Goal: Task Accomplishment & Management: Manage account settings

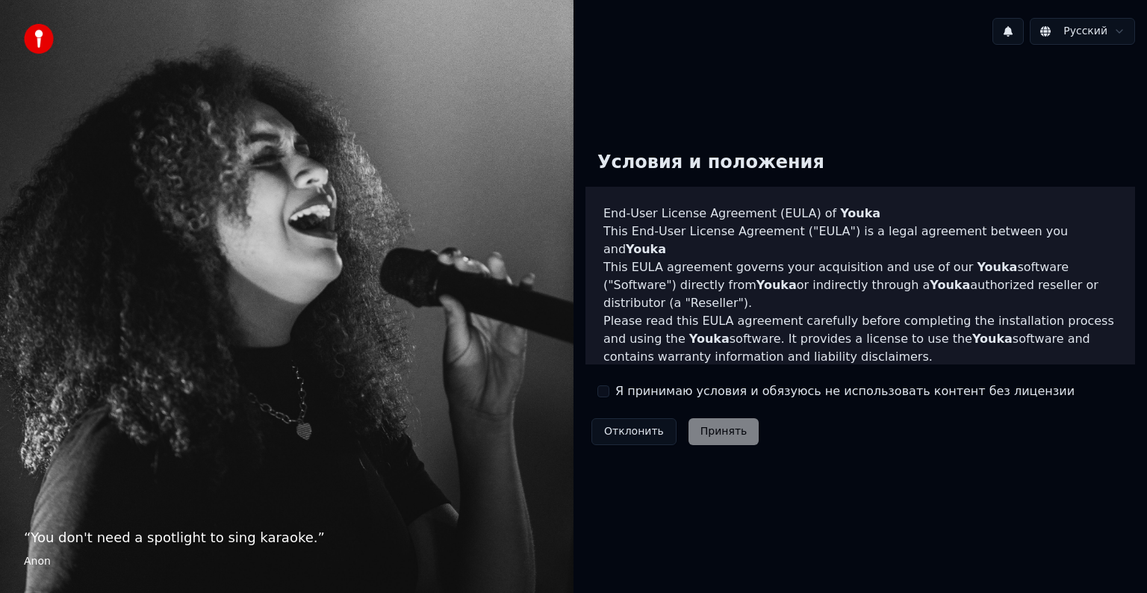
click at [602, 392] on button "Я принимаю условия и обязуюсь не использовать контент без лицензии" at bounding box center [603, 391] width 12 height 12
click at [690, 424] on button "Принять" at bounding box center [723, 431] width 71 height 27
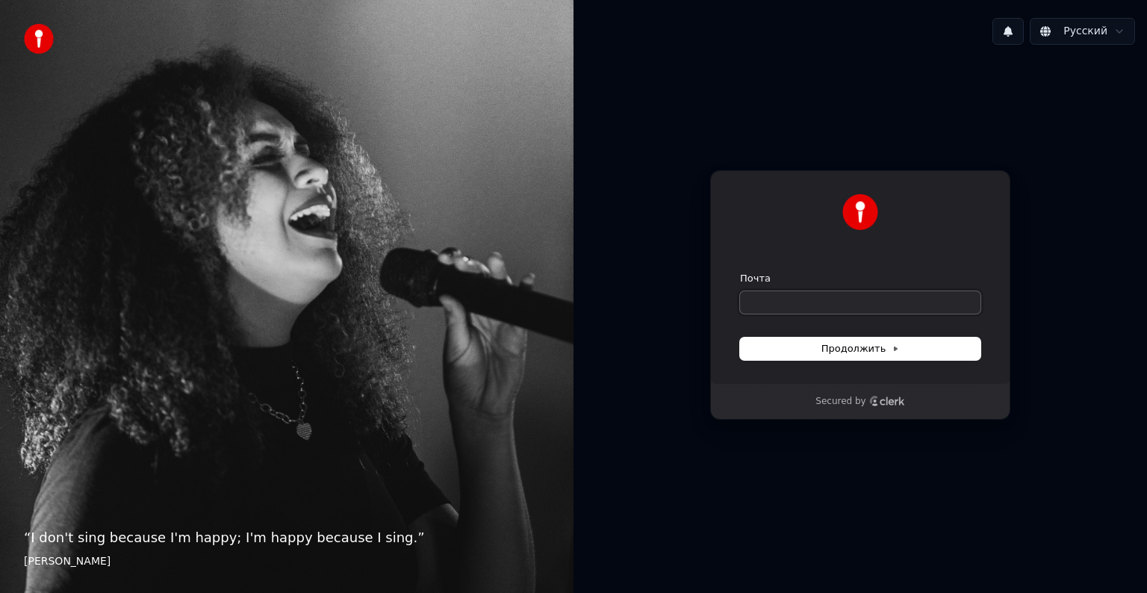
click at [815, 305] on input "Почта" at bounding box center [860, 302] width 240 height 22
type input "*"
click at [852, 349] on span "Продолжить" at bounding box center [860, 348] width 78 height 13
type input "**********"
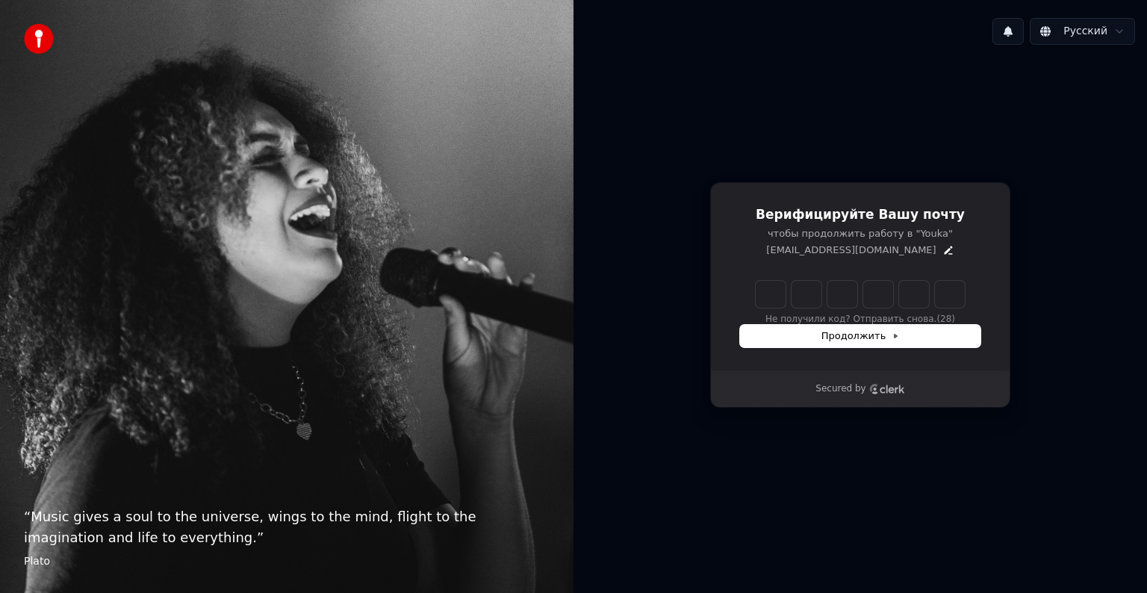
click at [991, 468] on div "Верифицируйте Вашу почту чтобы продолжить работу в "Youka" caskot@yandex.ru Не …" at bounding box center [859, 295] width 573 height 476
click at [764, 293] on input "Enter verification code" at bounding box center [859, 294] width 209 height 27
type input "******"
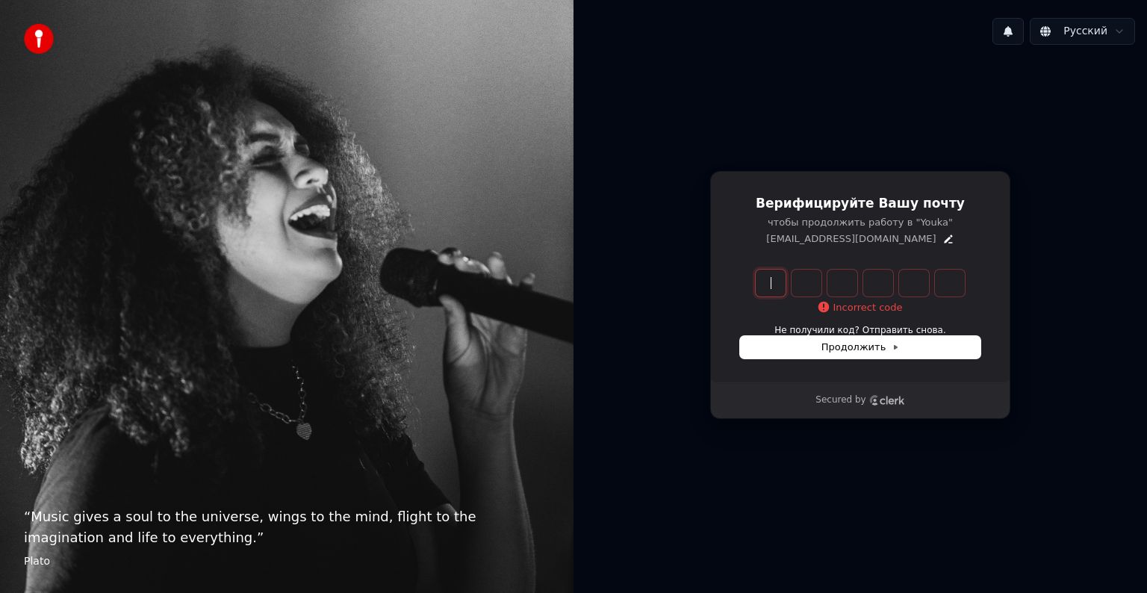
click at [774, 291] on input "Enter verification code" at bounding box center [874, 282] width 239 height 27
paste input "******"
type input "******"
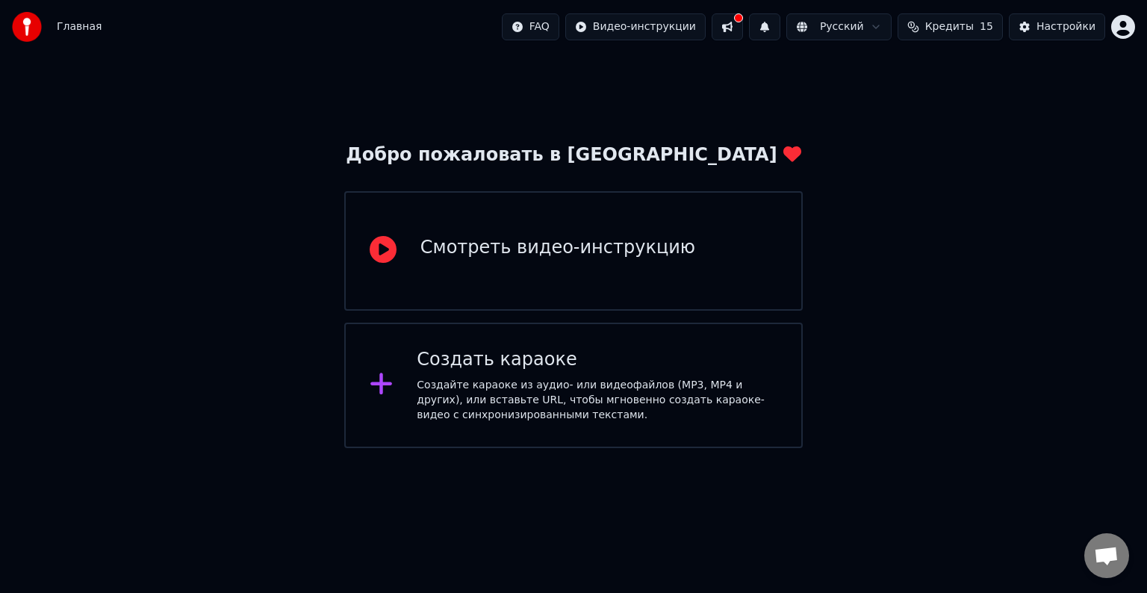
click at [743, 21] on button at bounding box center [726, 26] width 31 height 27
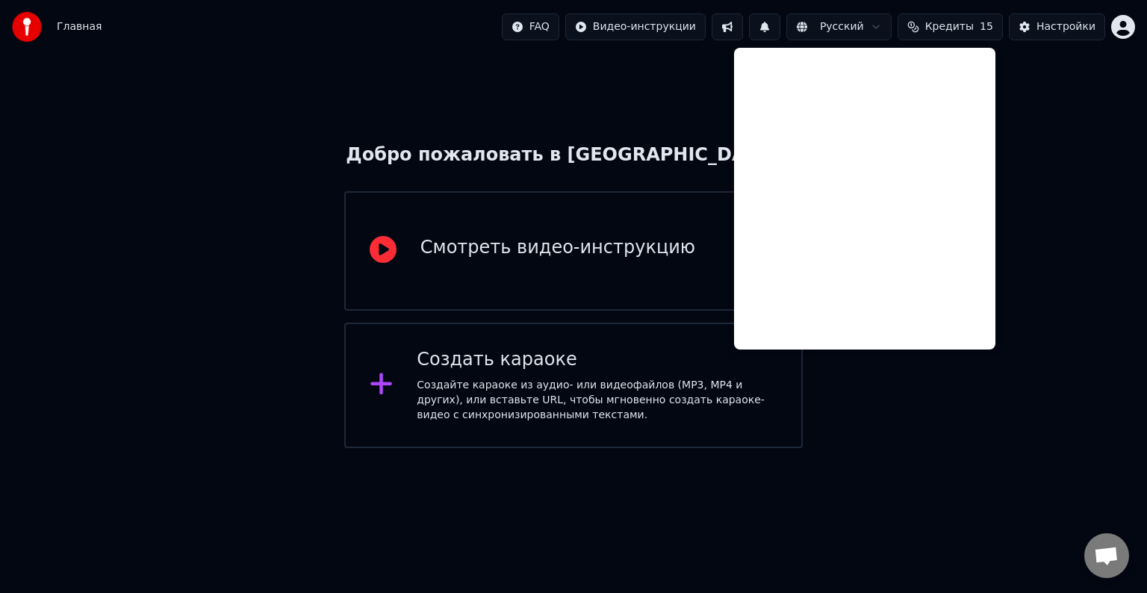
click at [1005, 143] on div "Добро пожаловать в Youka Смотреть видео-инструкцию Создать караоке Создайте кар…" at bounding box center [573, 251] width 1147 height 394
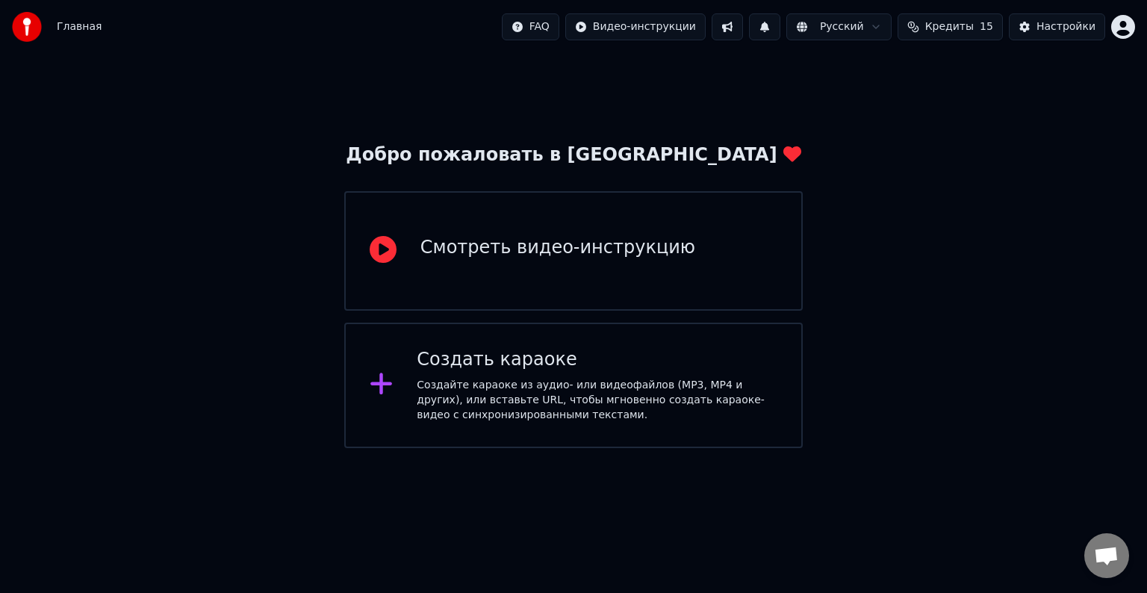
click at [966, 25] on span "Кредиты" at bounding box center [949, 26] width 49 height 15
click at [960, 141] on button "Обновить" at bounding box center [960, 138] width 90 height 27
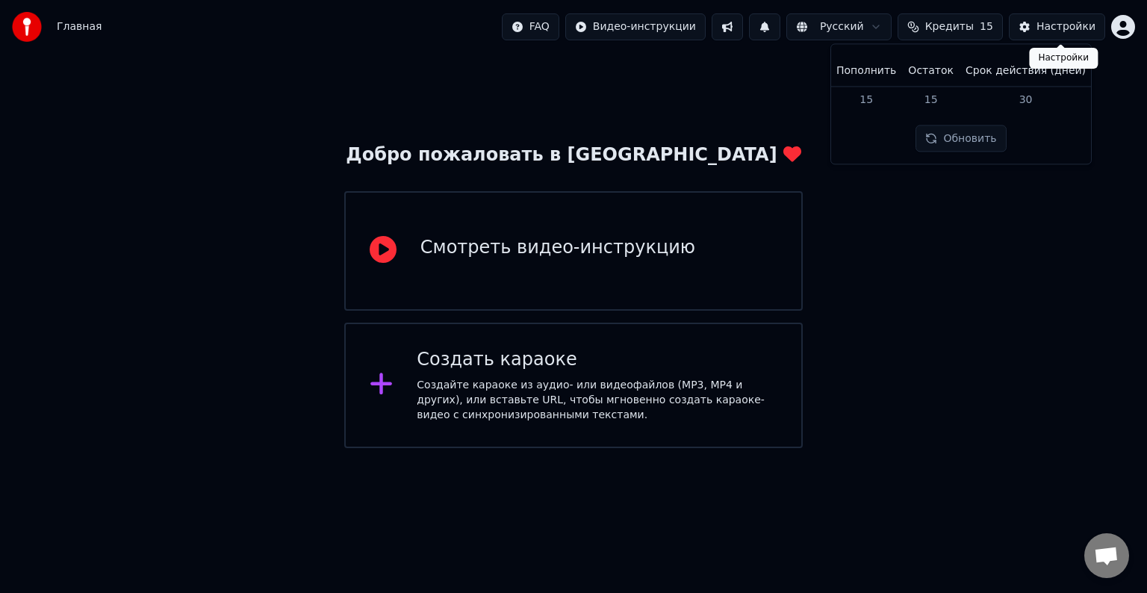
click at [1055, 31] on div "Настройки" at bounding box center [1065, 26] width 59 height 15
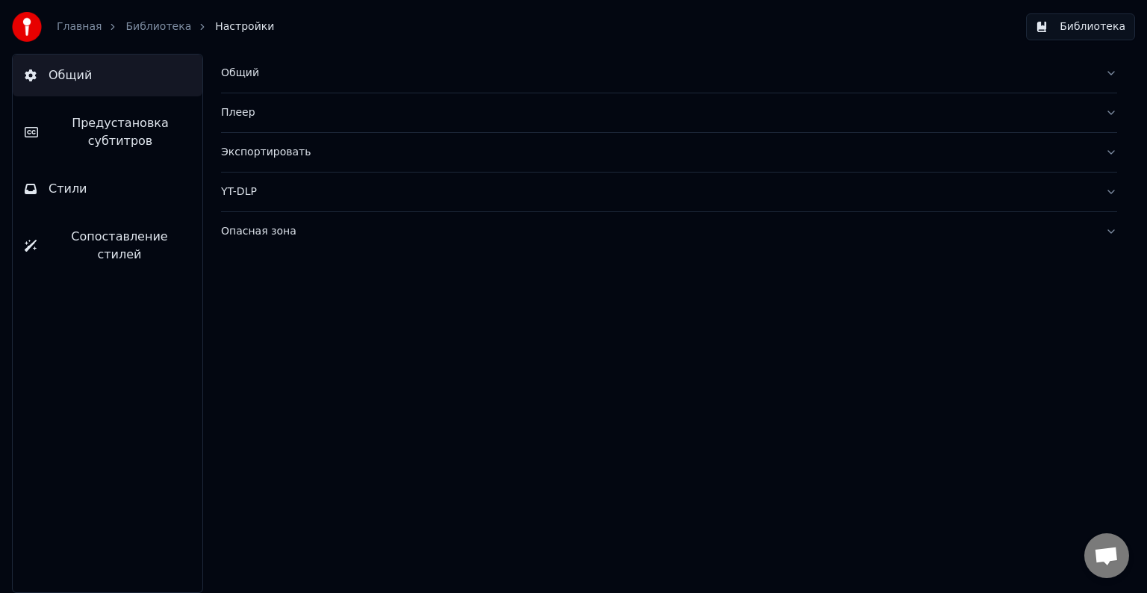
click at [400, 113] on div "Плеер" at bounding box center [657, 112] width 872 height 15
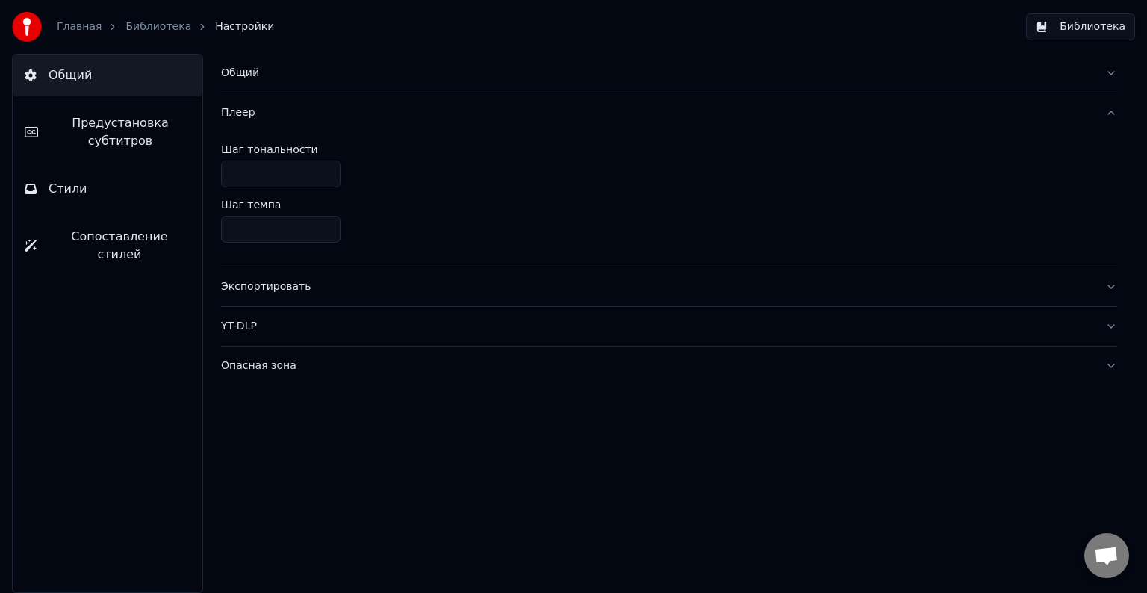
click at [387, 119] on div "Плеер" at bounding box center [657, 112] width 872 height 15
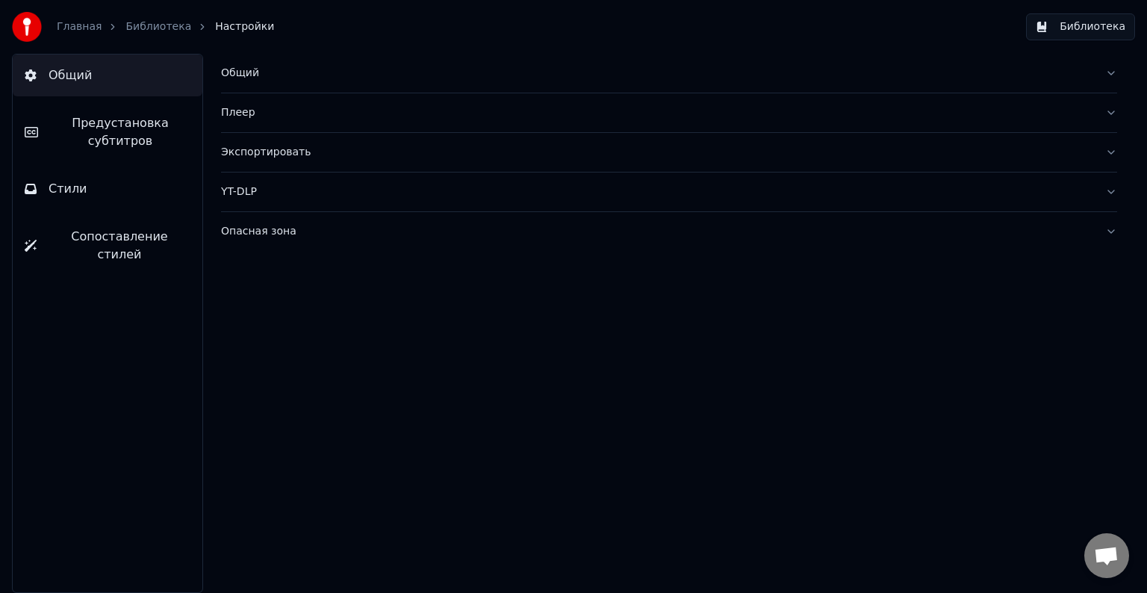
click at [358, 155] on div "Экспортировать" at bounding box center [657, 152] width 872 height 15
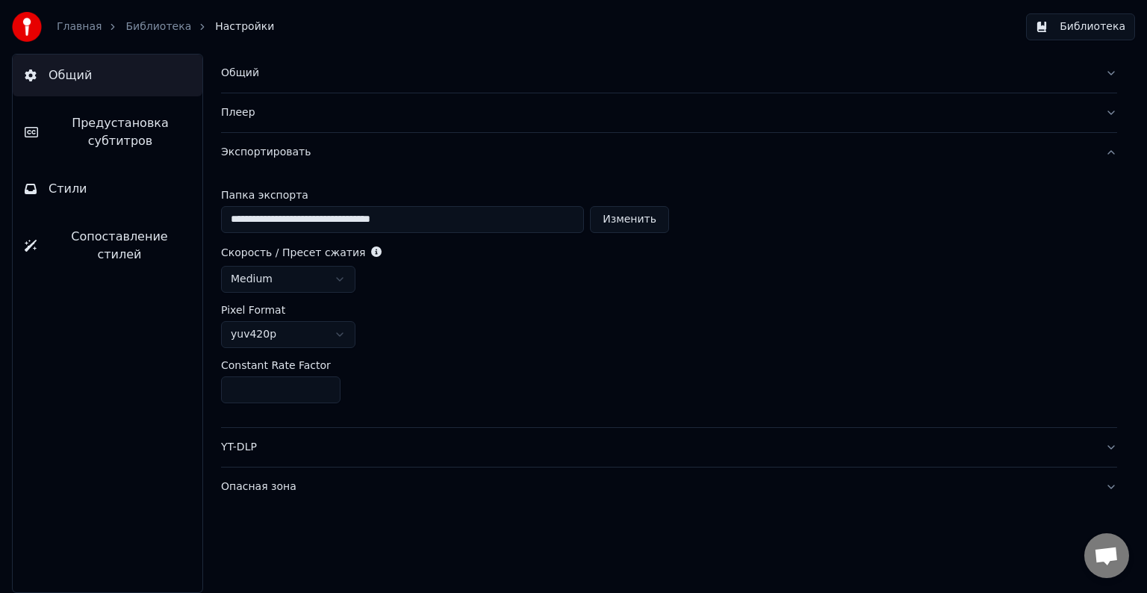
click at [625, 221] on button "Изменить" at bounding box center [629, 219] width 79 height 27
click at [558, 221] on button "Изменить" at bounding box center [546, 219] width 79 height 27
type input "**********"
click at [344, 278] on html "**********" at bounding box center [573, 296] width 1147 height 593
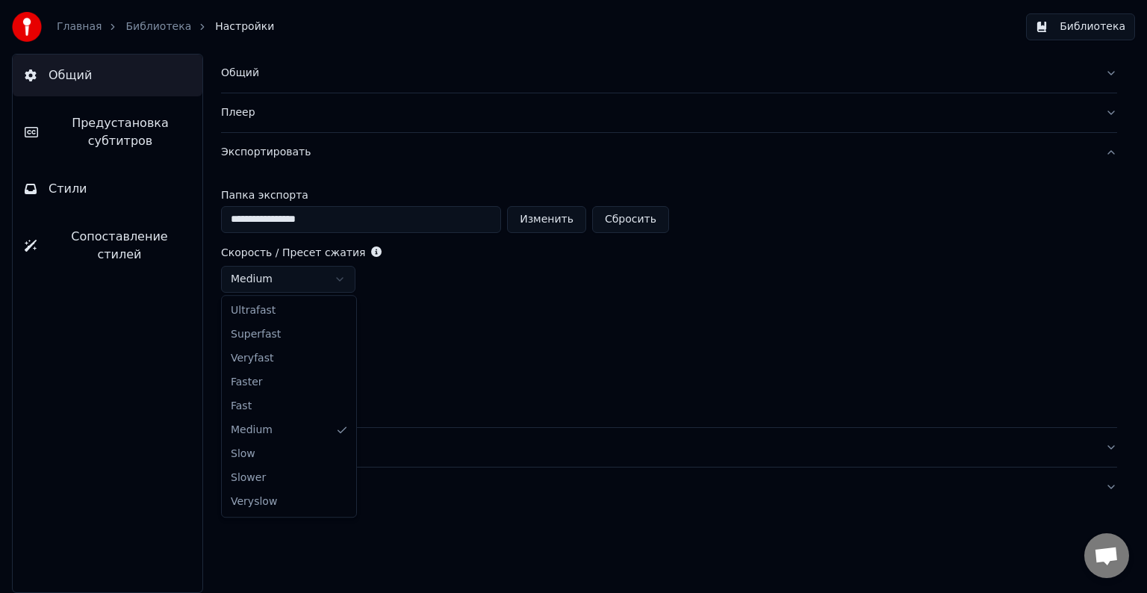
click at [359, 252] on html "**********" at bounding box center [573, 296] width 1147 height 593
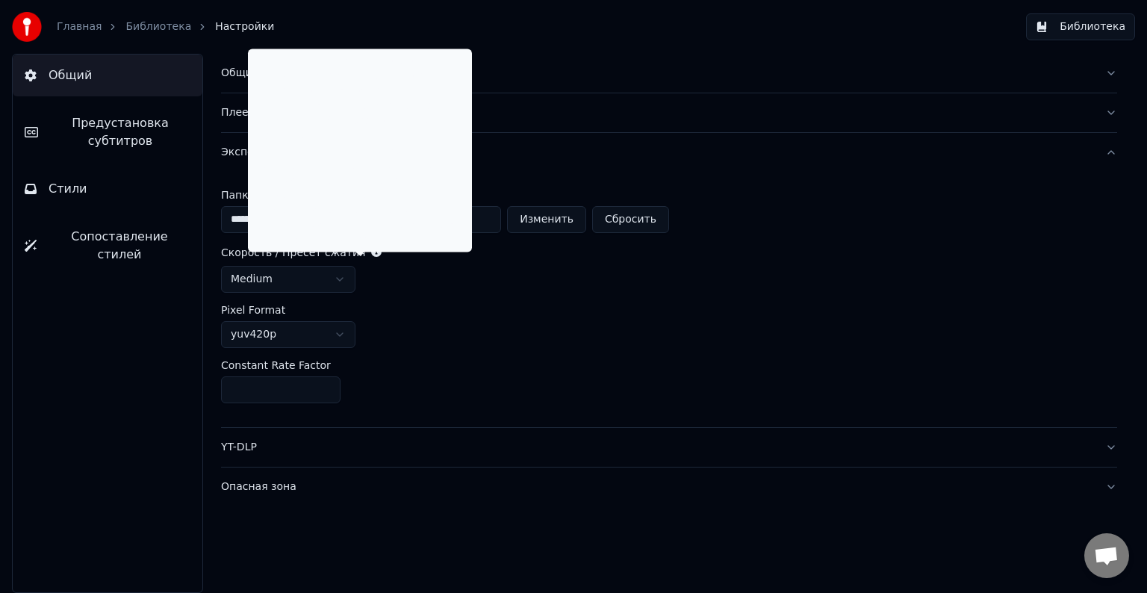
click at [371, 251] on icon at bounding box center [376, 251] width 10 height 10
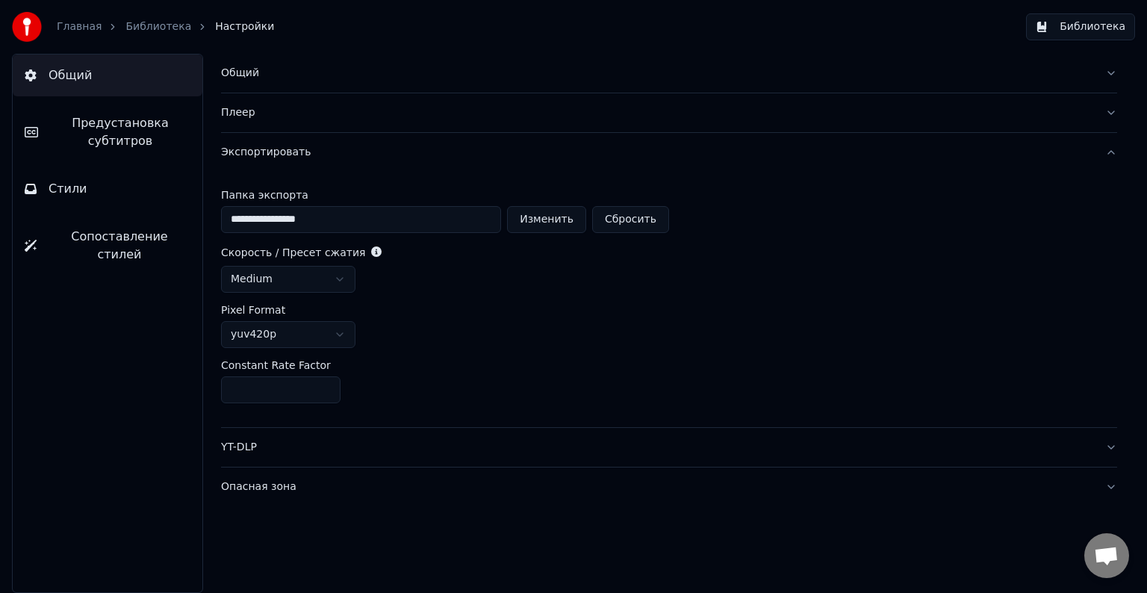
click at [343, 337] on html "**********" at bounding box center [573, 296] width 1147 height 593
click at [324, 385] on input "**" at bounding box center [280, 389] width 119 height 27
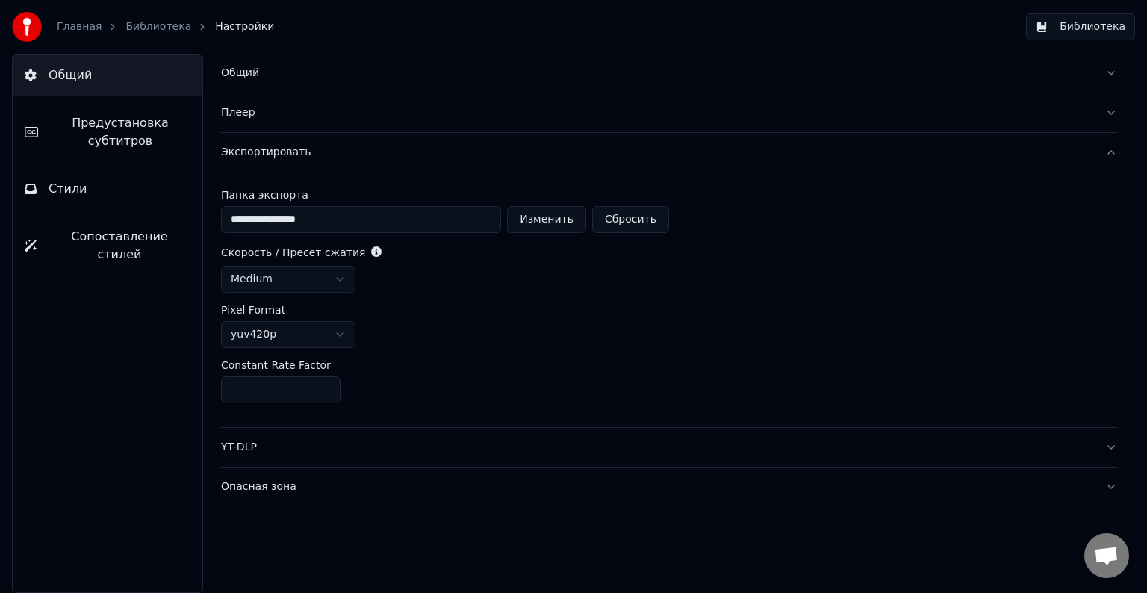
click at [324, 385] on input "**" at bounding box center [280, 389] width 119 height 27
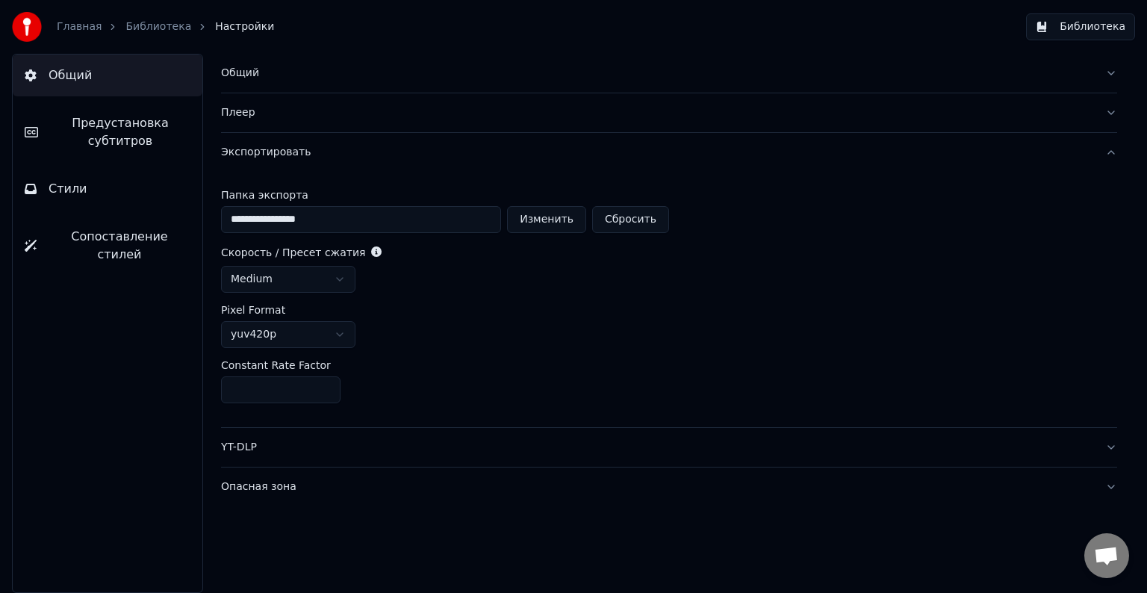
click at [324, 385] on input "**" at bounding box center [280, 389] width 119 height 27
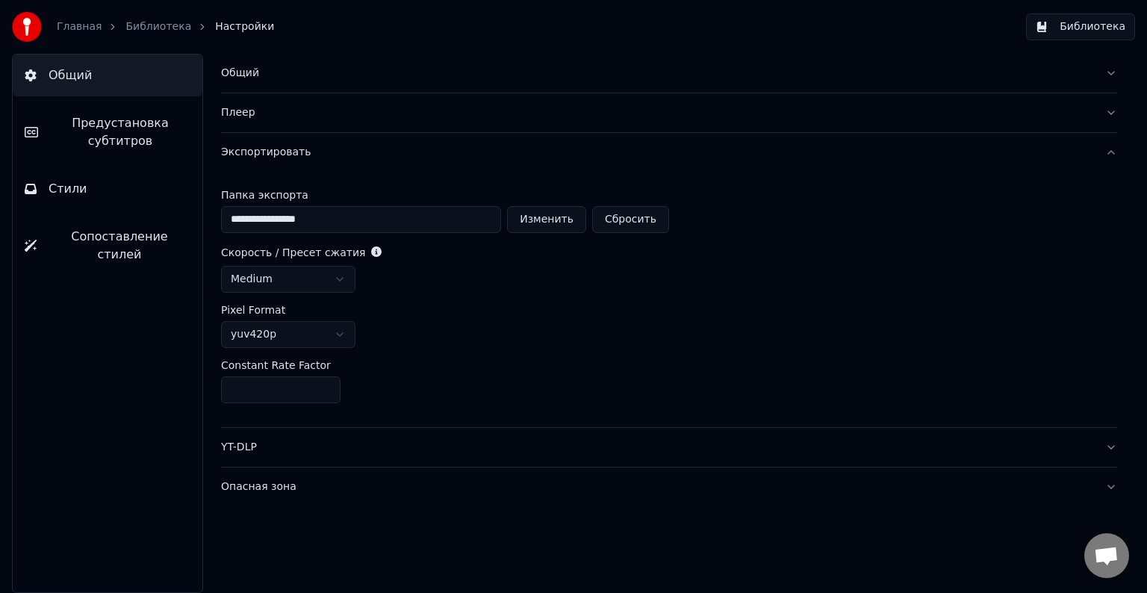
click at [324, 385] on input "**" at bounding box center [280, 389] width 119 height 27
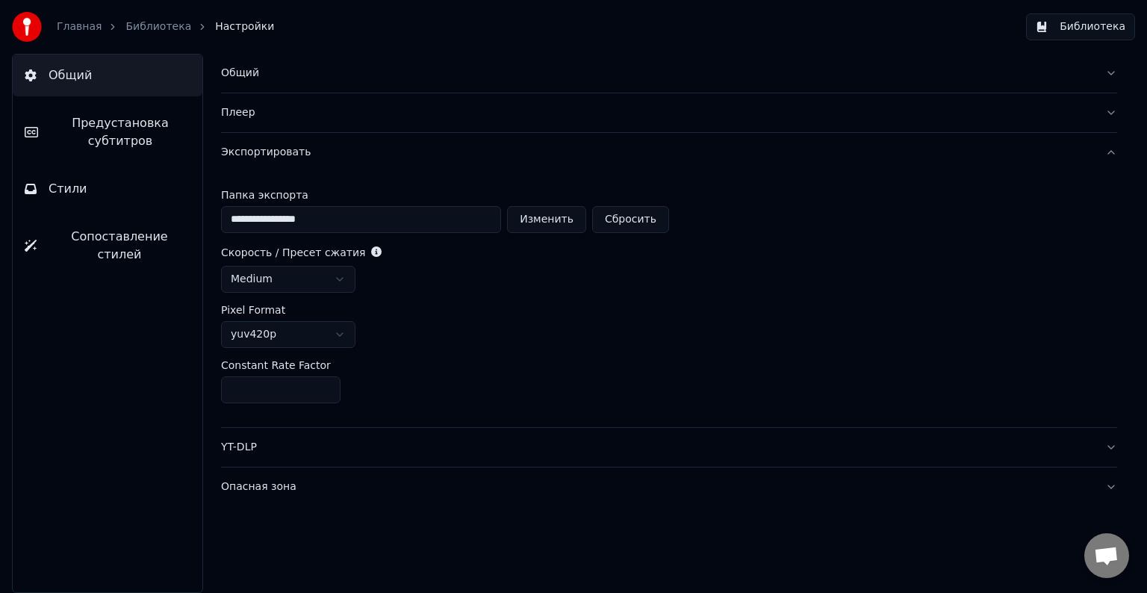
click at [324, 385] on input "**" at bounding box center [280, 389] width 119 height 27
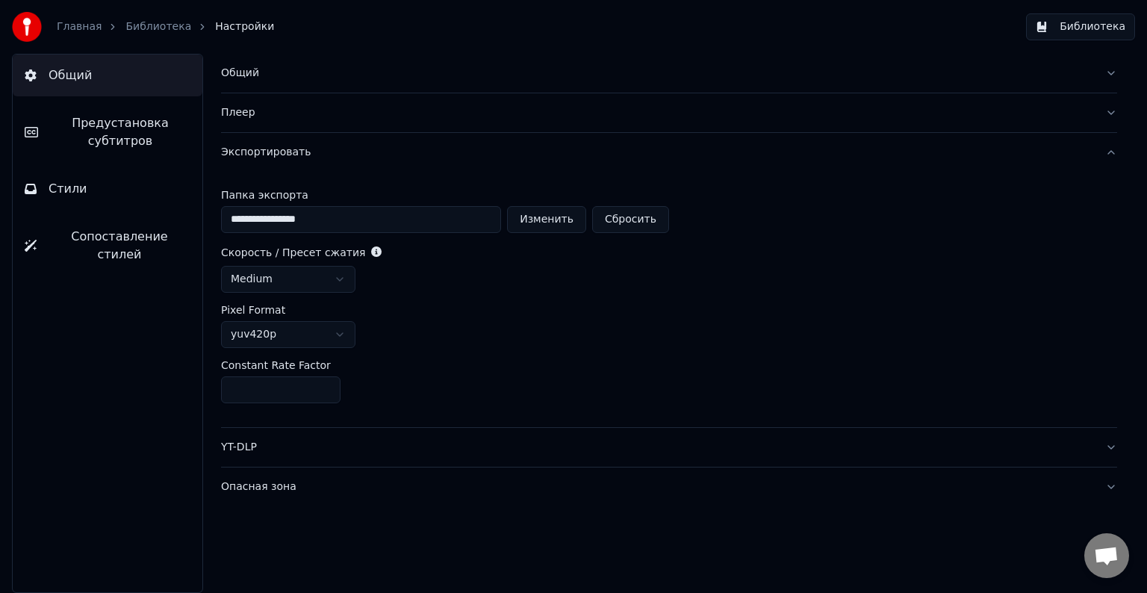
click at [324, 385] on input "**" at bounding box center [280, 389] width 119 height 27
type input "**"
click at [324, 385] on input "**" at bounding box center [280, 389] width 119 height 27
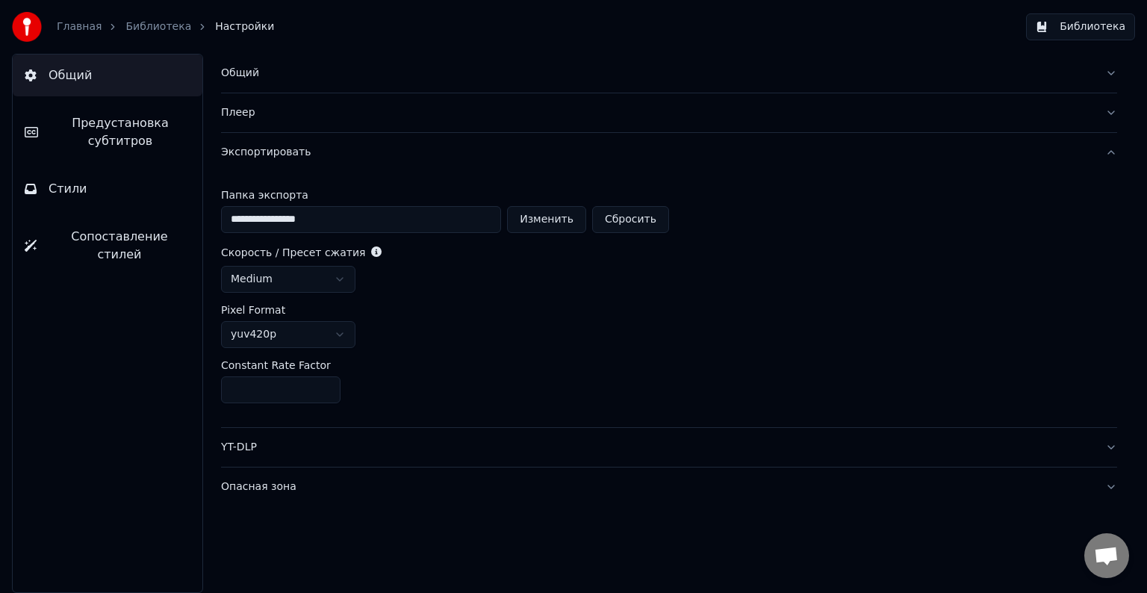
click at [346, 276] on html "**********" at bounding box center [573, 296] width 1147 height 593
click at [334, 451] on div "YT-DLP" at bounding box center [657, 447] width 872 height 15
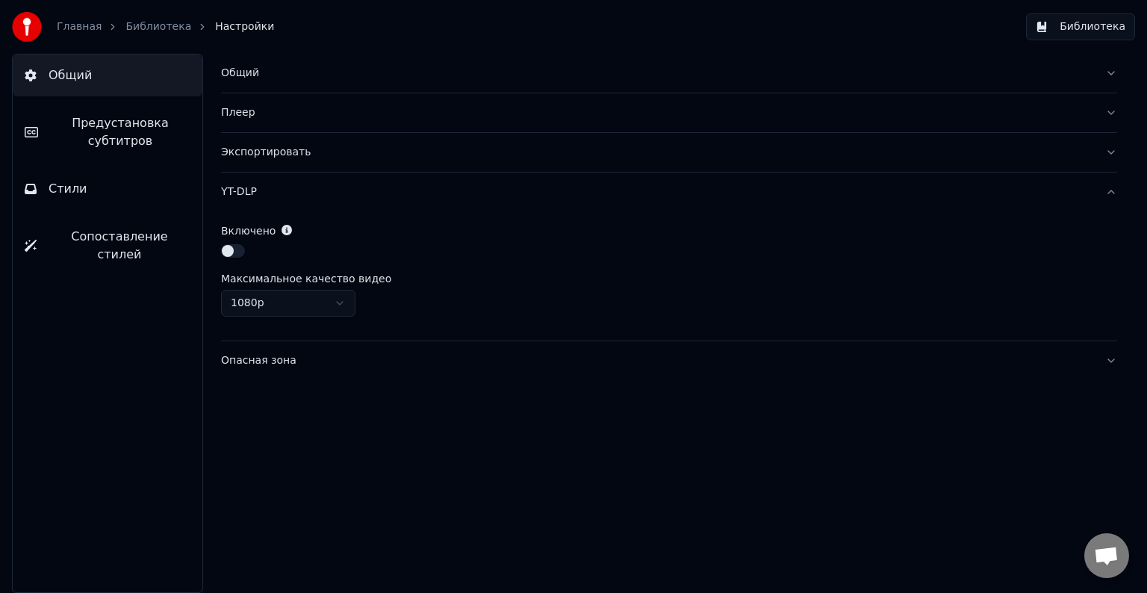
click at [337, 302] on html "Главная Библиотека Настройки Библиотека Общий Предустановка субтитров Стили Соп…" at bounding box center [573, 296] width 1147 height 593
click at [284, 231] on html "Главная Библиотека Настройки Библиотека Общий Предустановка субтитров Стили Соп…" at bounding box center [573, 296] width 1147 height 593
click at [284, 231] on icon at bounding box center [286, 230] width 10 height 10
click at [343, 302] on html "Главная Библиотека Настройки Библиотека Общий Предустановка субтитров Стили Соп…" at bounding box center [573, 296] width 1147 height 593
click at [233, 254] on button "button" at bounding box center [233, 250] width 24 height 13
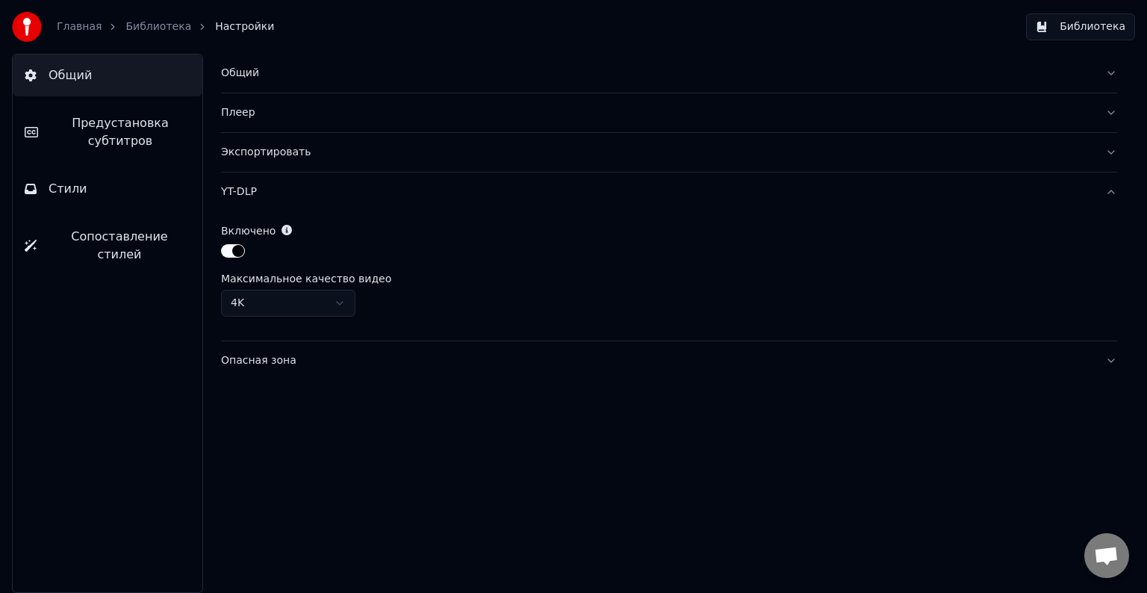
click at [358, 359] on div "Опасная зона" at bounding box center [657, 360] width 872 height 15
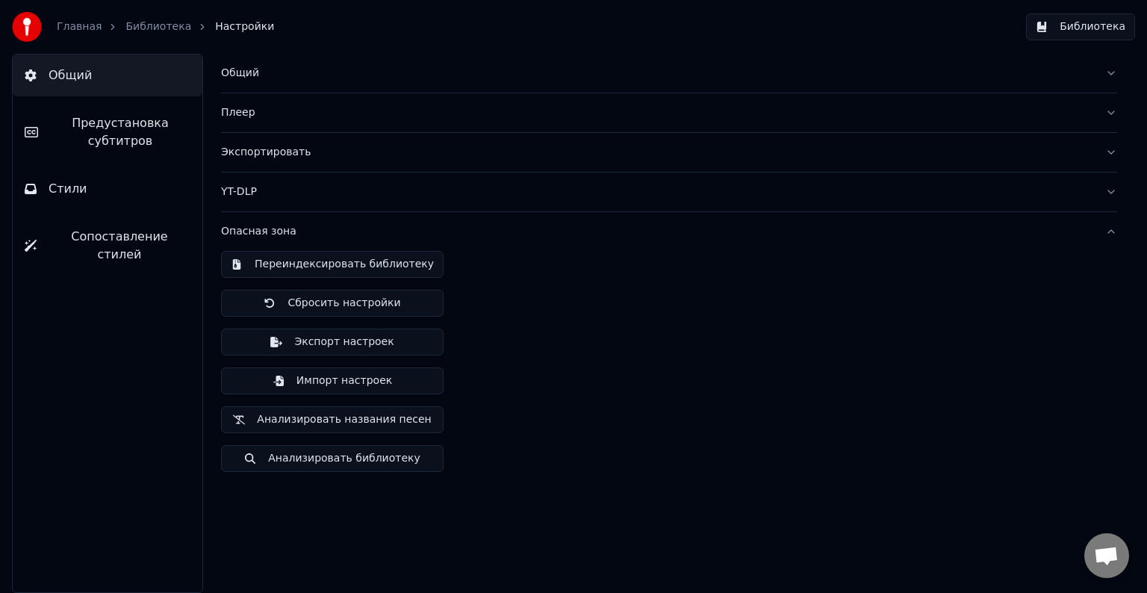
click at [478, 324] on div "Переиндексировать библиотеку Сбросить настройки Экспорт настроек Импорт настрое…" at bounding box center [669, 367] width 896 height 233
click at [1106, 233] on button "Опасная зона" at bounding box center [669, 231] width 896 height 39
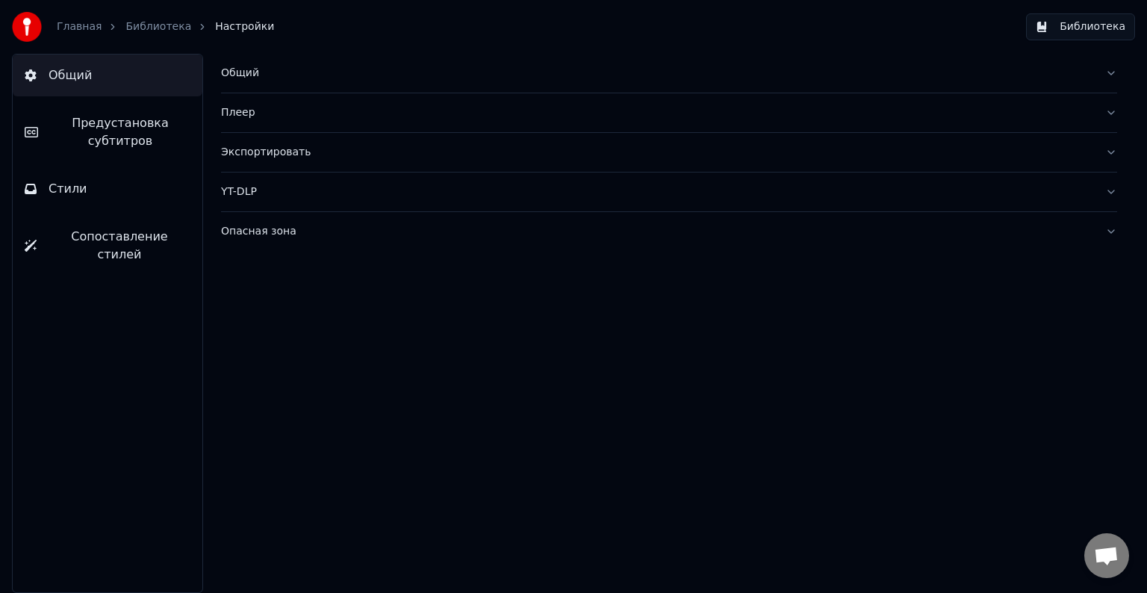
click at [87, 196] on button "Стили" at bounding box center [108, 189] width 190 height 42
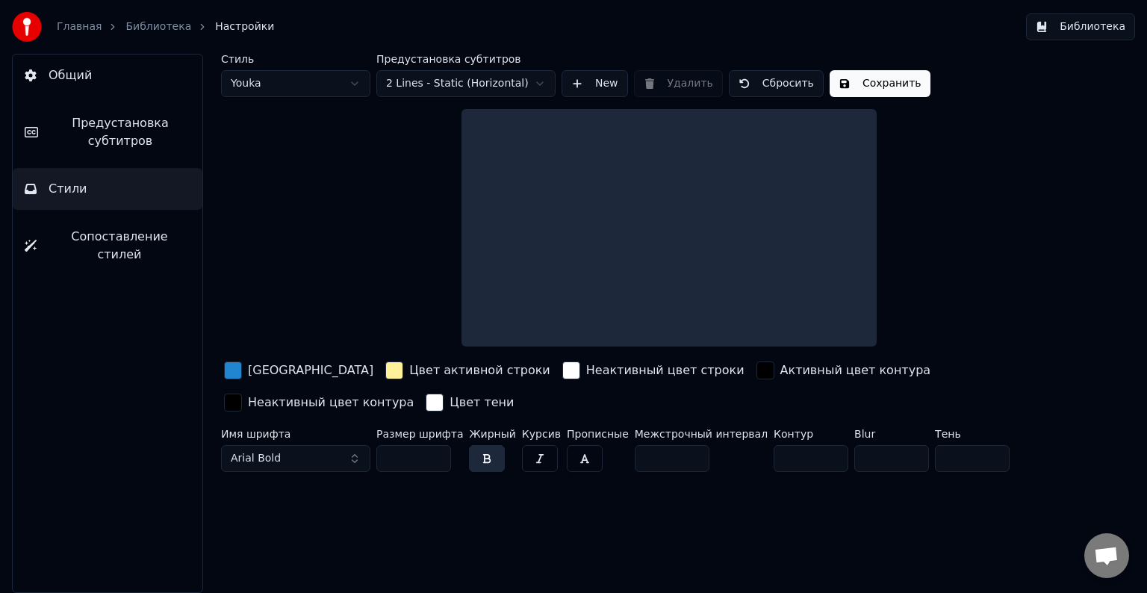
click at [358, 84] on html "Главная Библиотека Настройки Библиотека Общий Предустановка субтитров Стили Соп…" at bounding box center [573, 296] width 1147 height 593
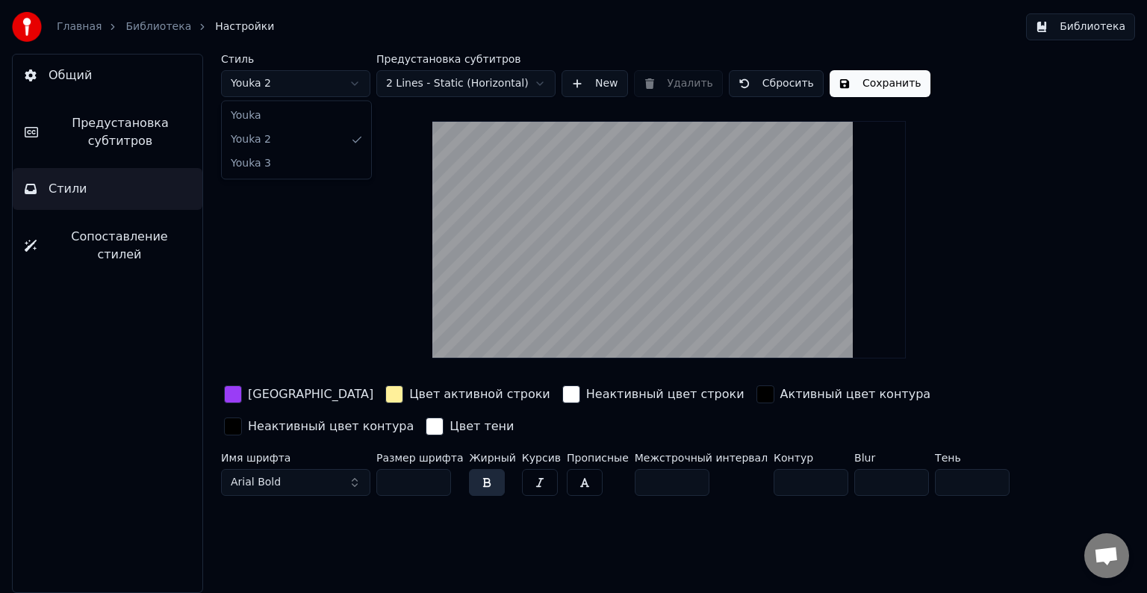
click at [332, 81] on html "Главная Библиотека Настройки Библиотека Общий Предустановка субтитров Стили Соп…" at bounding box center [573, 296] width 1147 height 593
click at [322, 85] on html "Главная Библиотека Настройки Библиотека Общий Предустановка субтитров Стили Соп…" at bounding box center [573, 296] width 1147 height 593
click at [272, 478] on span "Arial Bold" at bounding box center [256, 482] width 50 height 15
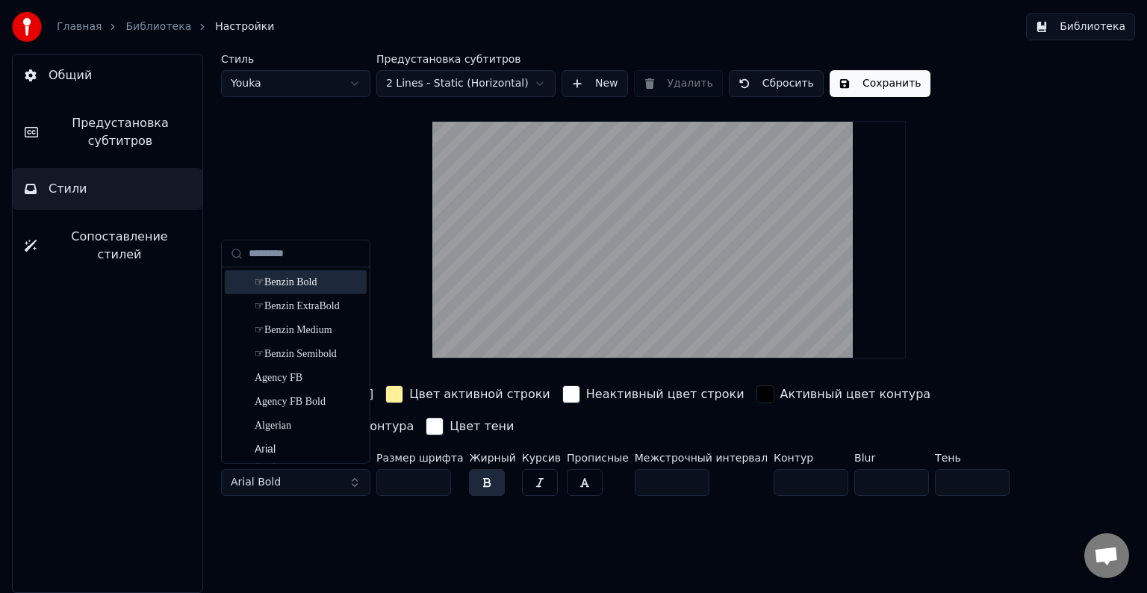
click at [318, 281] on div "☞Benzin Bold" at bounding box center [308, 282] width 106 height 15
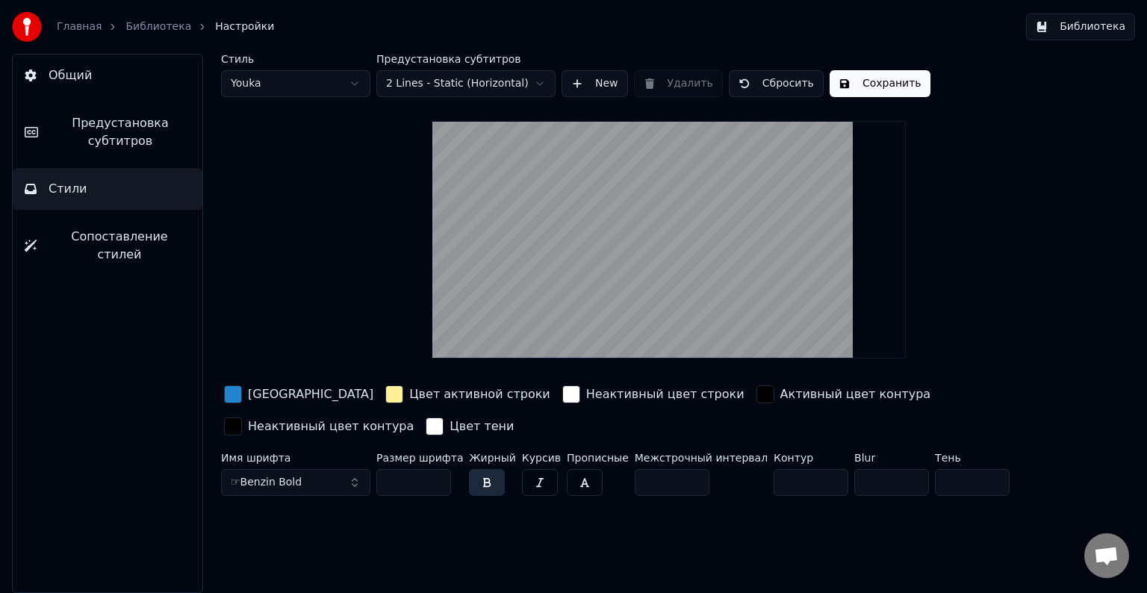
click at [339, 484] on button "☞Benzin Bold" at bounding box center [295, 482] width 149 height 27
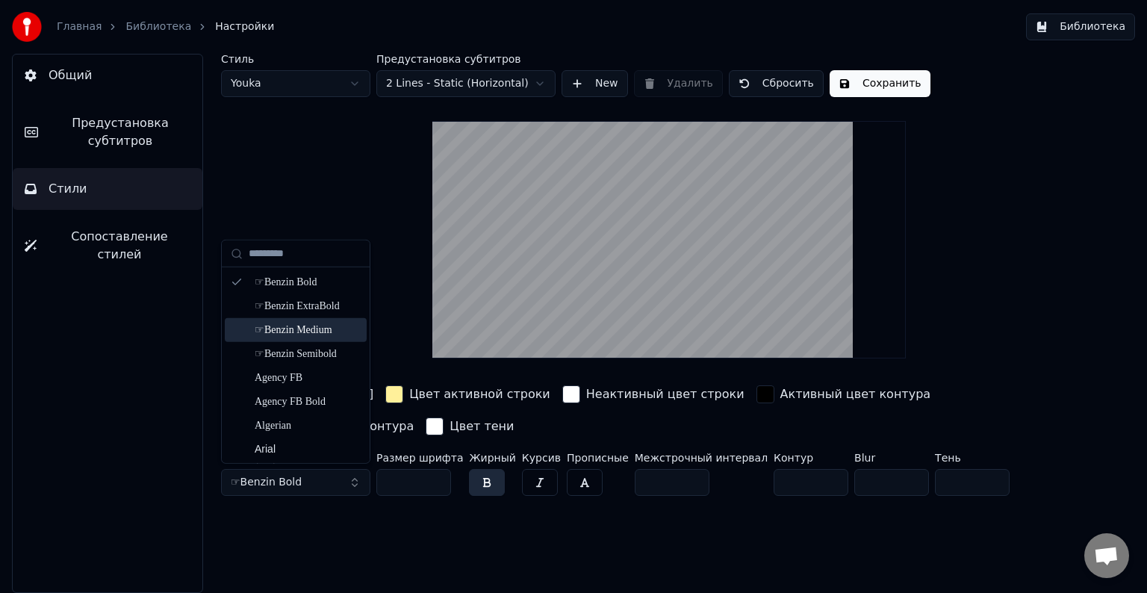
click at [316, 325] on div "☞Benzin Medium" at bounding box center [308, 329] width 106 height 15
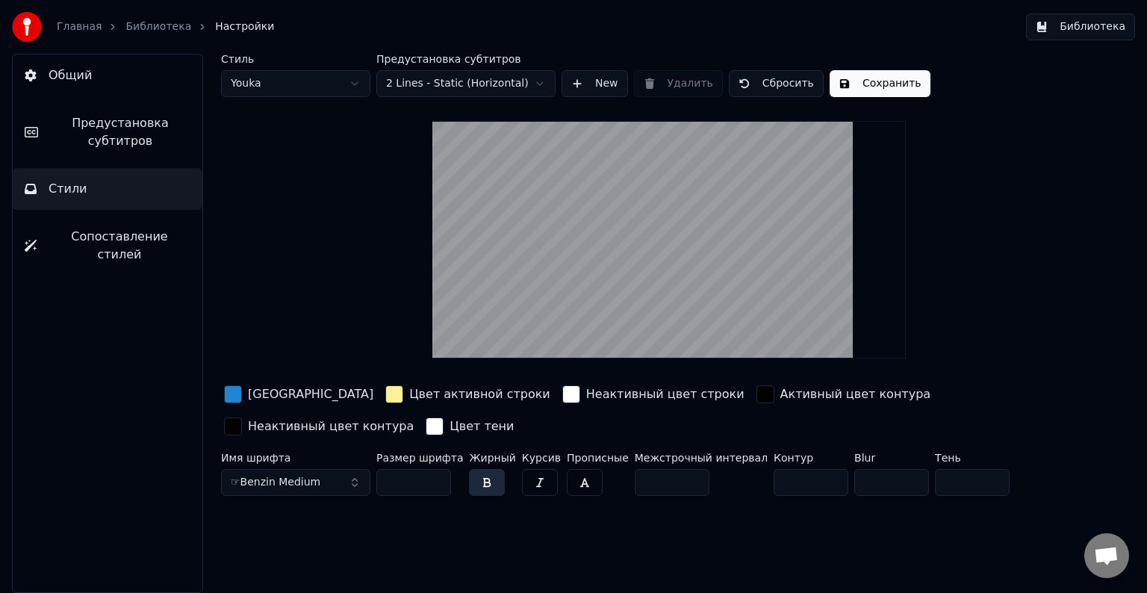
click at [334, 481] on button "☞Benzin Medium" at bounding box center [295, 482] width 149 height 27
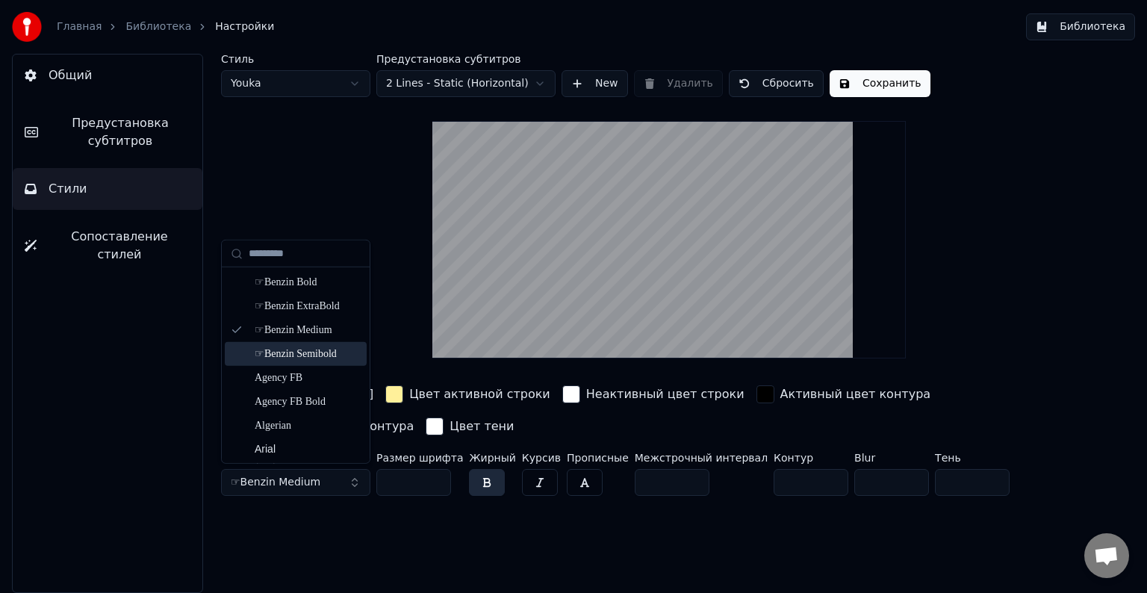
click at [319, 355] on div "☞Benzin Semibold" at bounding box center [308, 353] width 106 height 15
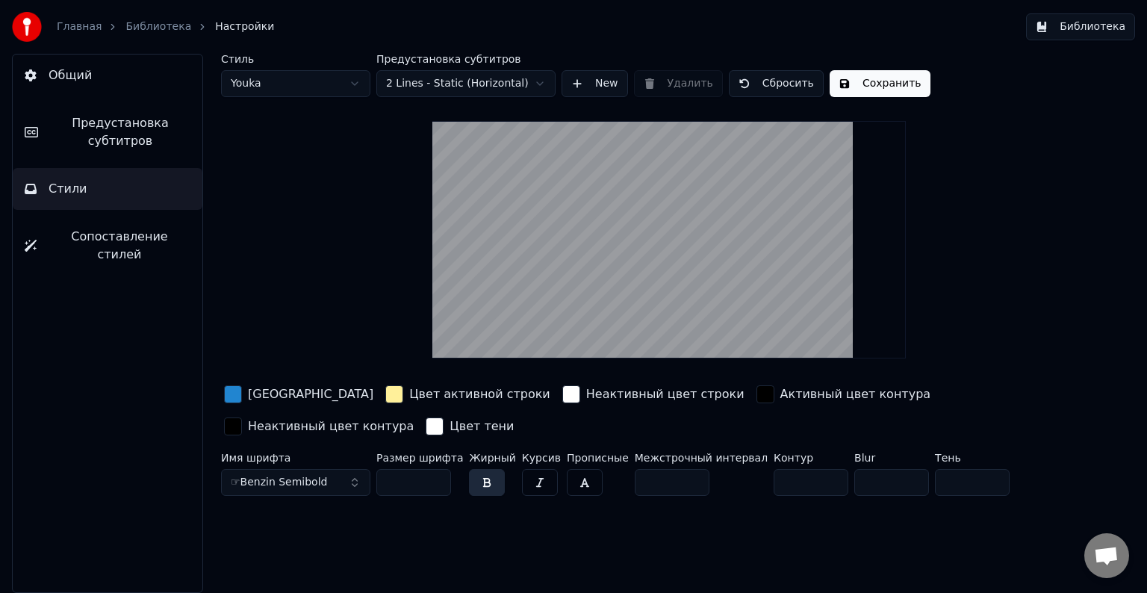
click at [475, 478] on button "button" at bounding box center [487, 482] width 36 height 27
click at [478, 482] on button "button" at bounding box center [487, 482] width 36 height 27
click at [480, 481] on button "button" at bounding box center [487, 482] width 36 height 27
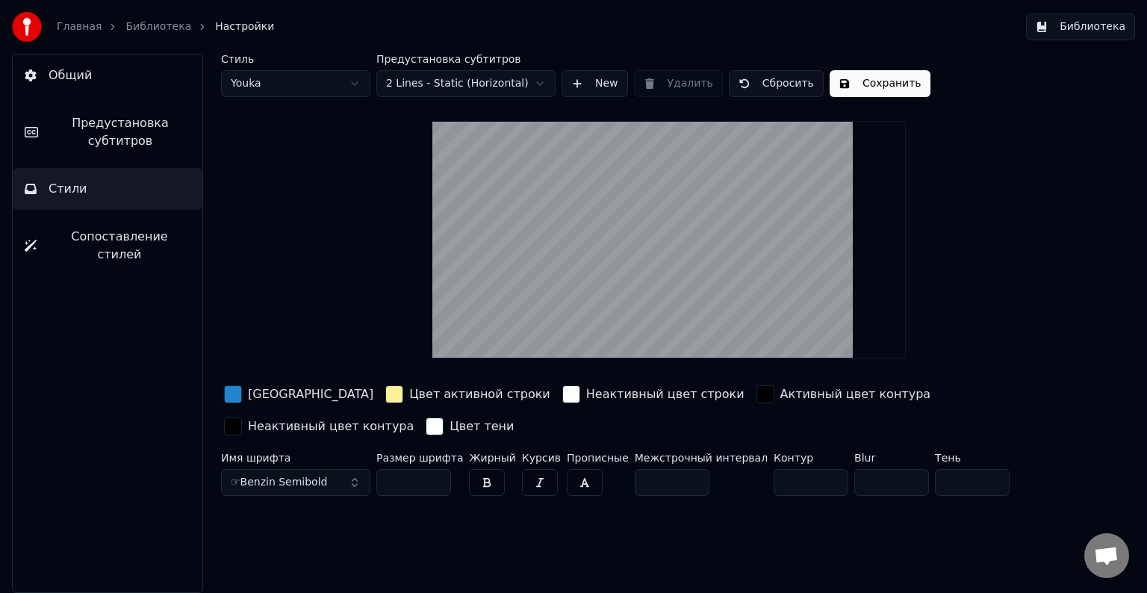
click at [480, 481] on button "button" at bounding box center [487, 482] width 36 height 27
click at [389, 500] on div "Стиль Youka Предустановка субтитров 2 Lines - Static (Horizontal) New Удалить С…" at bounding box center [668, 323] width 955 height 539
click at [756, 396] on div "button" at bounding box center [765, 394] width 18 height 18
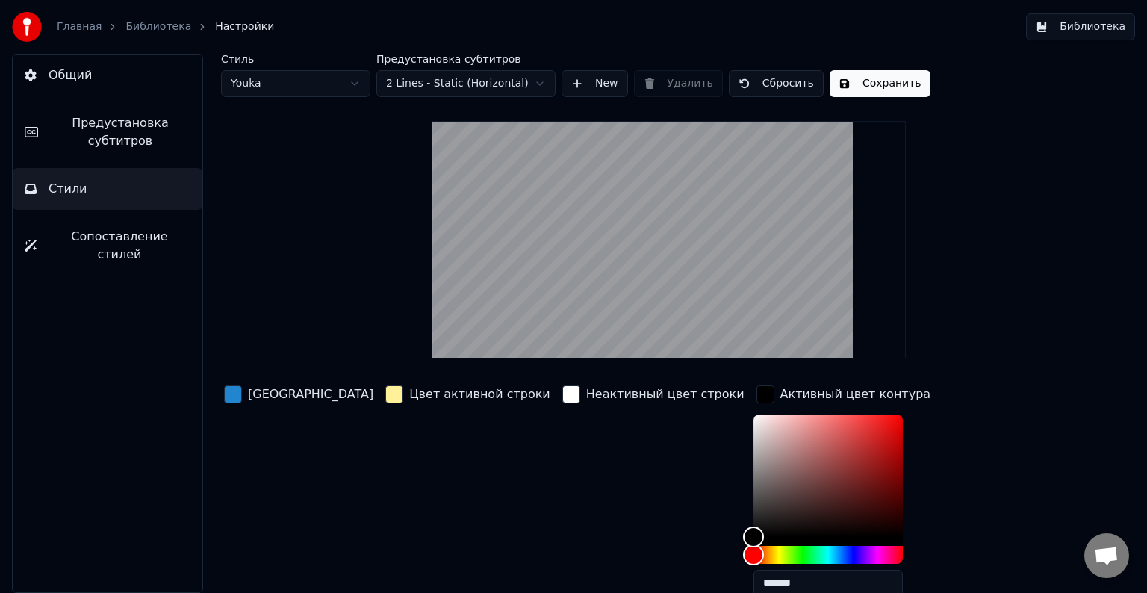
click at [756, 396] on div "button" at bounding box center [765, 394] width 18 height 18
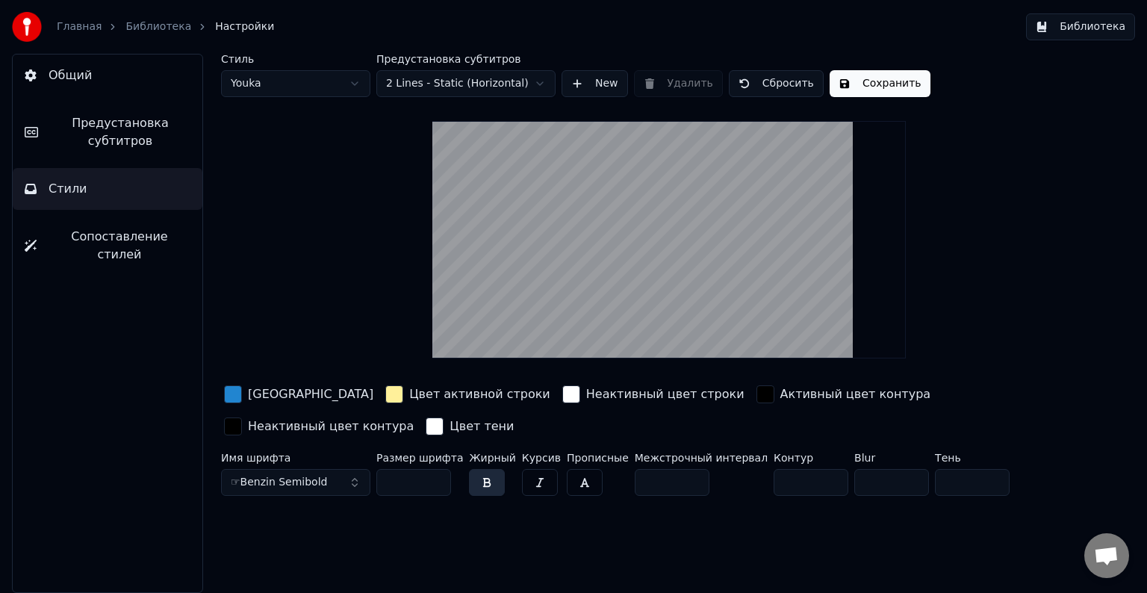
click at [890, 92] on button "Сохранить" at bounding box center [879, 83] width 101 height 27
click at [134, 135] on span "Предустановка субтитров" at bounding box center [120, 132] width 140 height 36
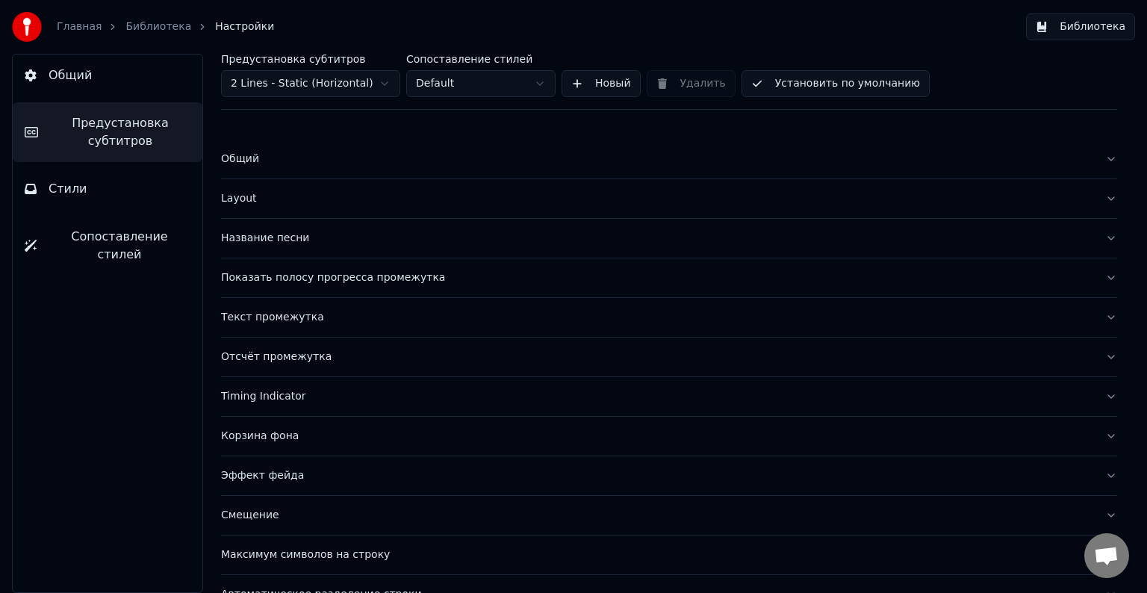
click at [340, 163] on div "Общий" at bounding box center [657, 159] width 872 height 15
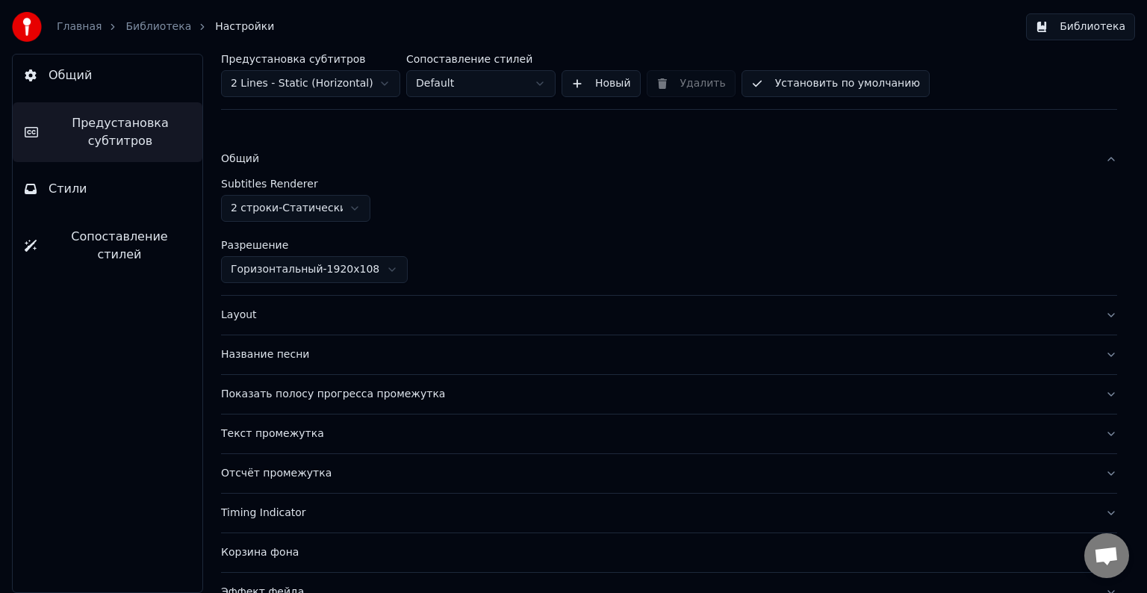
click at [340, 163] on div "Общий" at bounding box center [657, 159] width 872 height 15
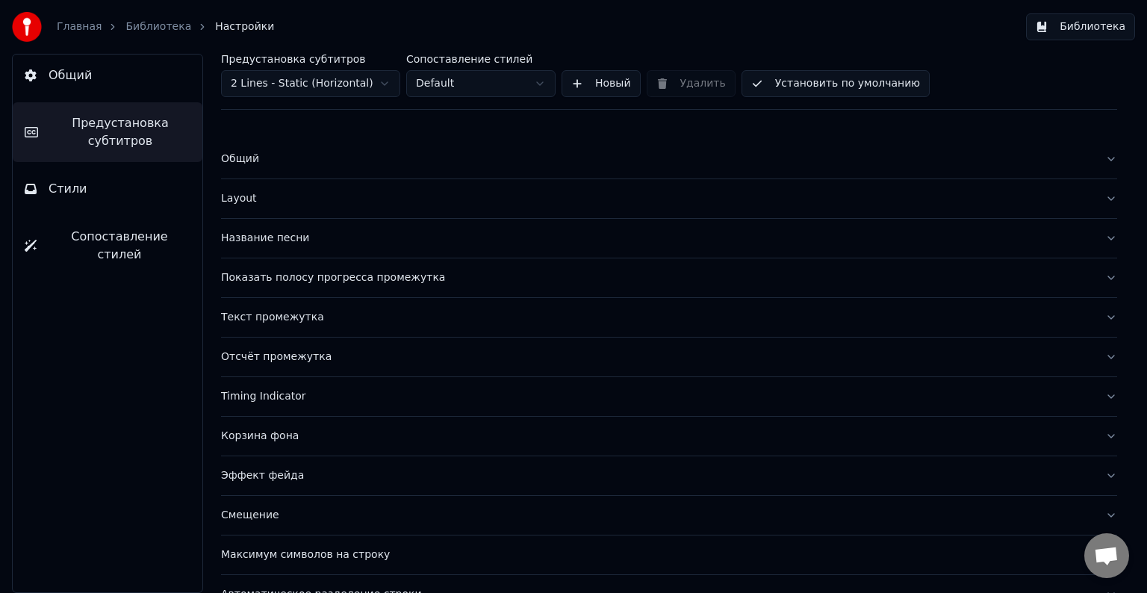
click at [331, 206] on button "Layout" at bounding box center [669, 198] width 896 height 39
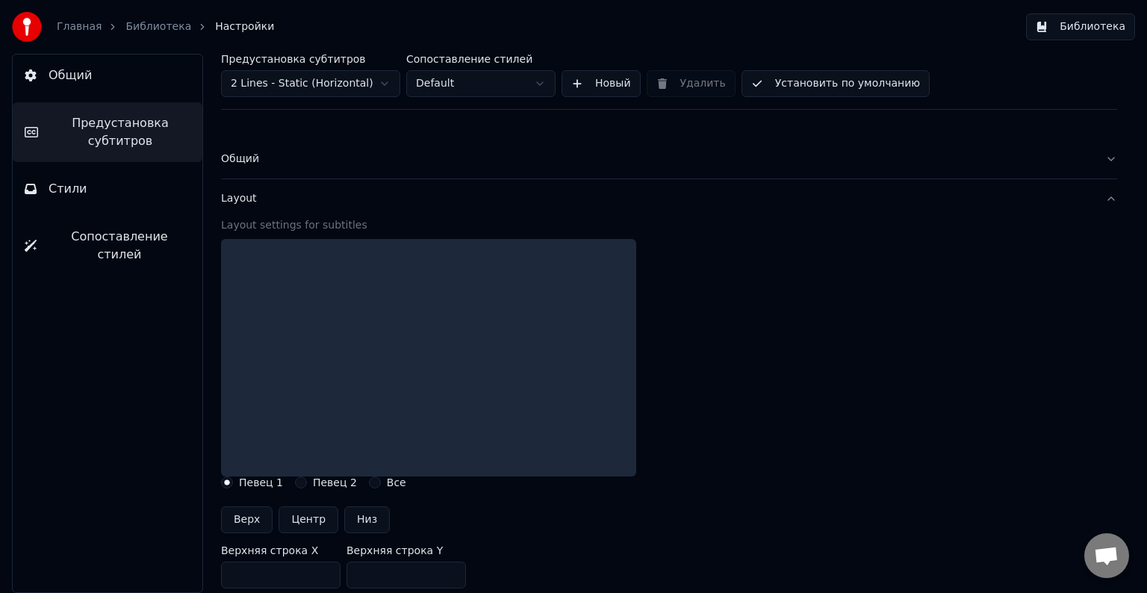
click at [331, 206] on button "Layout" at bounding box center [669, 198] width 896 height 39
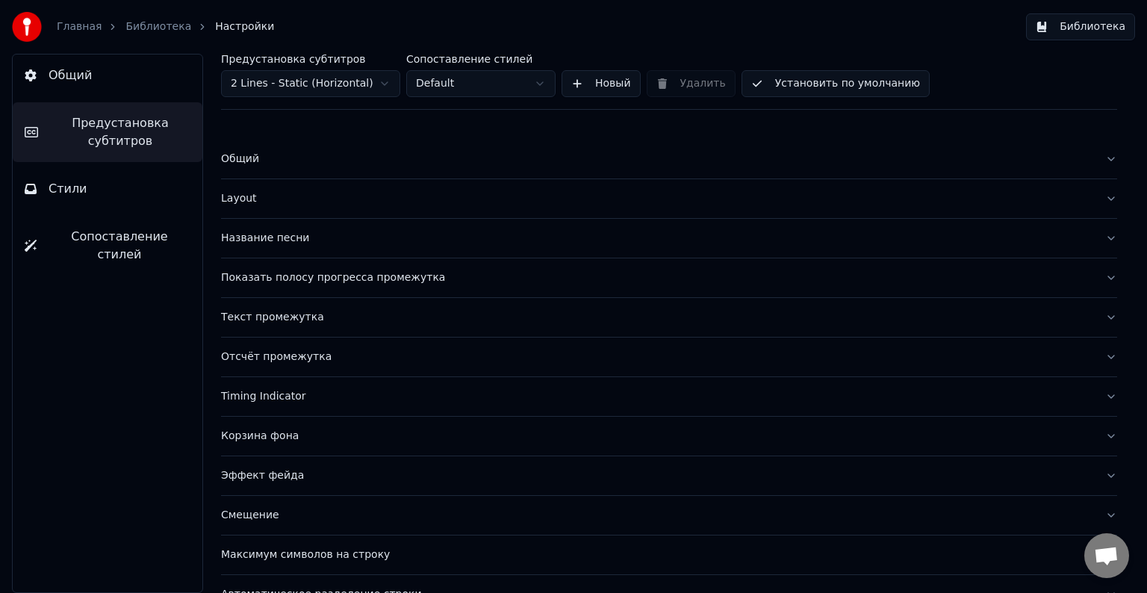
click at [328, 161] on div "Общий" at bounding box center [657, 159] width 872 height 15
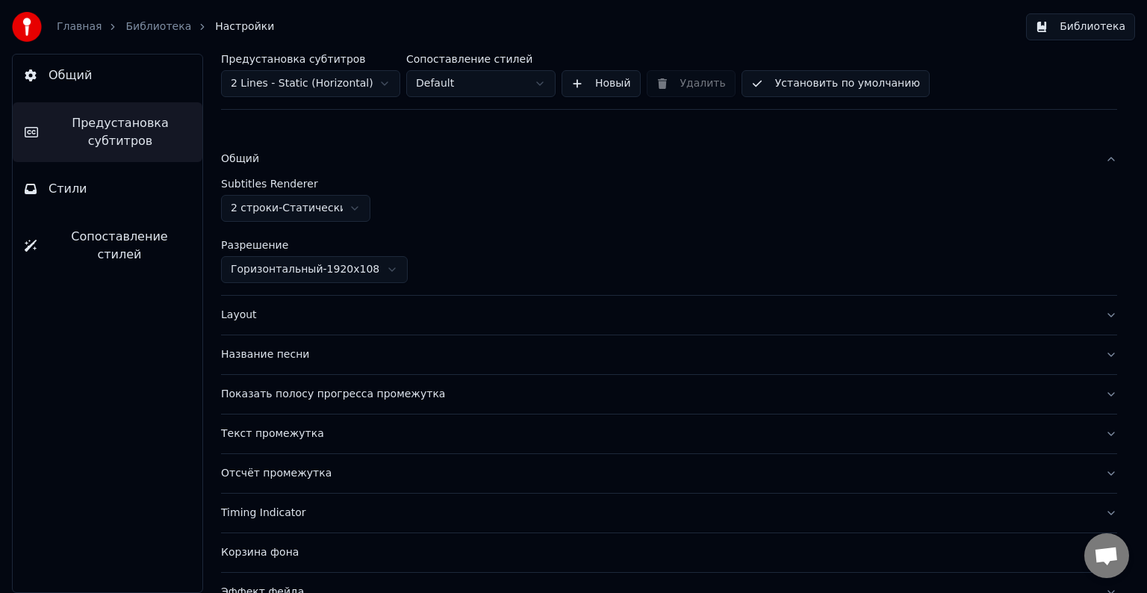
click at [396, 272] on html "Главная Библиотека Настройки Библиотека Общий Предустановка субтитров Стили Соп…" at bounding box center [573, 296] width 1147 height 593
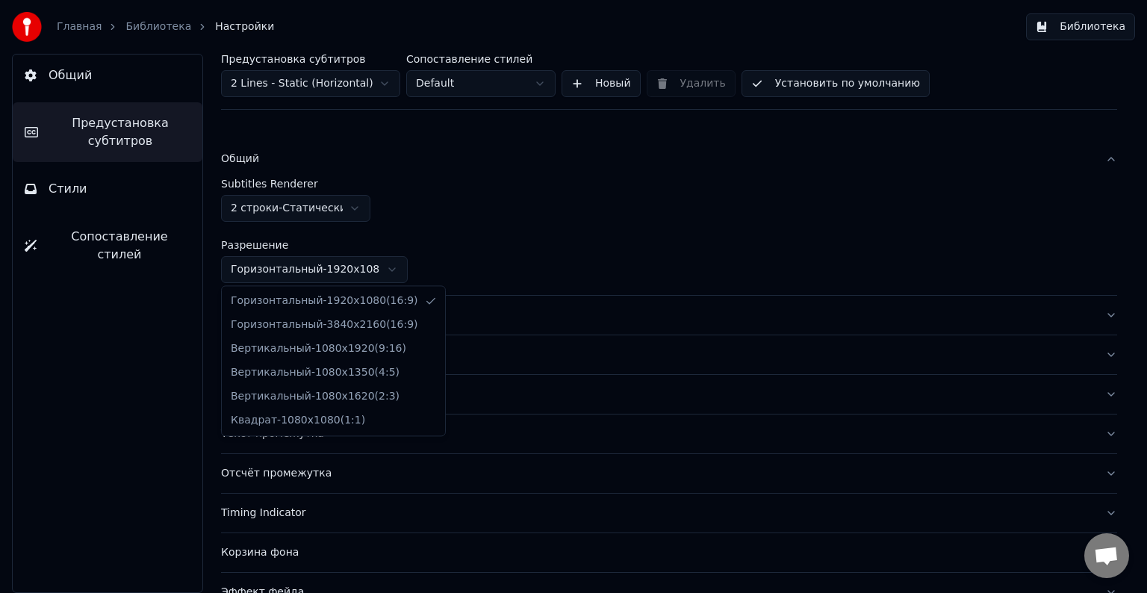
click at [448, 256] on html "Главная Библиотека Настройки Библиотека Общий Предустановка субтитров Стили Соп…" at bounding box center [573, 296] width 1147 height 593
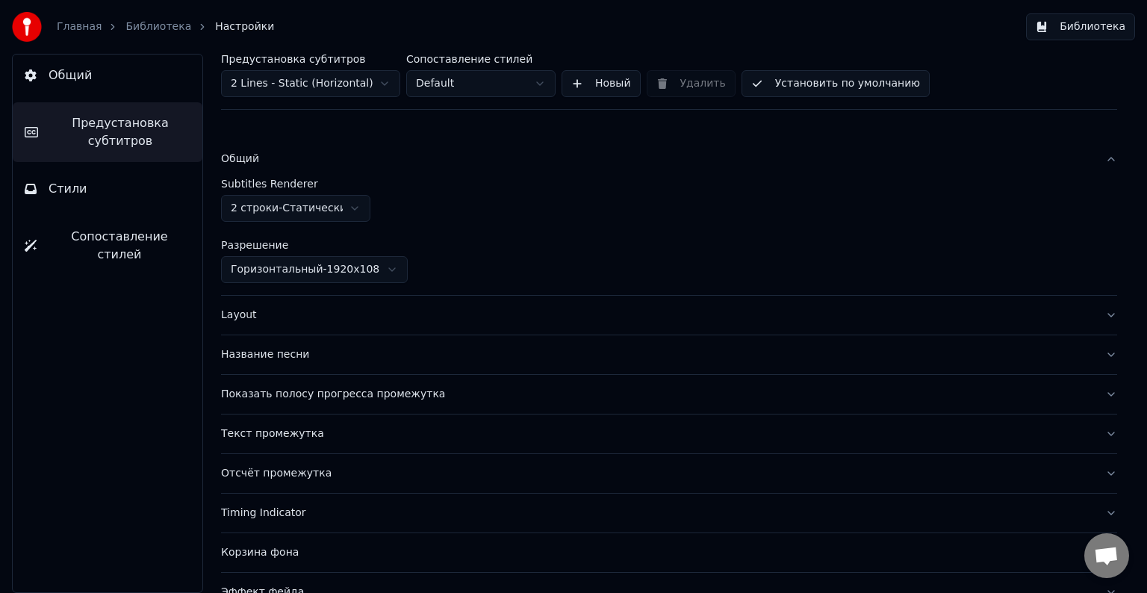
click at [361, 316] on div "Layout" at bounding box center [657, 315] width 872 height 15
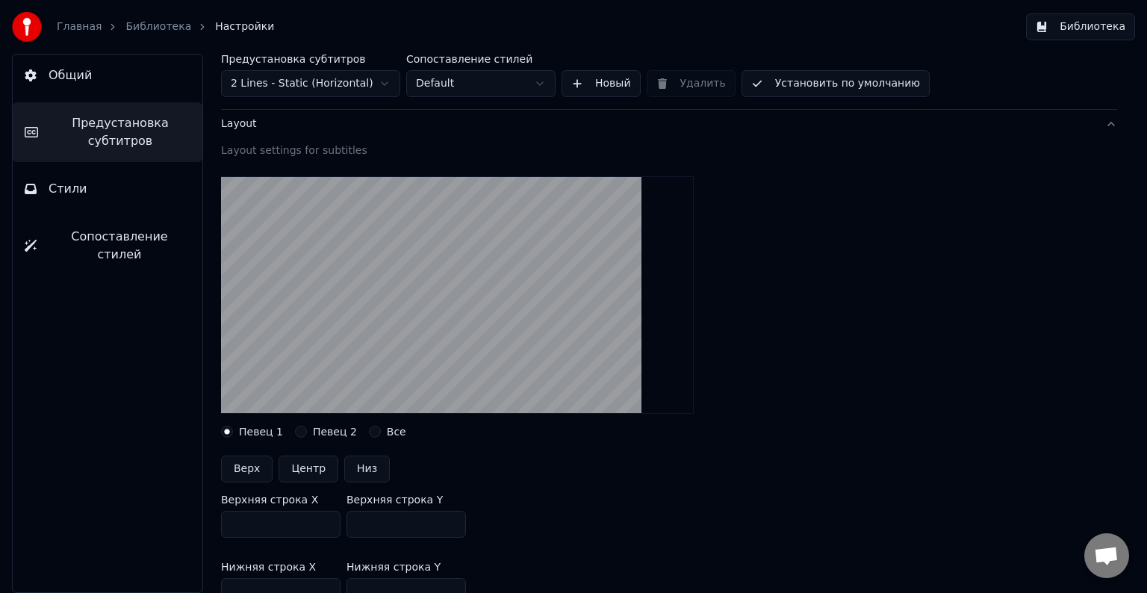
scroll to position [149, 0]
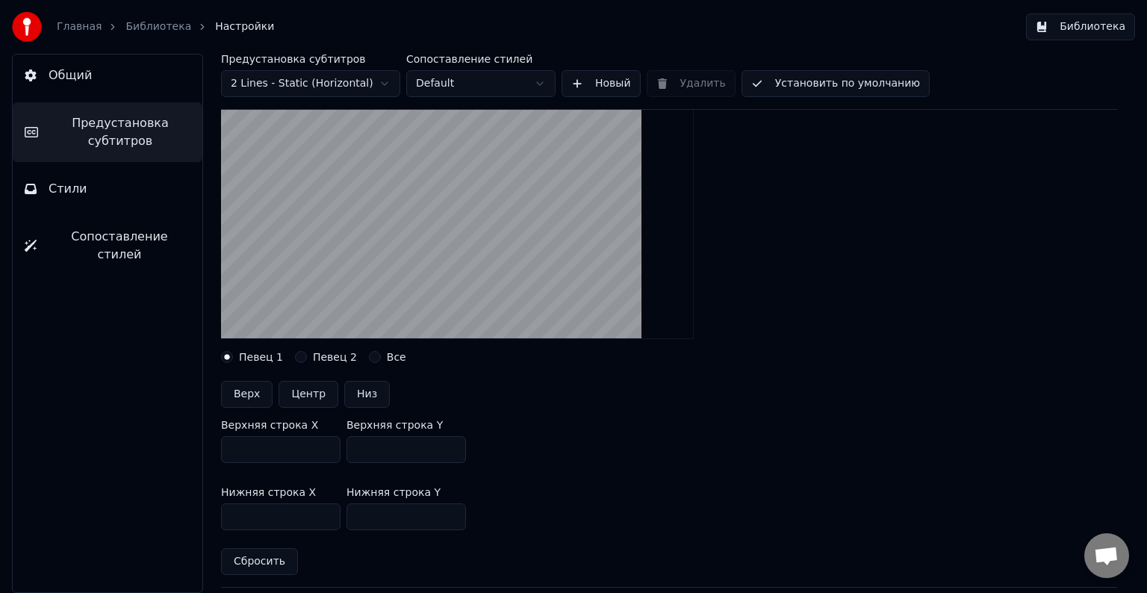
click at [295, 355] on button "Певец 2" at bounding box center [301, 357] width 12 height 12
click at [357, 391] on button "Низ" at bounding box center [367, 394] width 46 height 27
type input "***"
click at [255, 356] on label "Певец 1" at bounding box center [261, 357] width 44 height 10
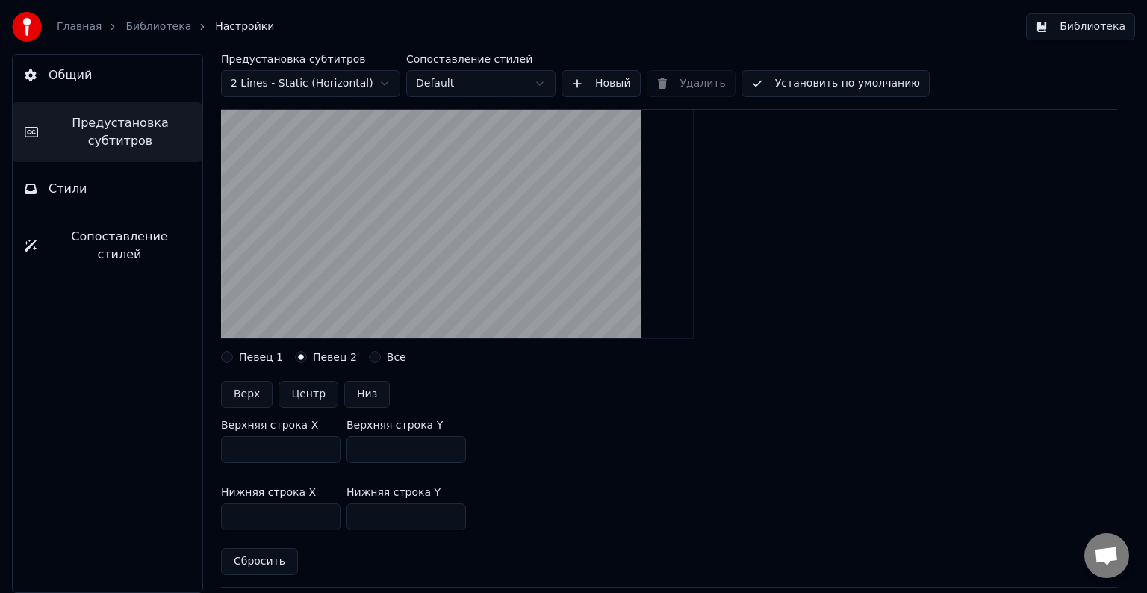
click at [233, 356] on button "Певец 1" at bounding box center [227, 357] width 12 height 12
click at [313, 356] on label "Певец 2" at bounding box center [335, 357] width 44 height 10
click at [307, 356] on button "Певец 2" at bounding box center [301, 357] width 12 height 12
click at [387, 358] on label "Все" at bounding box center [396, 357] width 19 height 10
click at [381, 358] on button "Все" at bounding box center [375, 357] width 12 height 12
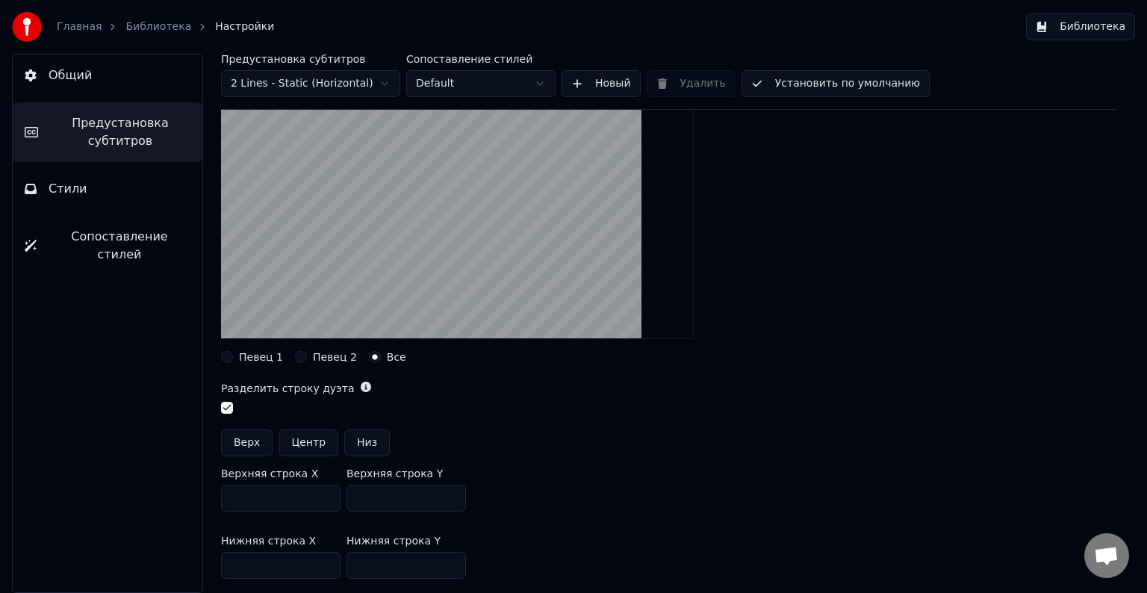
click at [361, 446] on button "Низ" at bounding box center [367, 442] width 46 height 27
type input "***"
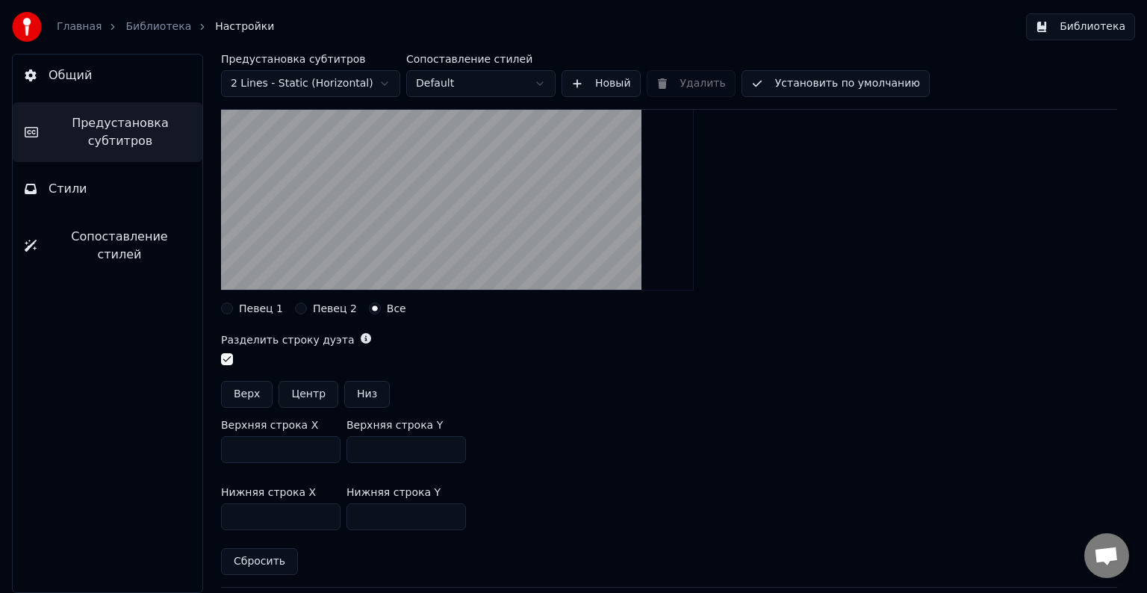
scroll to position [224, 0]
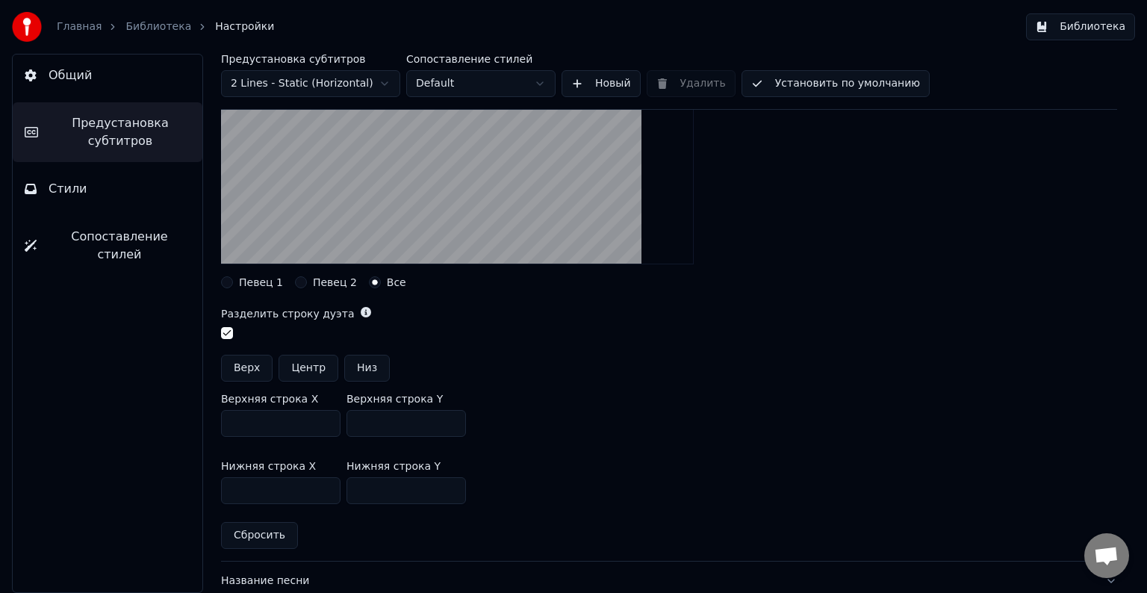
click at [367, 372] on button "Низ" at bounding box center [367, 368] width 46 height 27
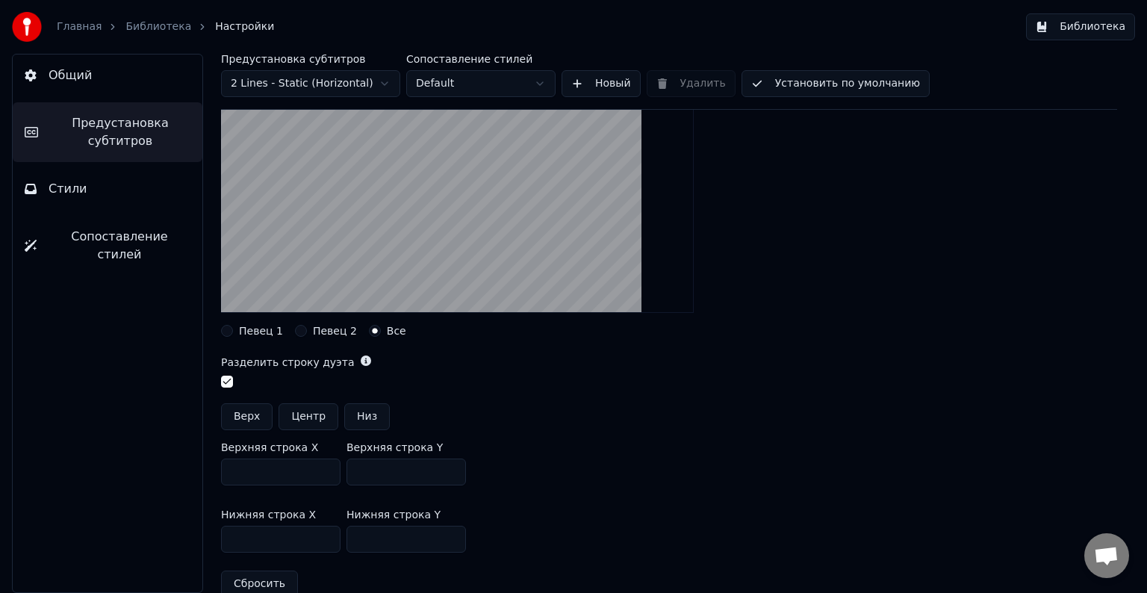
scroll to position [149, 0]
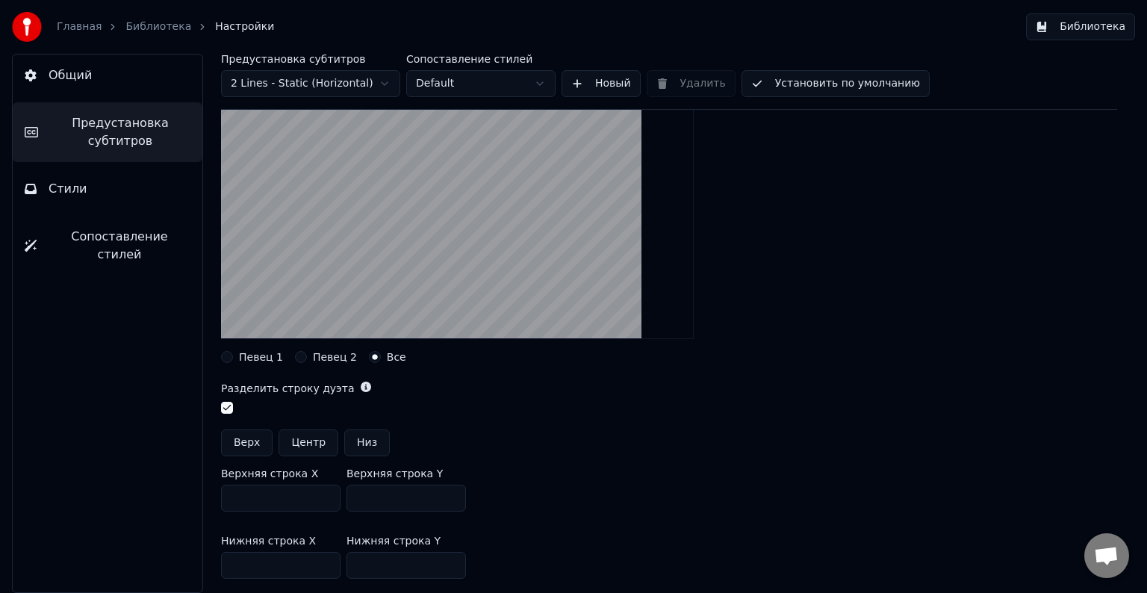
click at [319, 358] on label "Певец 2" at bounding box center [335, 357] width 44 height 10
click at [307, 358] on button "Певец 2" at bounding box center [301, 357] width 12 height 12
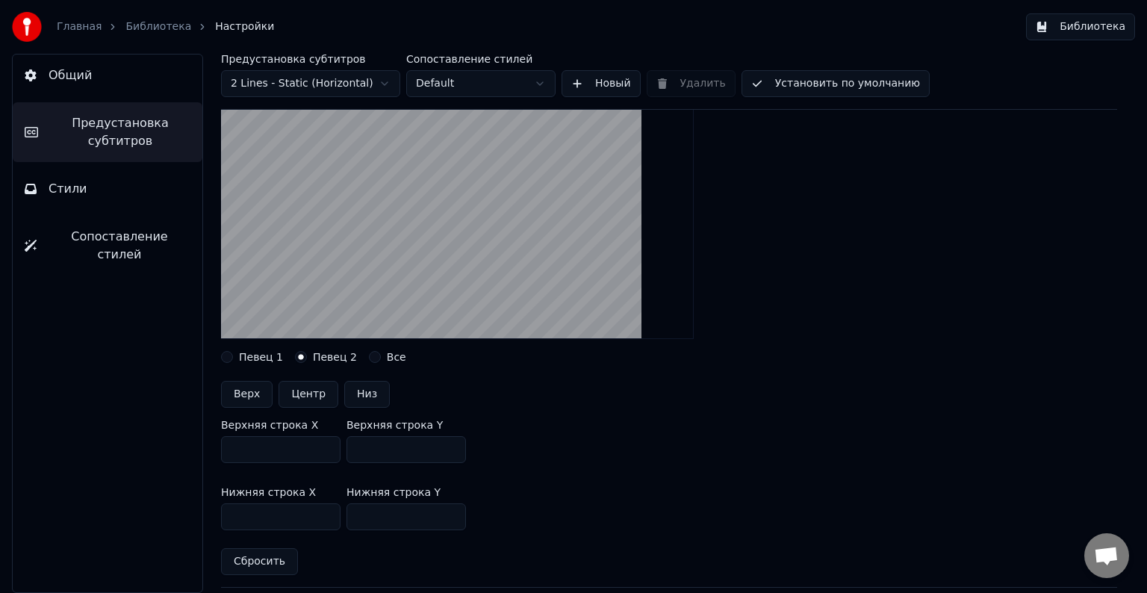
click at [259, 360] on label "Певец 1" at bounding box center [261, 357] width 44 height 10
click at [233, 360] on button "Певец 1" at bounding box center [227, 357] width 12 height 12
click at [318, 354] on label "Певец 2" at bounding box center [335, 357] width 44 height 10
click at [307, 354] on button "Певец 2" at bounding box center [301, 357] width 12 height 12
click at [387, 352] on label "Все" at bounding box center [396, 357] width 19 height 10
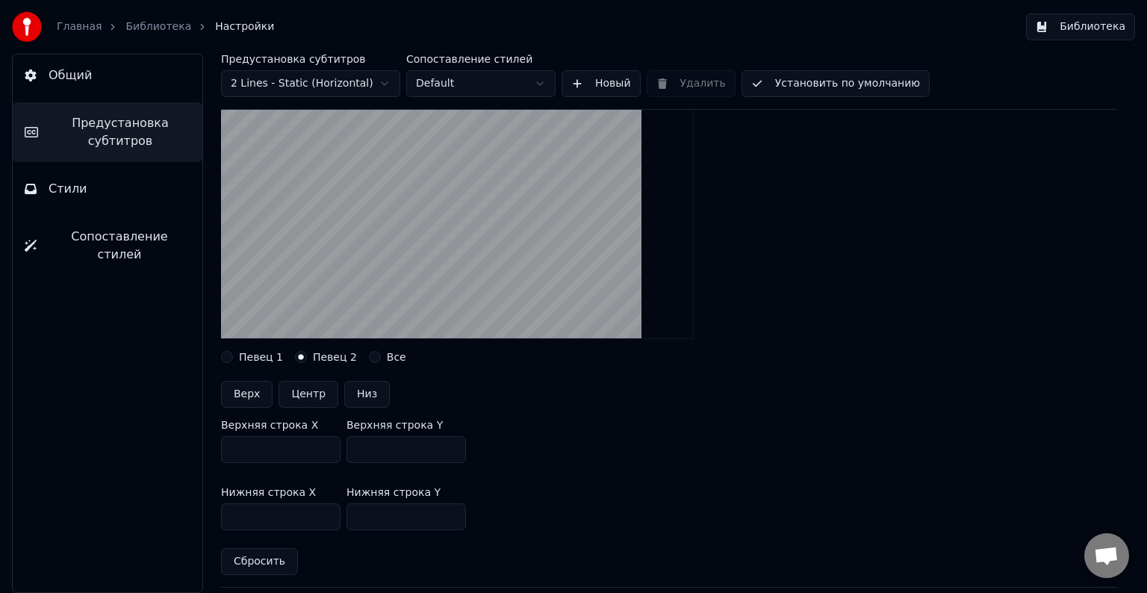
click at [379, 352] on button "Все" at bounding box center [375, 357] width 12 height 12
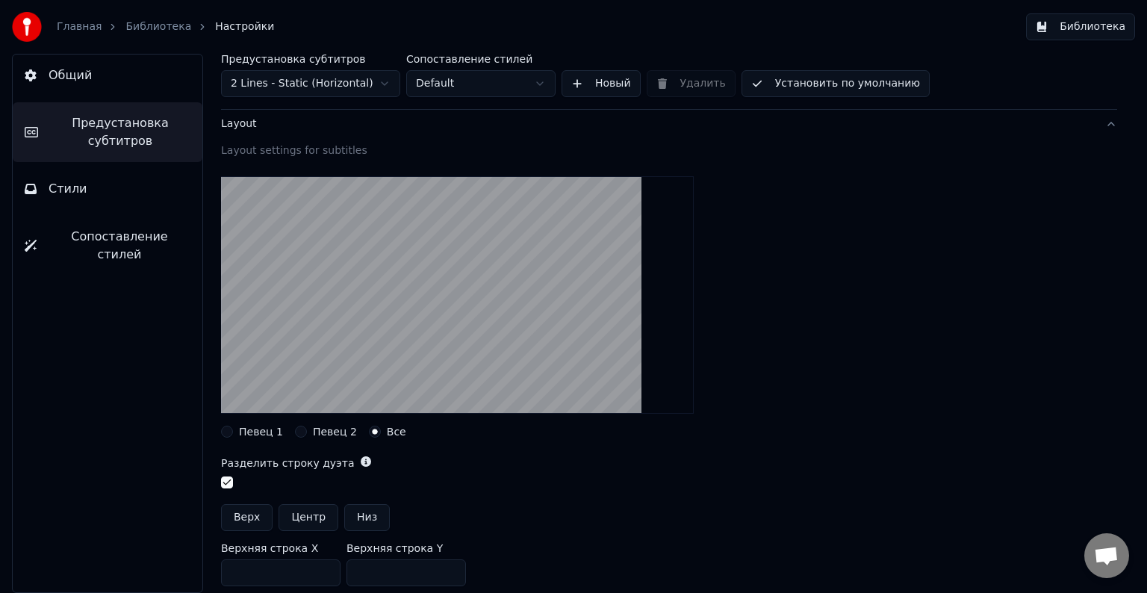
scroll to position [0, 0]
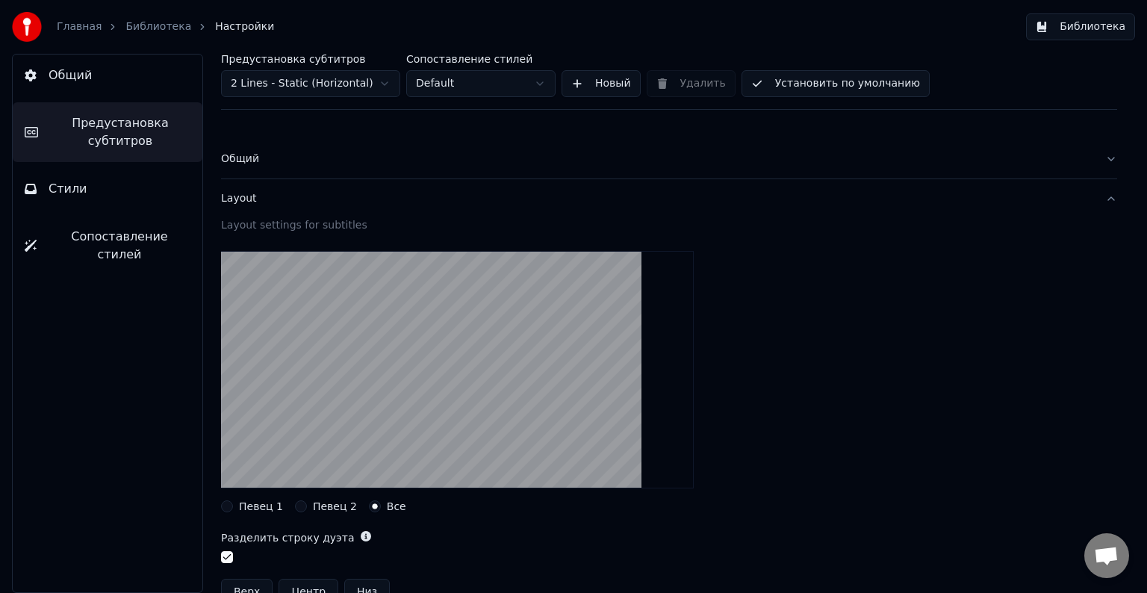
click at [386, 157] on div "Общий" at bounding box center [657, 159] width 872 height 15
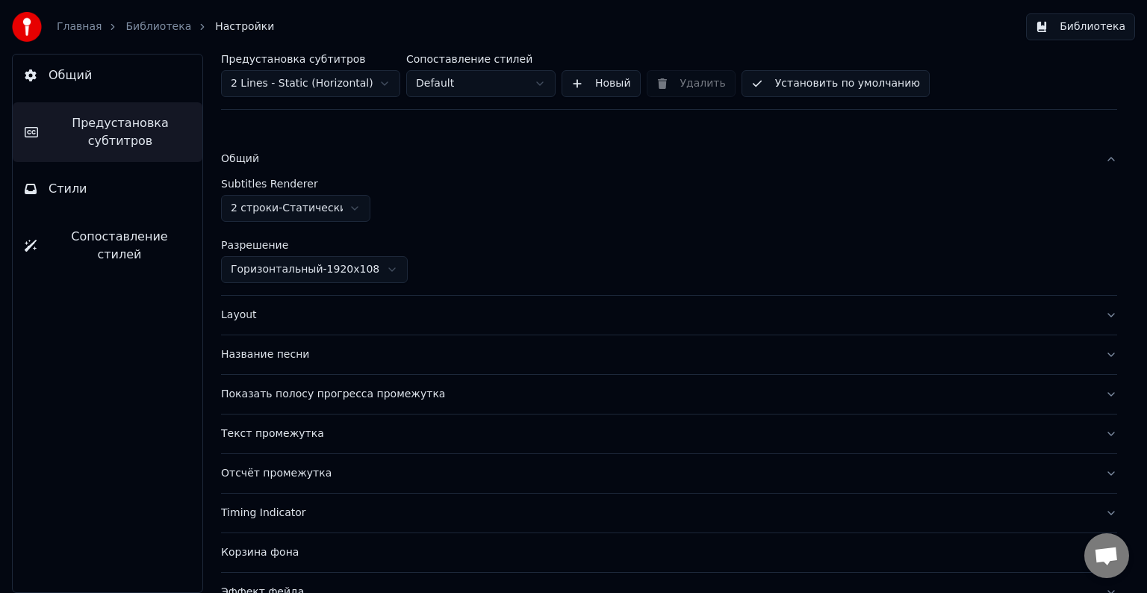
click at [358, 319] on div "Layout" at bounding box center [657, 315] width 872 height 15
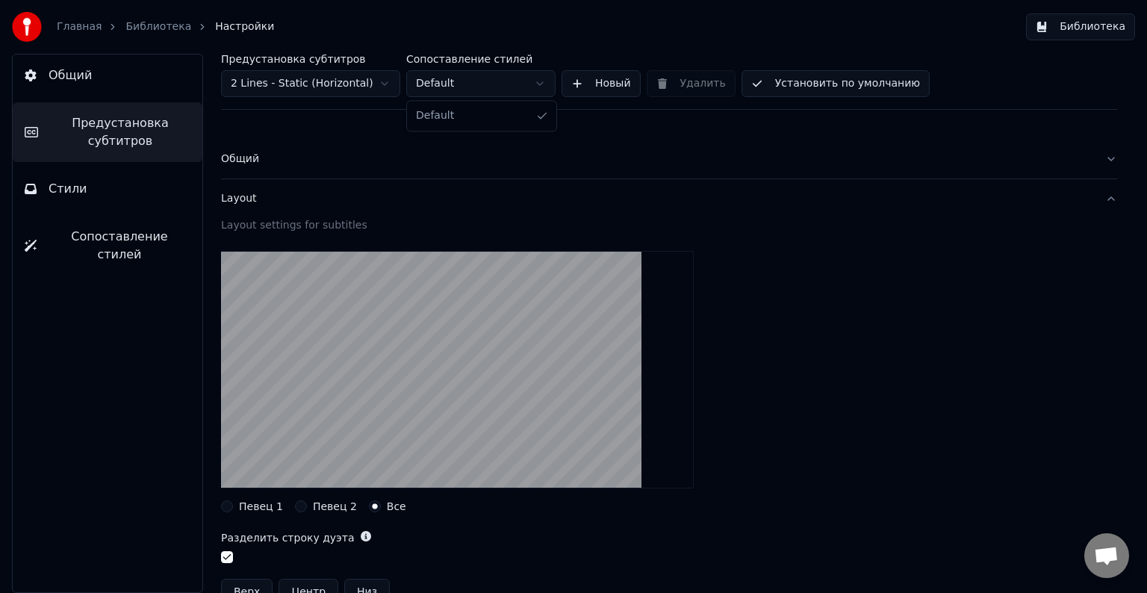
click at [534, 86] on html "Главная Библиотека Настройки Библиотека Общий Предустановка субтитров Стили Соп…" at bounding box center [573, 296] width 1147 height 593
click at [430, 164] on div "Общий" at bounding box center [657, 159] width 872 height 15
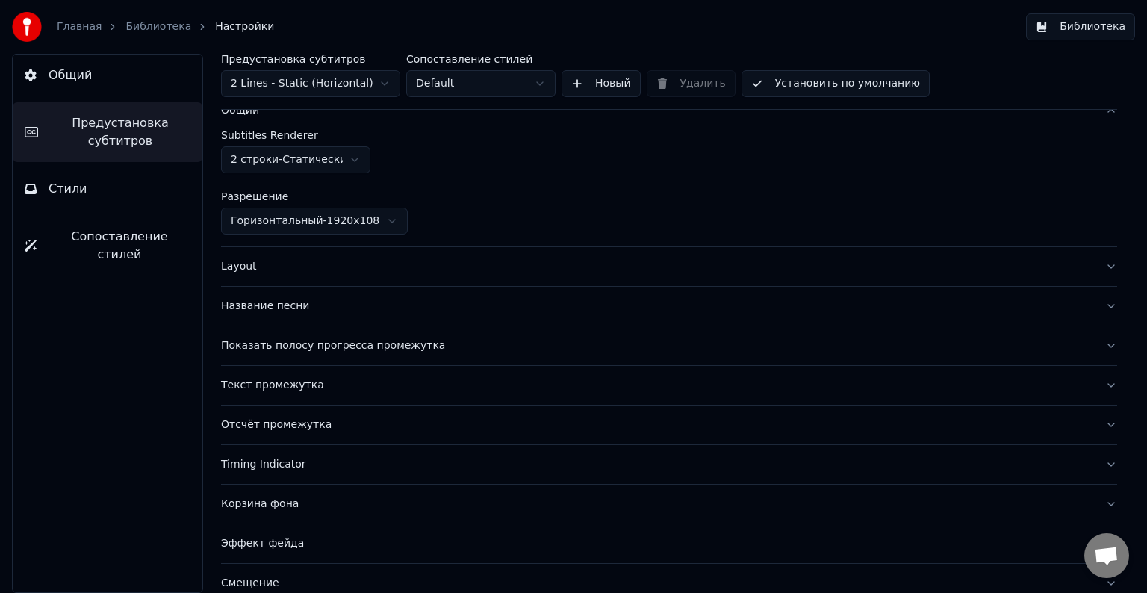
scroll to position [75, 0]
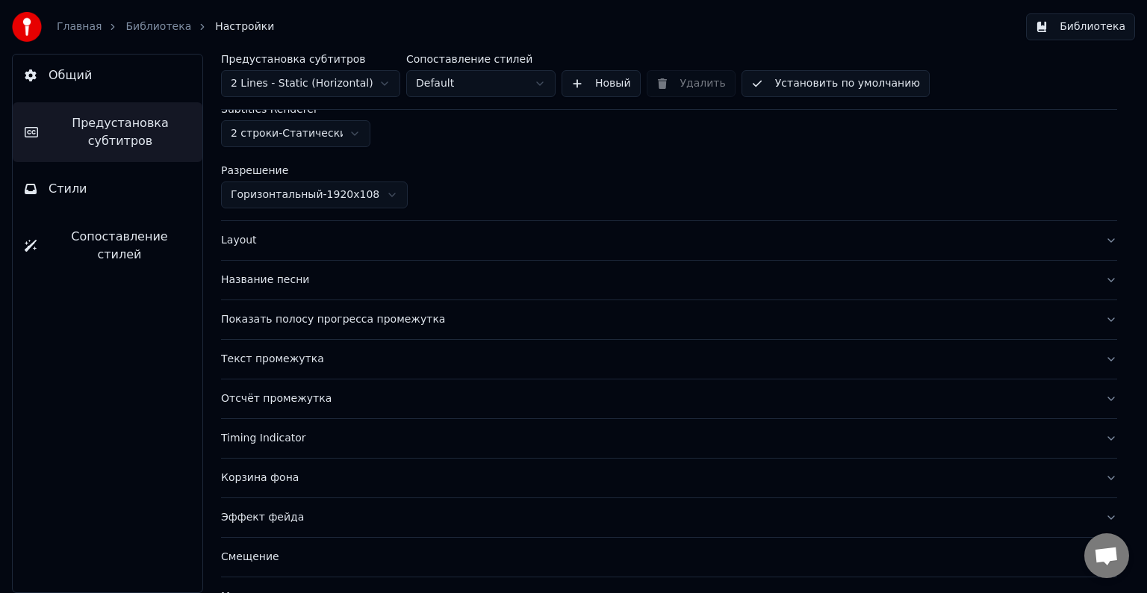
click at [372, 269] on button "Название песни" at bounding box center [669, 280] width 896 height 39
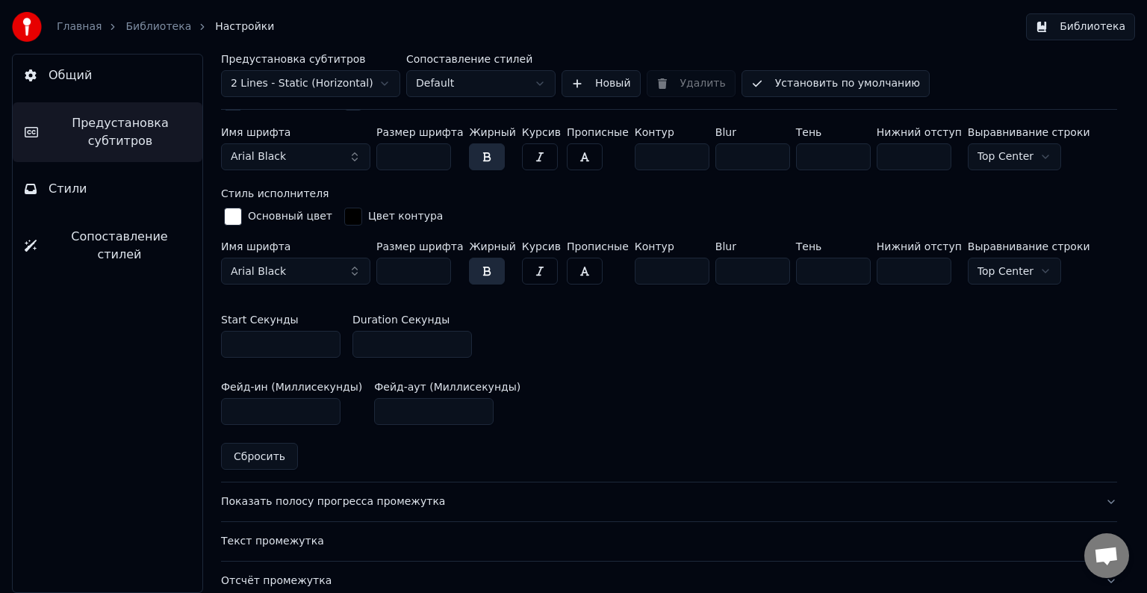
scroll to position [597, 0]
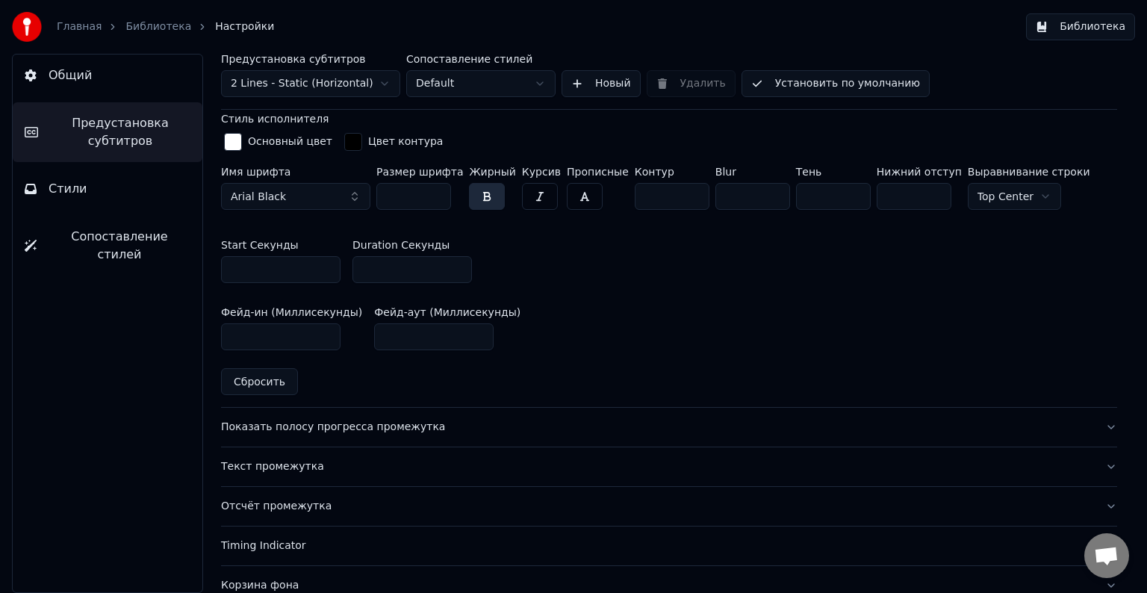
click at [439, 428] on div "Показать полосу прогресса промежутка" at bounding box center [657, 426] width 872 height 15
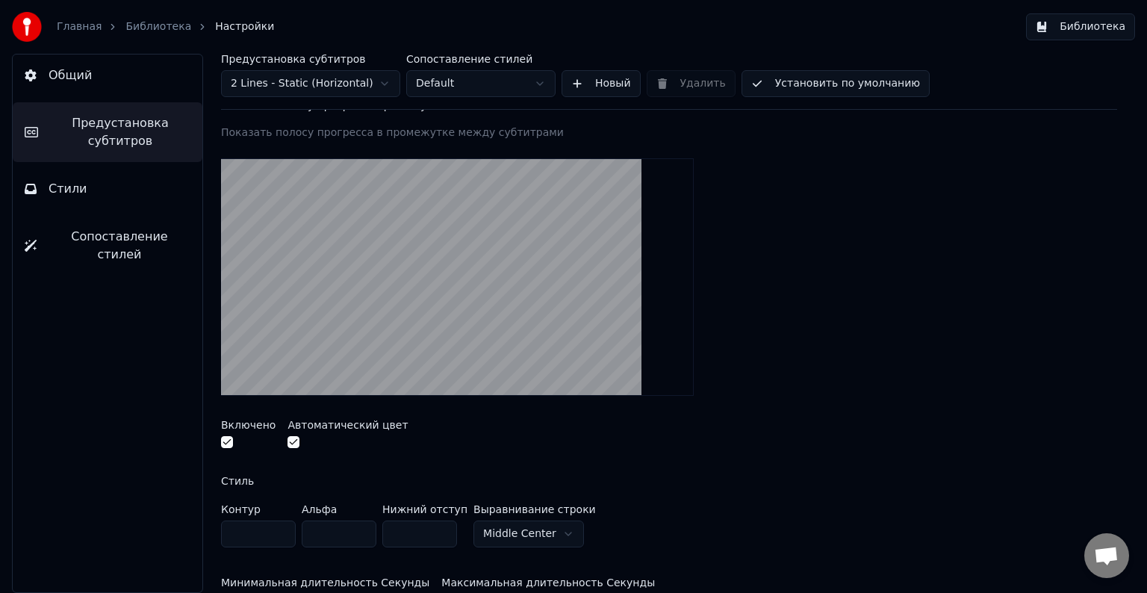
scroll to position [149, 0]
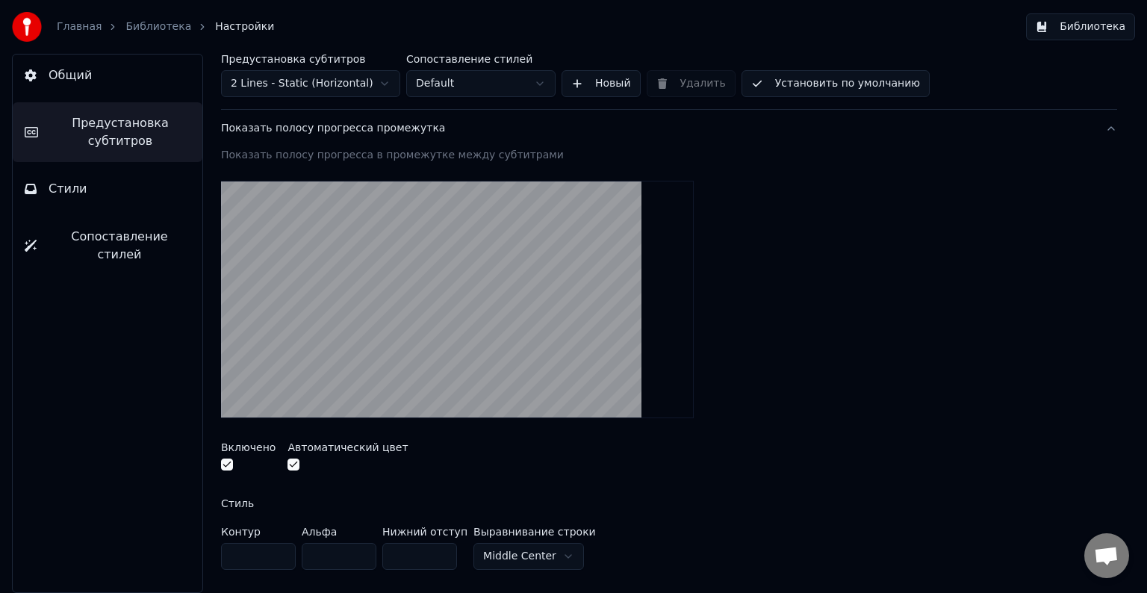
click at [225, 463] on button "button" at bounding box center [227, 464] width 12 height 12
click at [223, 462] on button "button" at bounding box center [227, 464] width 12 height 12
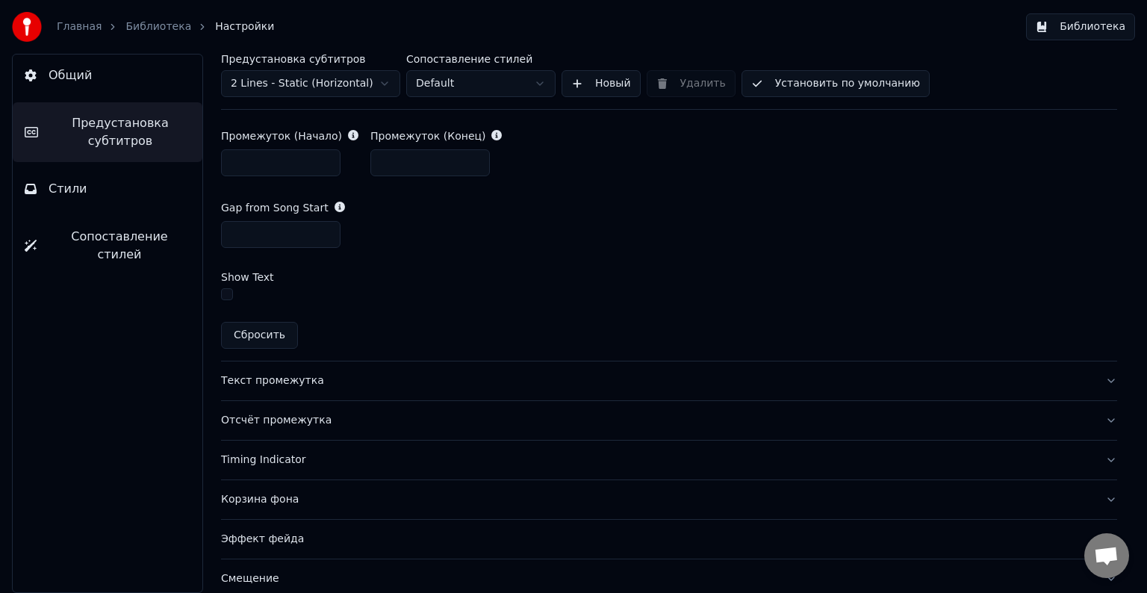
click at [347, 385] on div "Текст промежутка" at bounding box center [657, 380] width 872 height 15
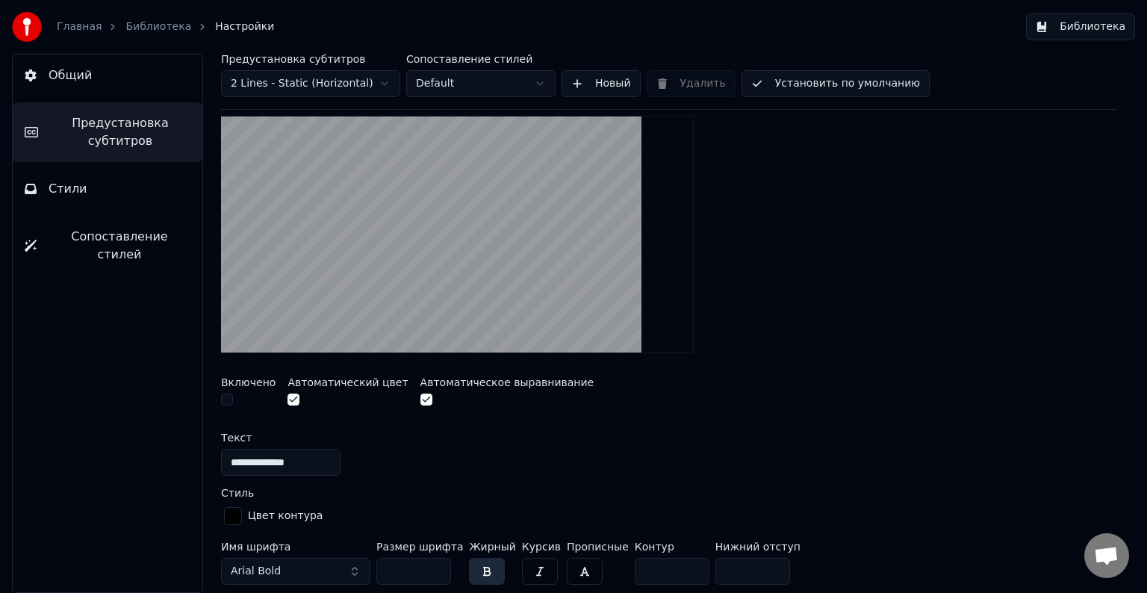
scroll to position [279, 0]
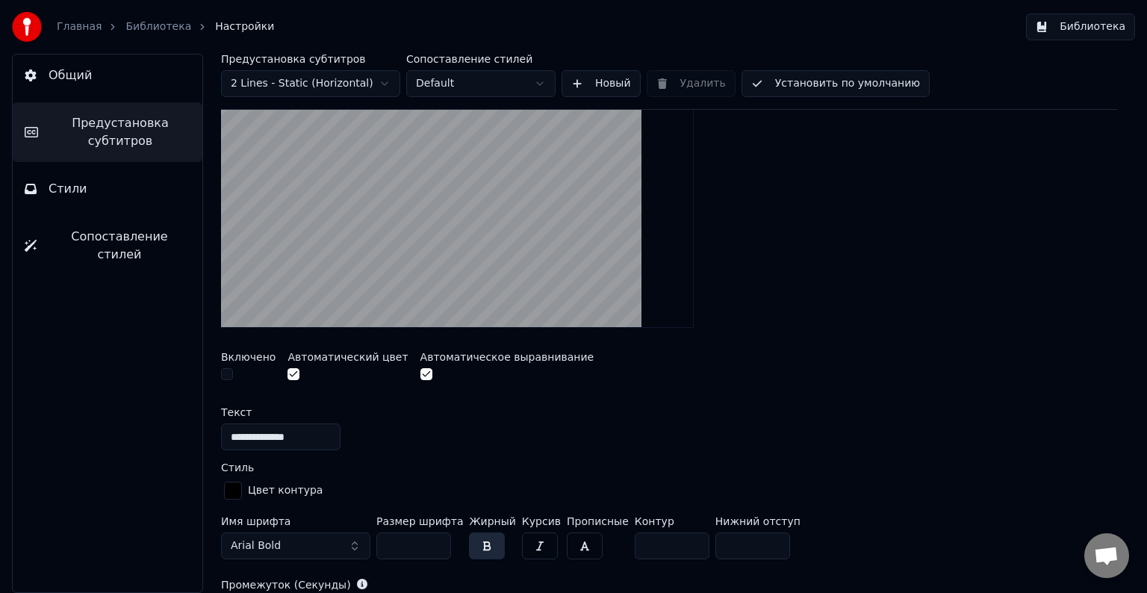
click at [226, 372] on button "button" at bounding box center [227, 374] width 12 height 12
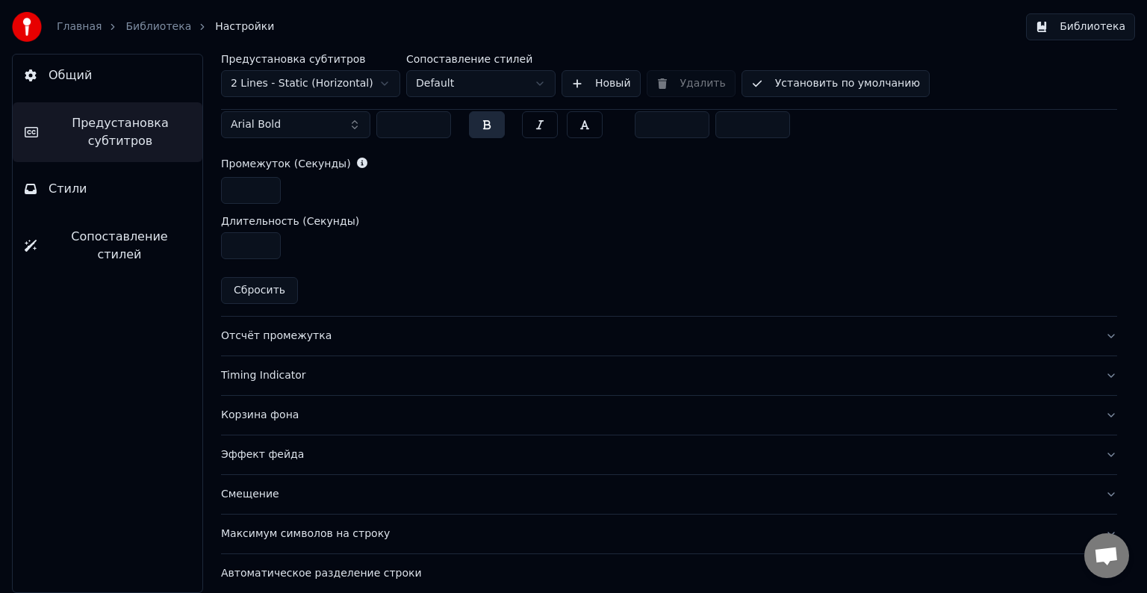
scroll to position [749, 0]
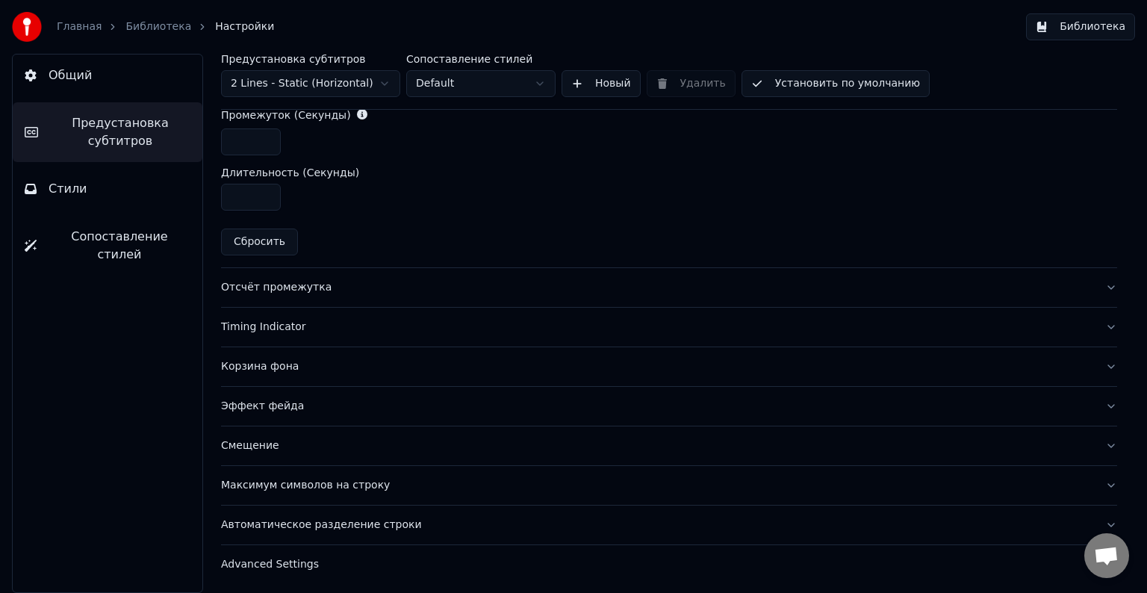
click at [367, 287] on div "Отсчёт промежутка" at bounding box center [657, 287] width 872 height 15
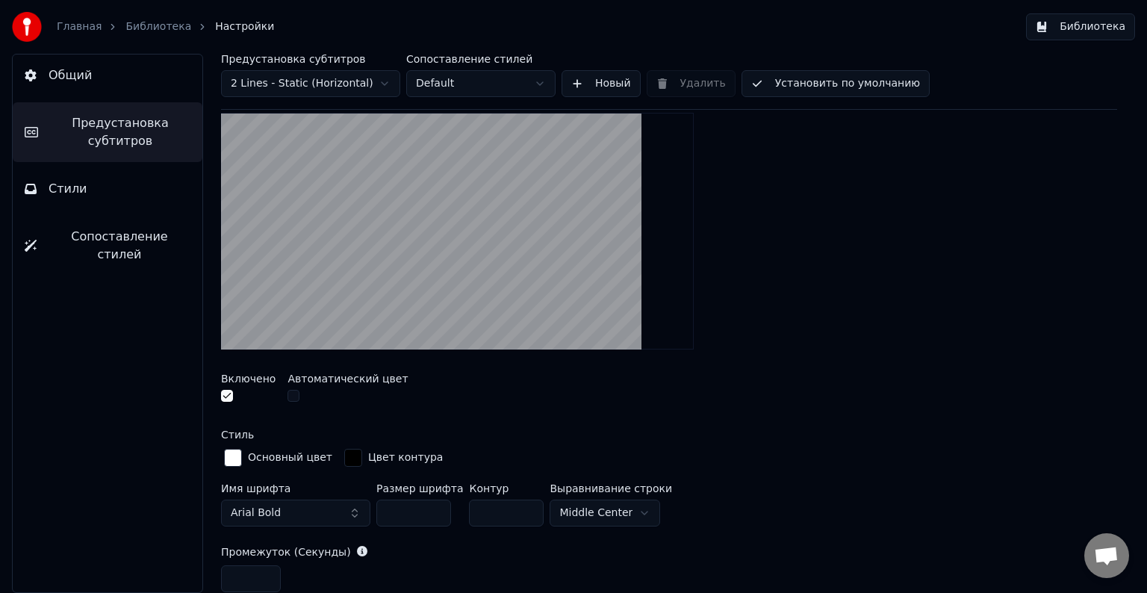
scroll to position [371, 0]
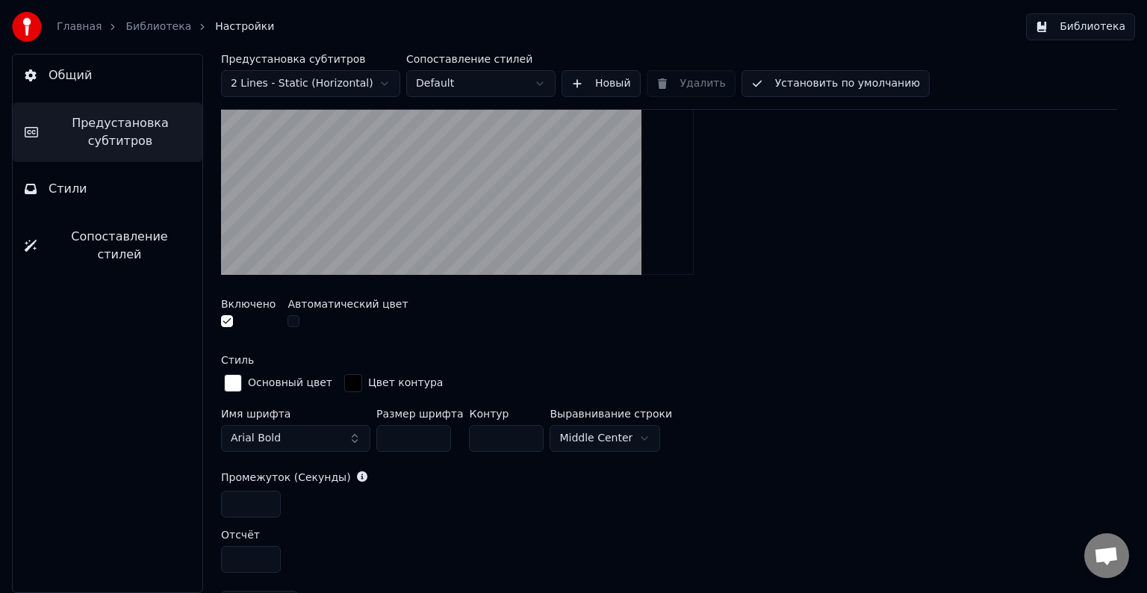
click at [288, 322] on button "button" at bounding box center [293, 321] width 12 height 12
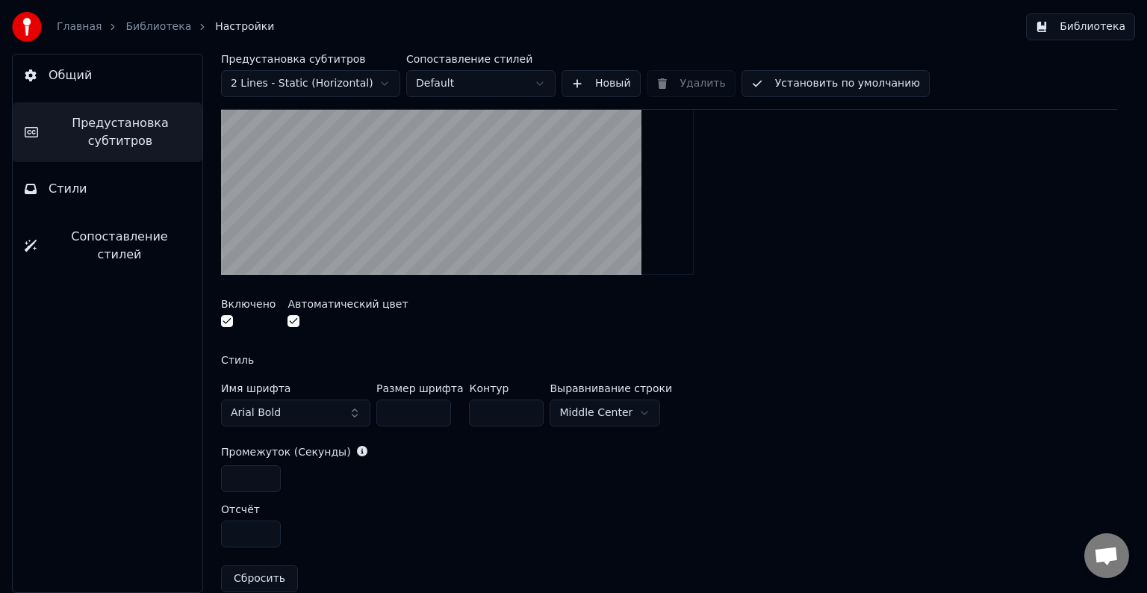
click at [288, 322] on button "button" at bounding box center [293, 321] width 12 height 12
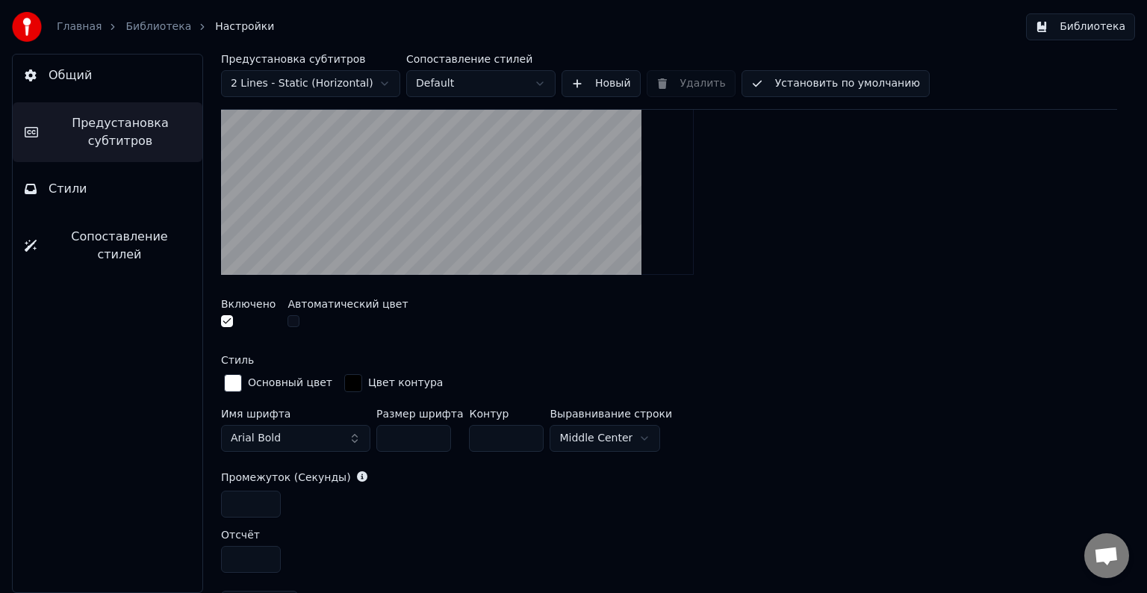
click at [288, 322] on button "button" at bounding box center [293, 321] width 12 height 12
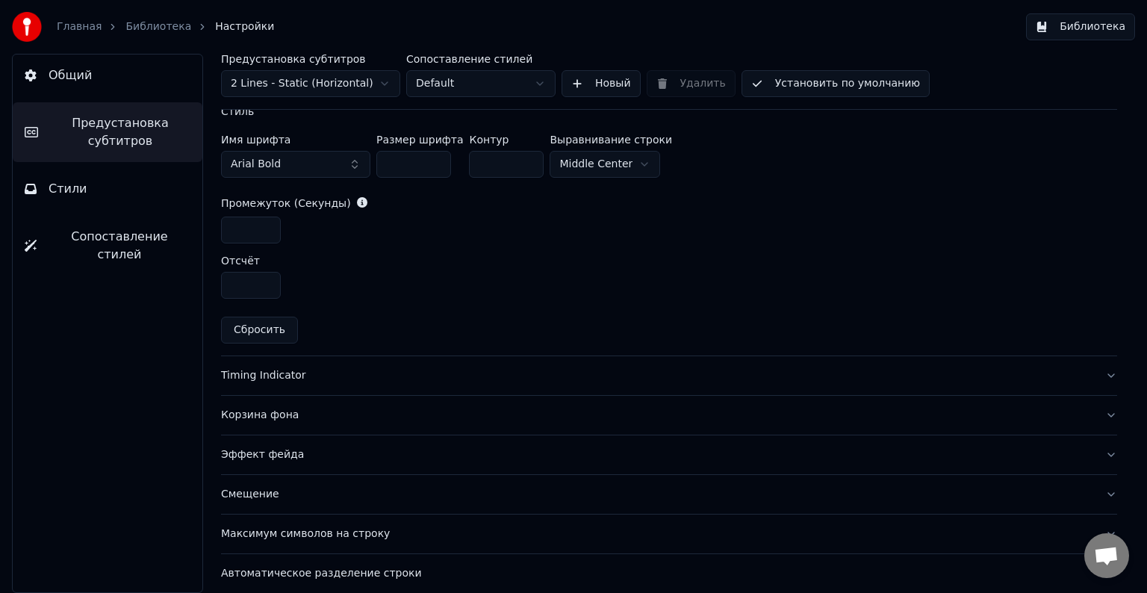
scroll to position [669, 0]
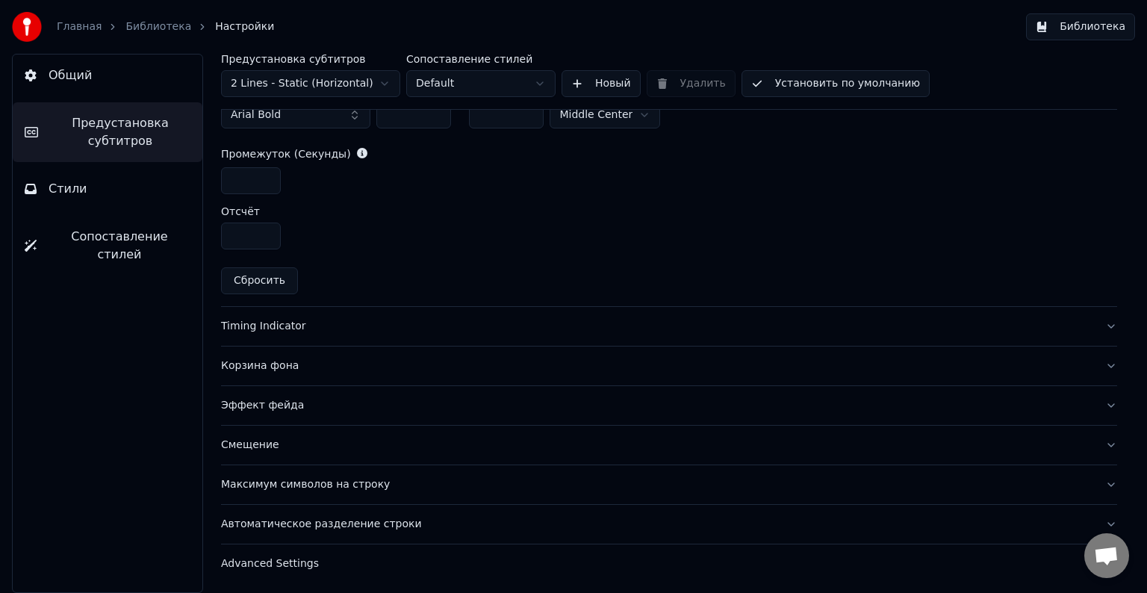
click at [373, 328] on div "Timing Indicator" at bounding box center [657, 326] width 872 height 15
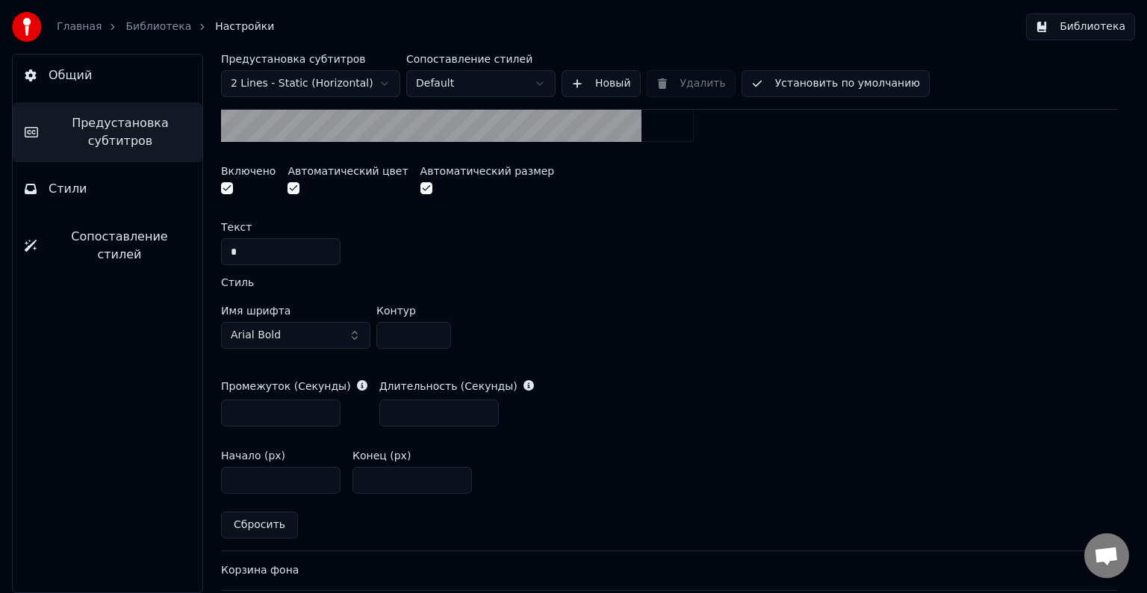
scroll to position [748, 0]
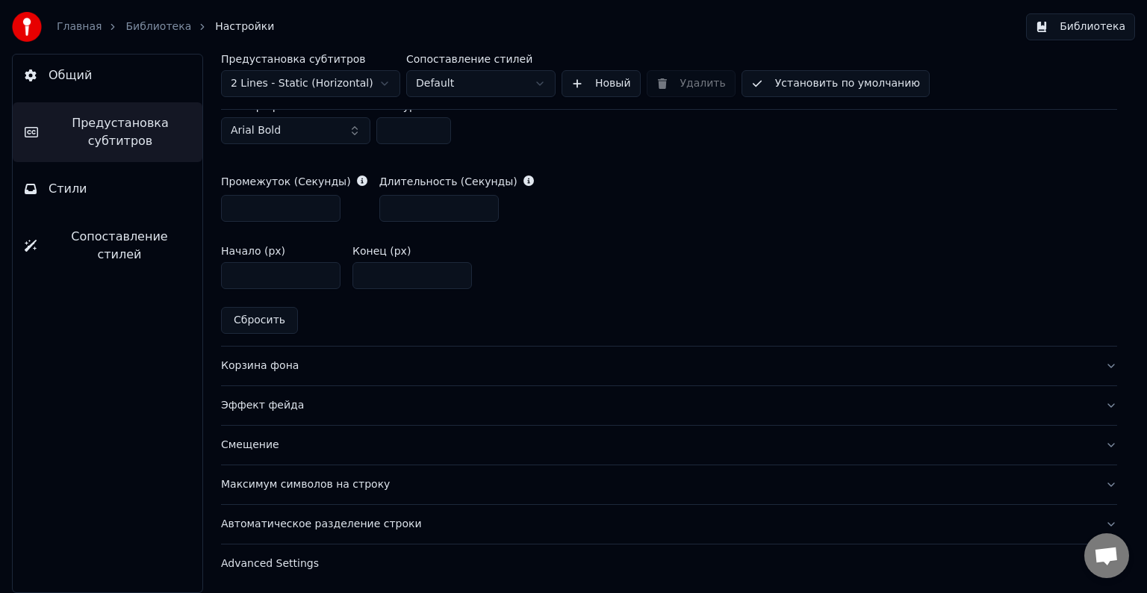
click at [346, 364] on div "Корзина фона" at bounding box center [657, 365] width 872 height 15
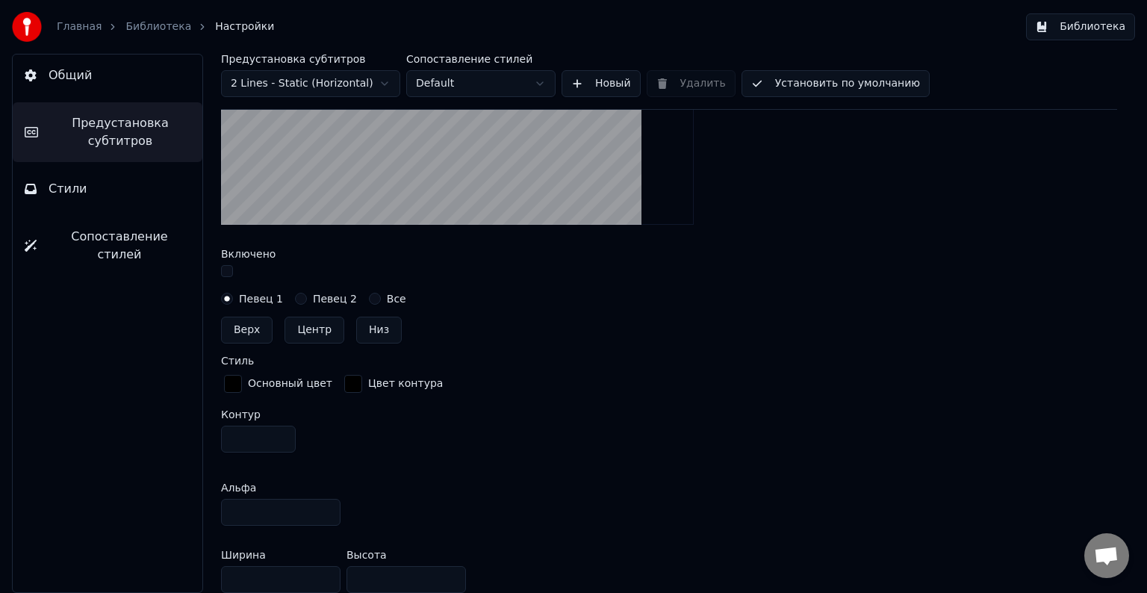
scroll to position [351, 0]
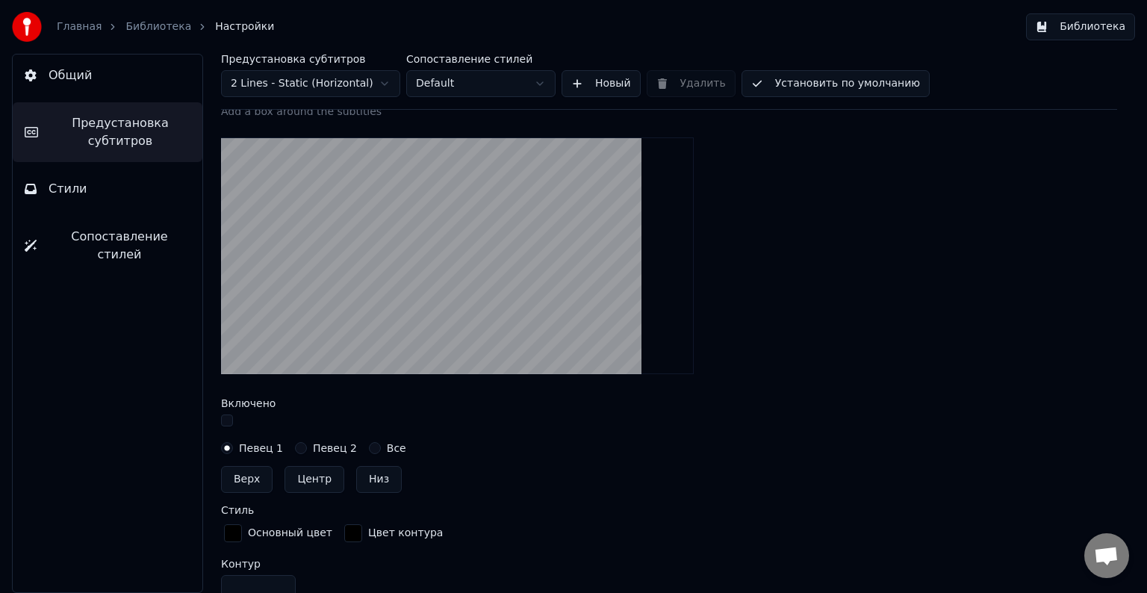
click at [227, 418] on button "button" at bounding box center [227, 420] width 12 height 12
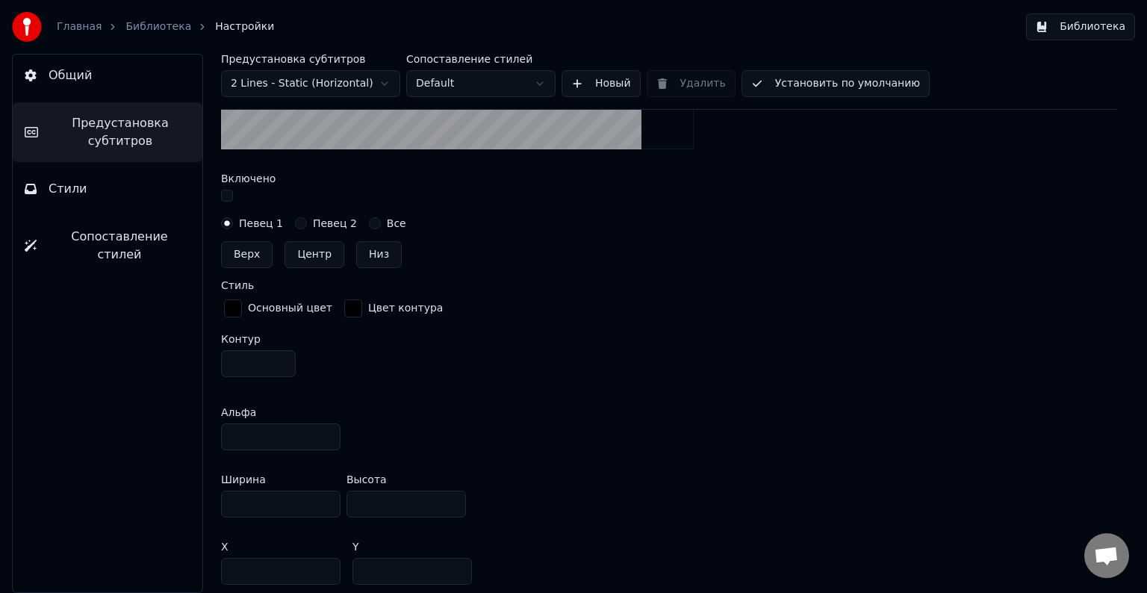
scroll to position [575, 0]
click at [370, 225] on div "Все" at bounding box center [387, 224] width 37 height 12
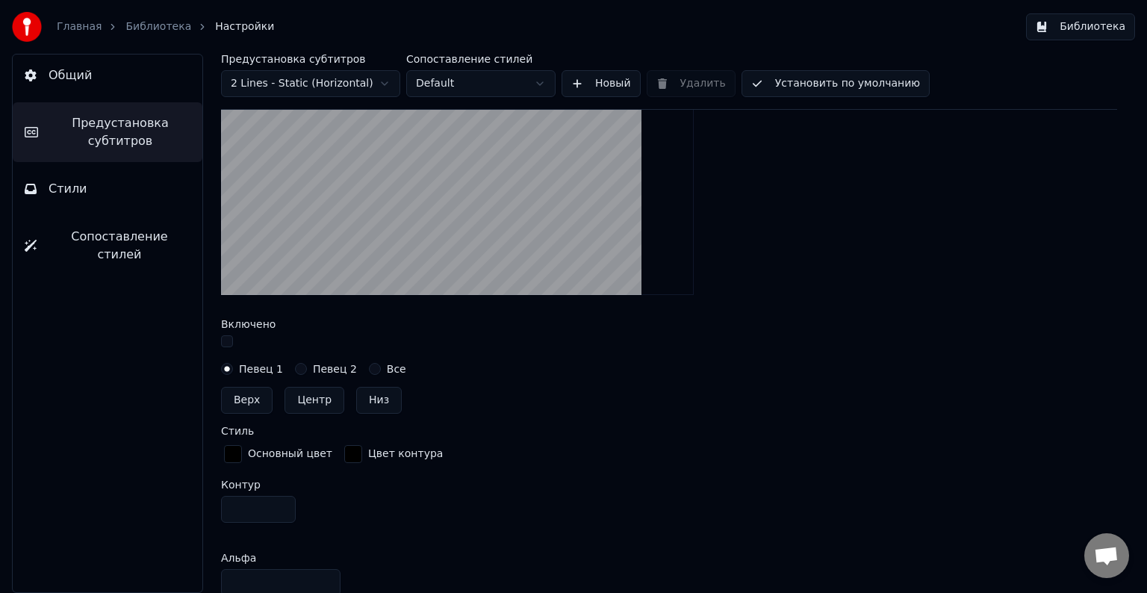
scroll to position [425, 0]
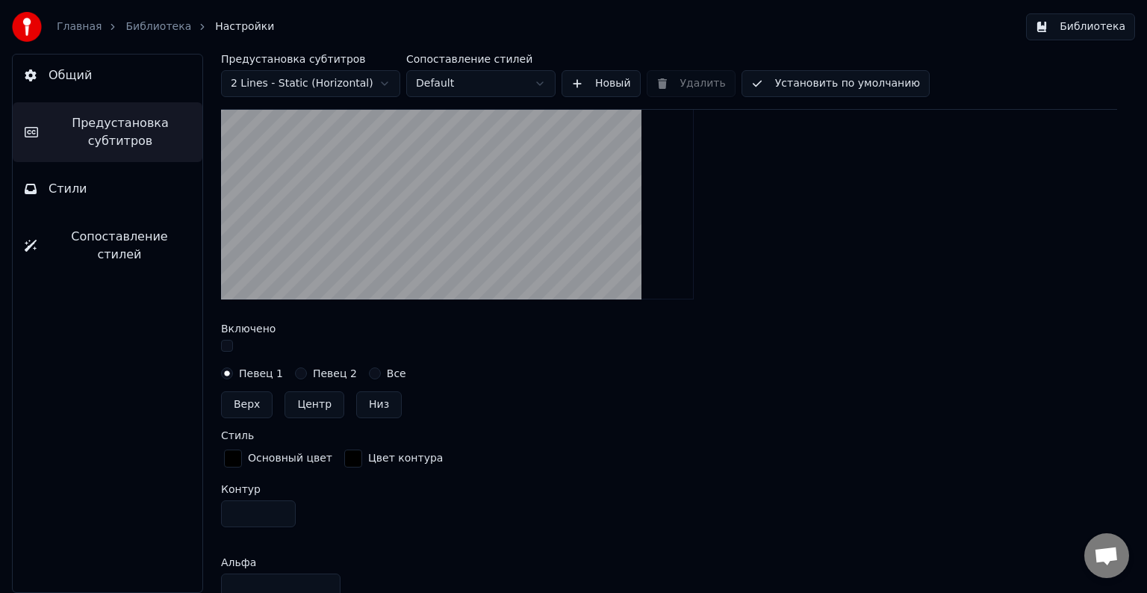
click at [369, 373] on button "Все" at bounding box center [375, 373] width 12 height 12
click at [372, 373] on circle "button" at bounding box center [374, 373] width 5 height 5
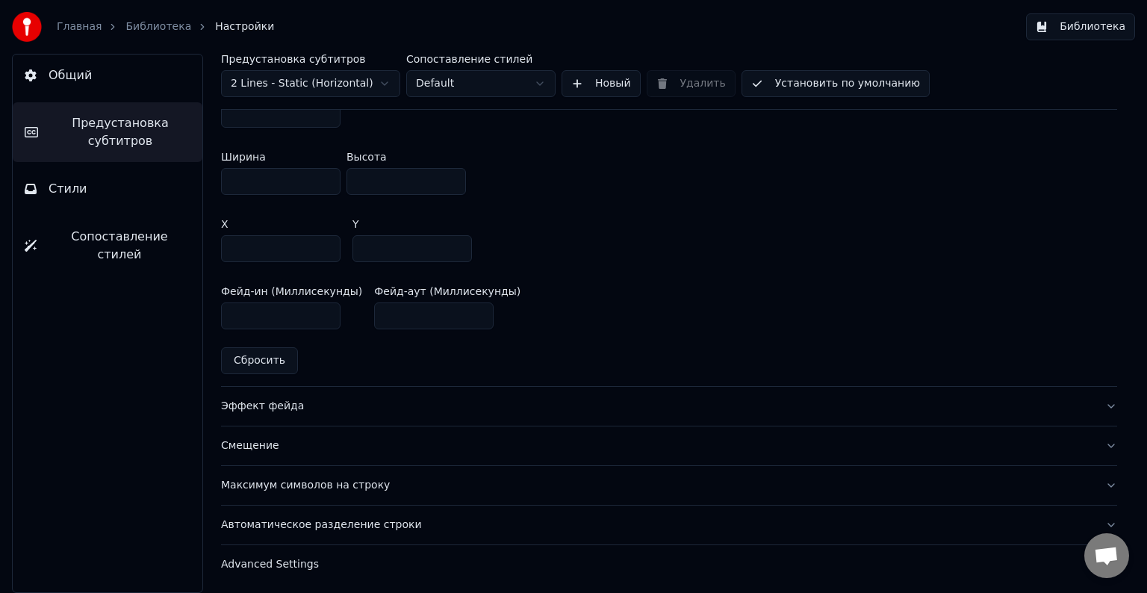
click at [389, 400] on div "Эффект фейда" at bounding box center [657, 406] width 872 height 15
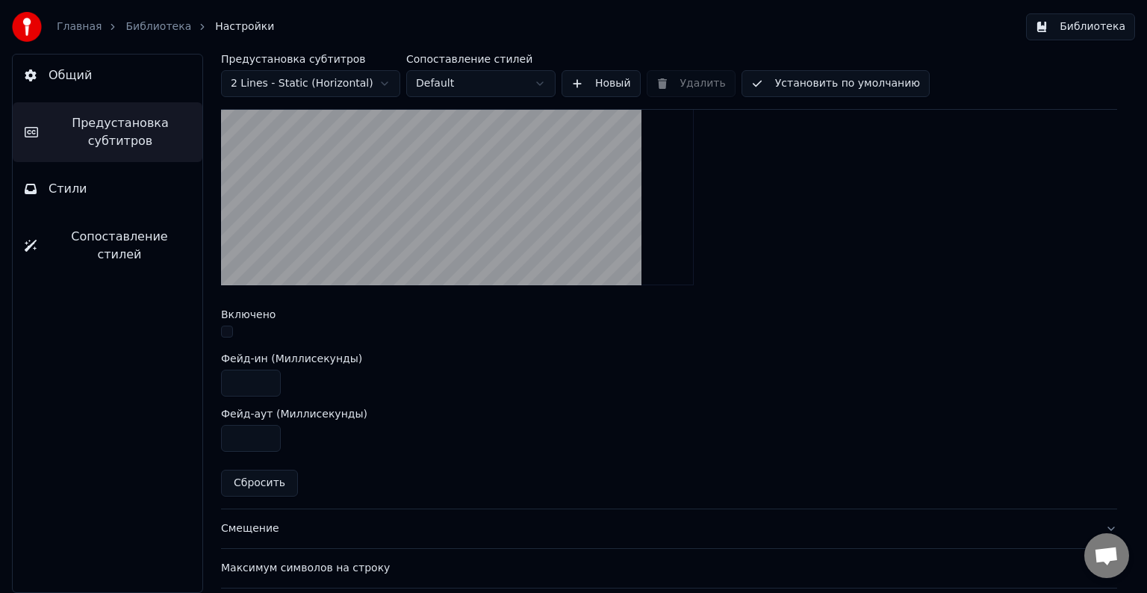
scroll to position [505, 0]
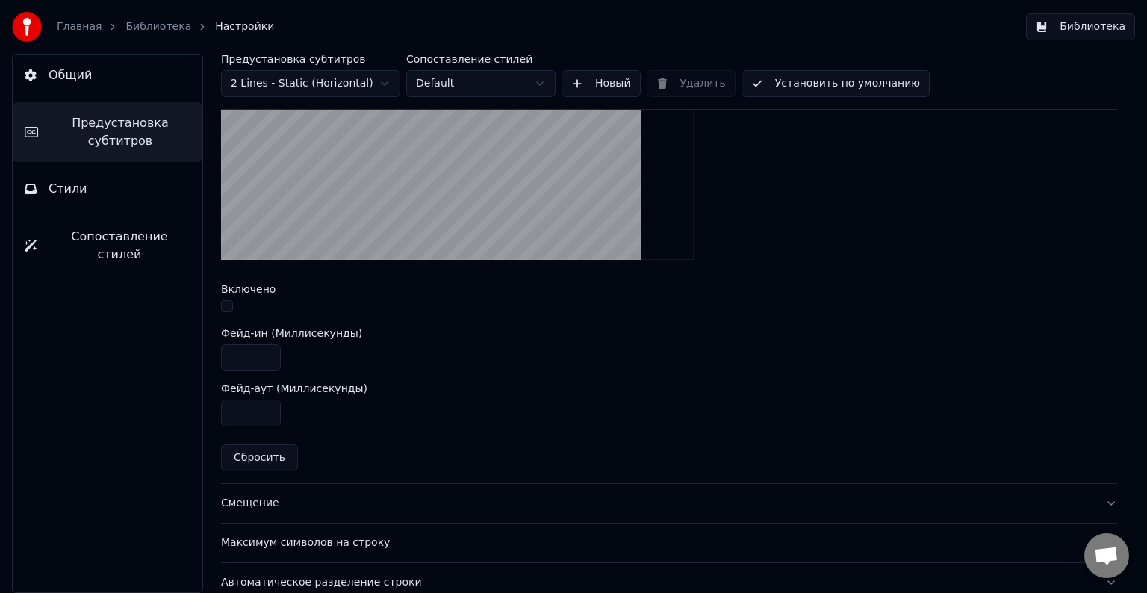
click at [225, 302] on button "button" at bounding box center [227, 306] width 12 height 12
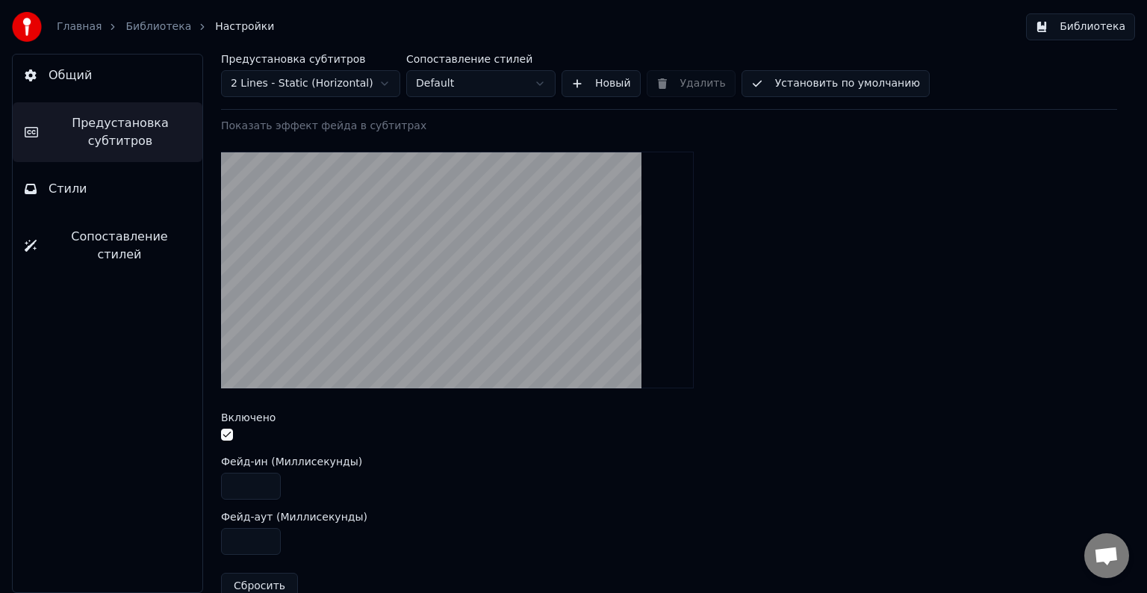
scroll to position [355, 0]
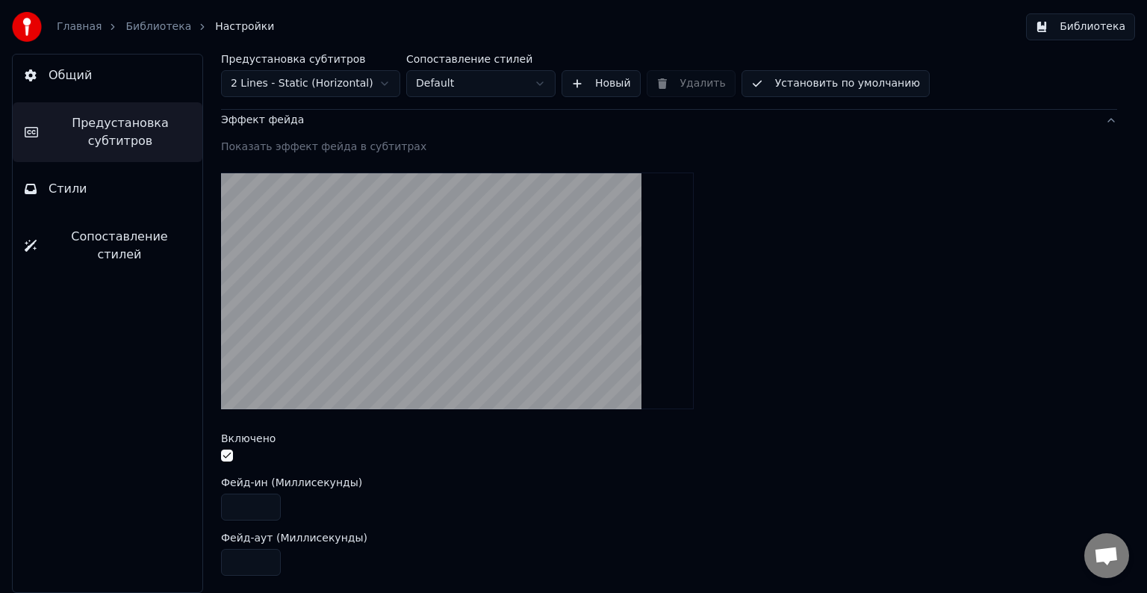
click at [225, 454] on button "button" at bounding box center [227, 455] width 12 height 12
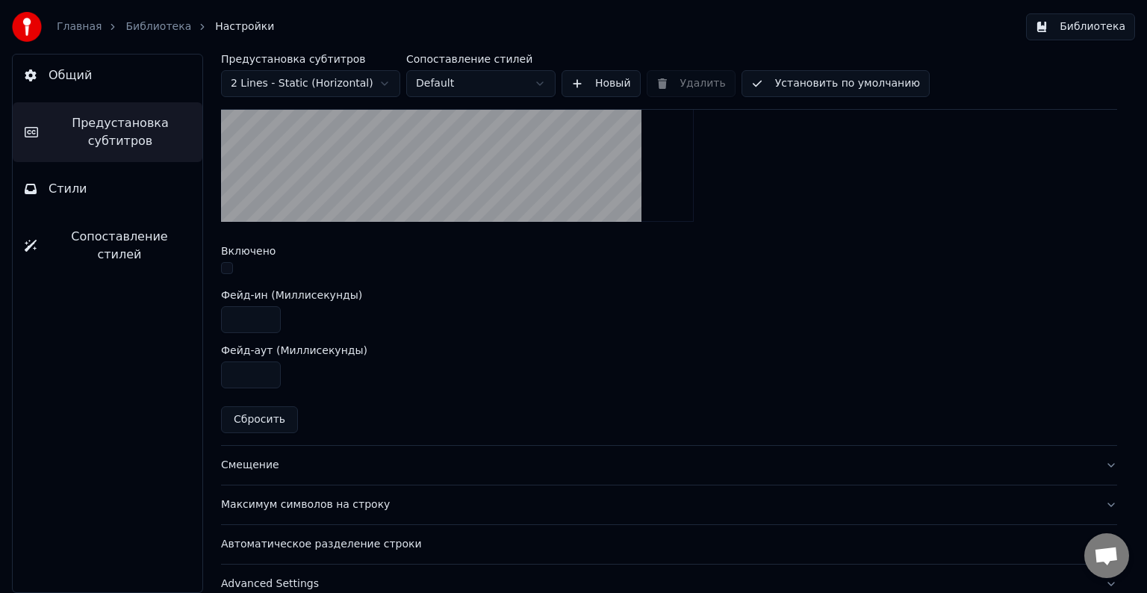
scroll to position [563, 0]
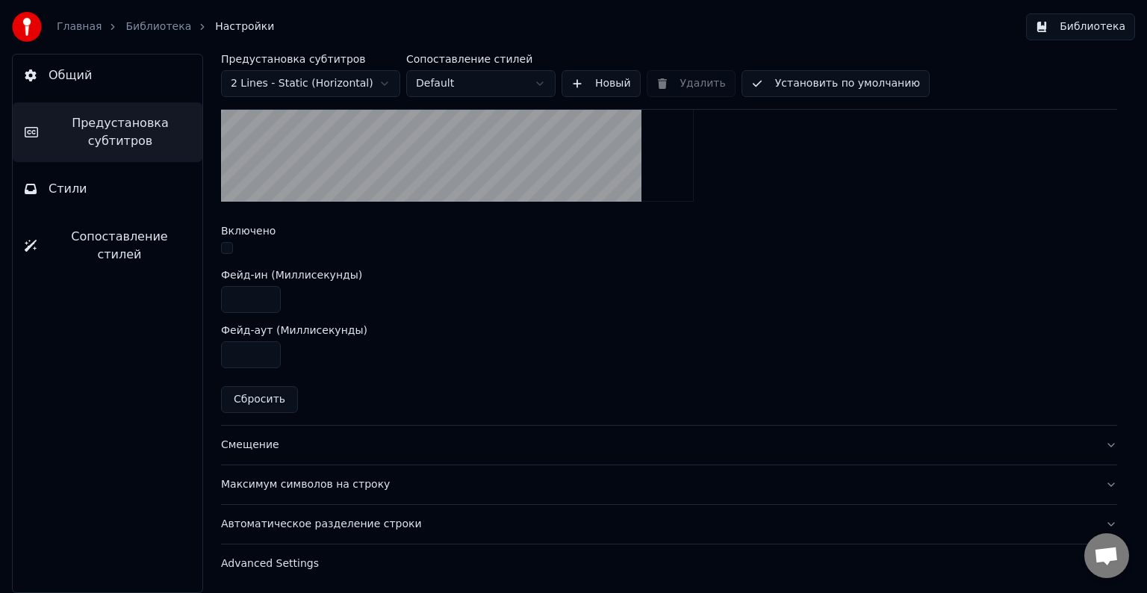
click at [328, 440] on div "Смещение" at bounding box center [657, 444] width 872 height 15
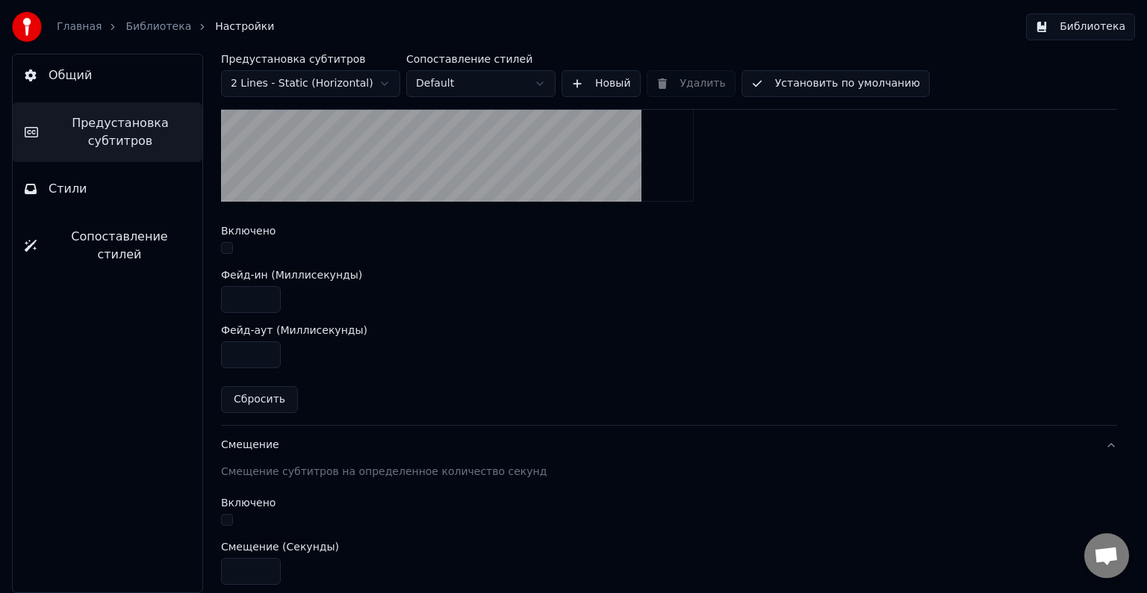
scroll to position [246, 0]
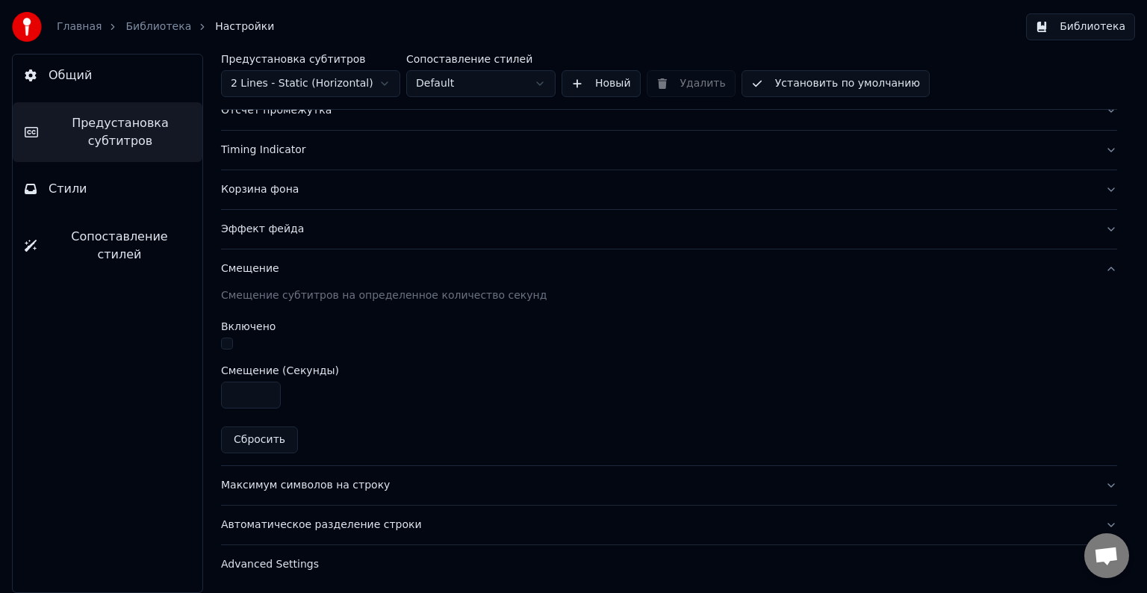
click at [393, 482] on div "Максимум символов на строку" at bounding box center [657, 485] width 872 height 15
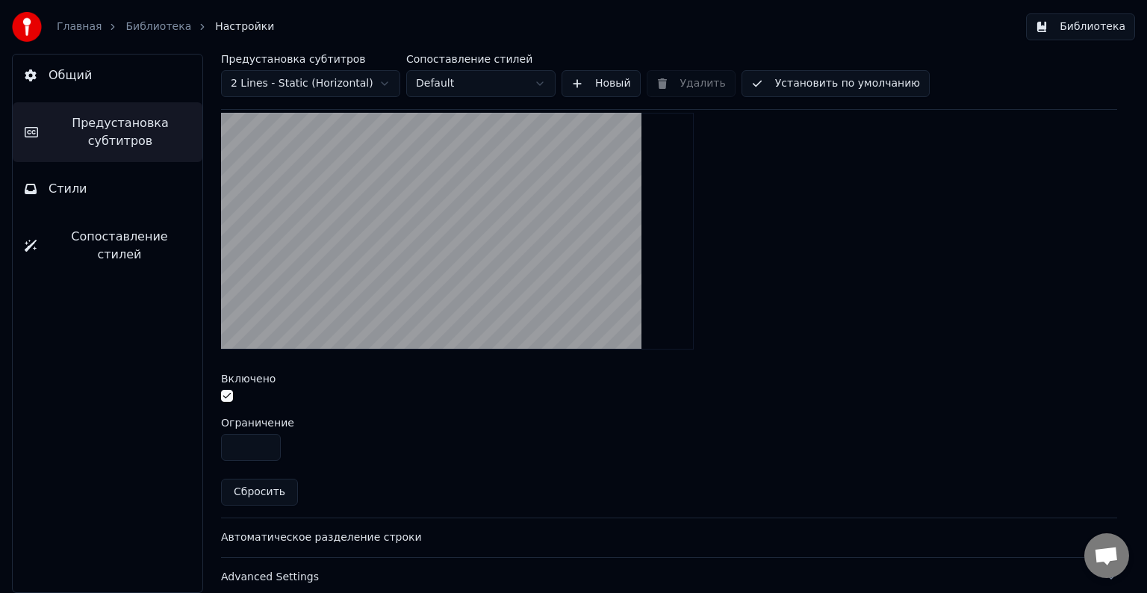
scroll to position [508, 0]
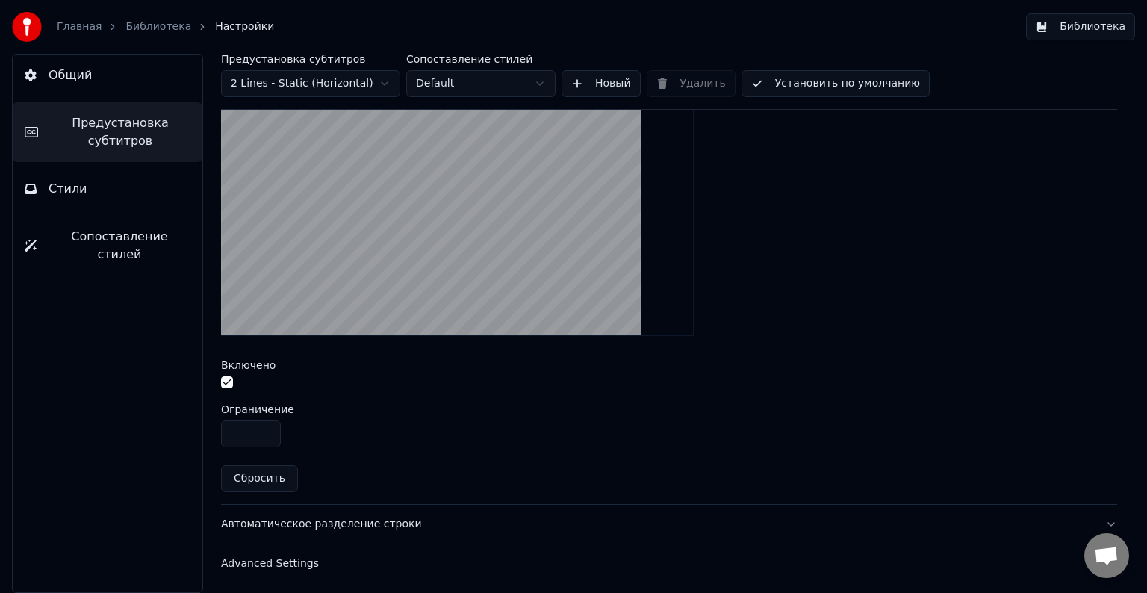
click at [422, 520] on div "Автоматическое разделение строки" at bounding box center [657, 524] width 872 height 15
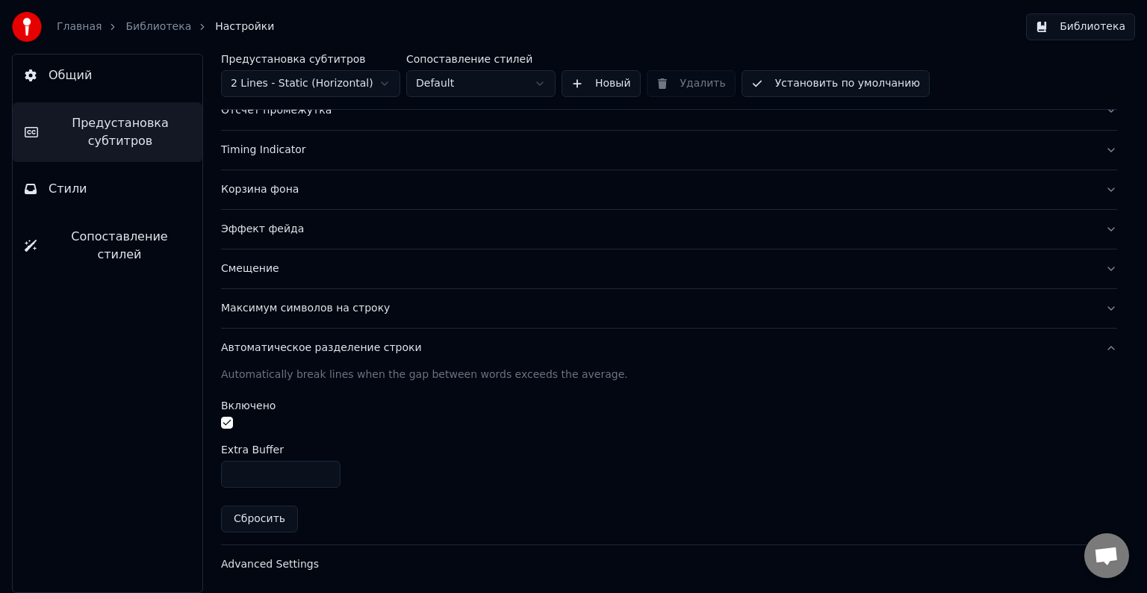
click at [352, 558] on div "Advanced Settings" at bounding box center [657, 564] width 872 height 15
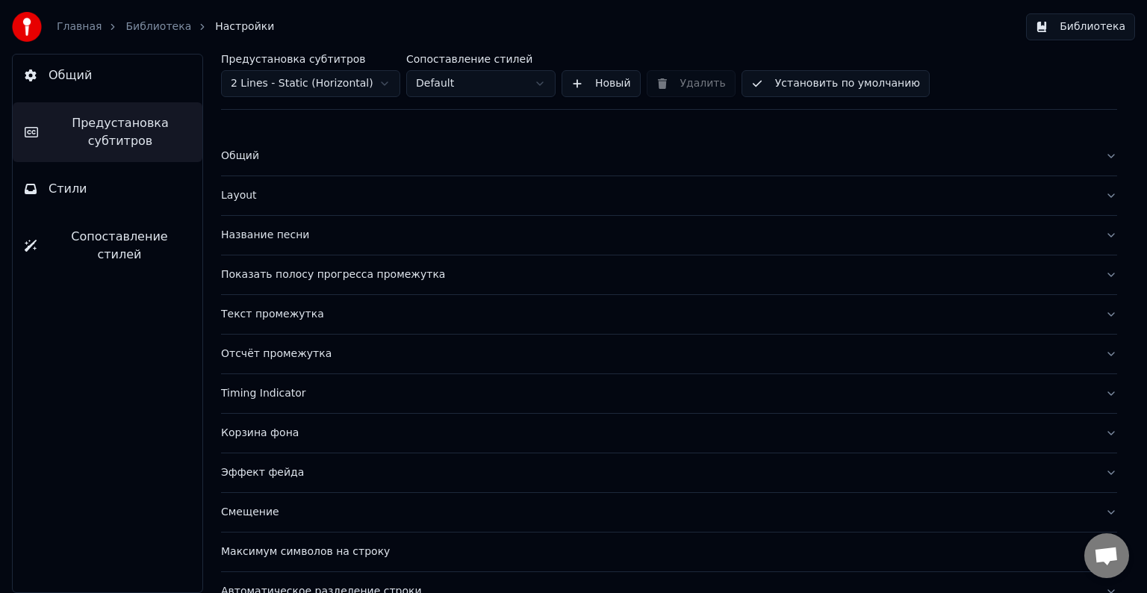
scroll to position [0, 0]
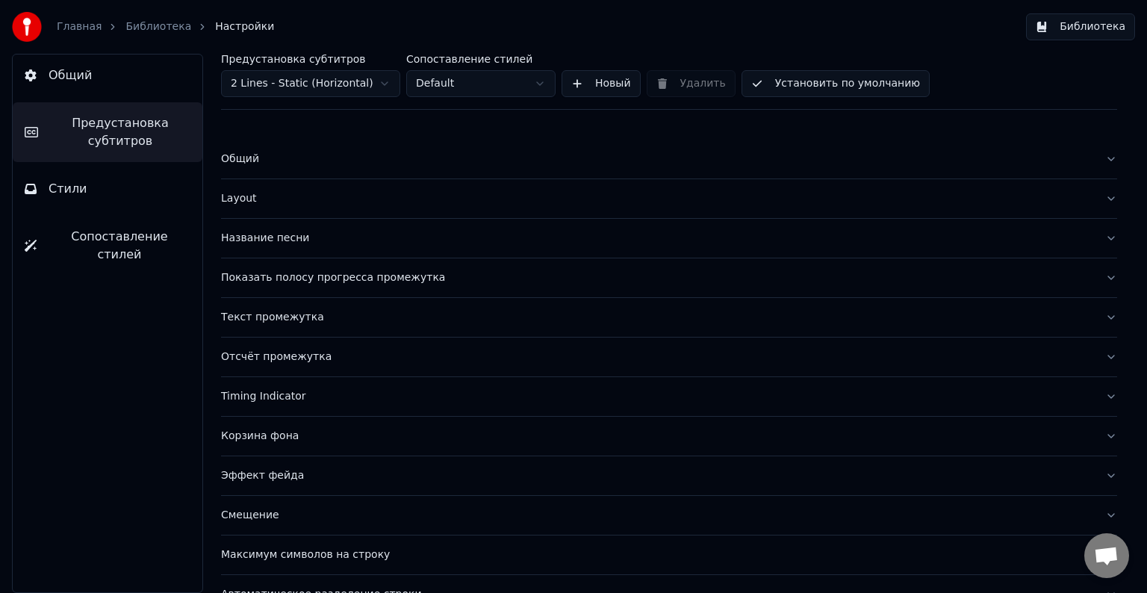
click at [93, 195] on button "Стили" at bounding box center [108, 189] width 190 height 42
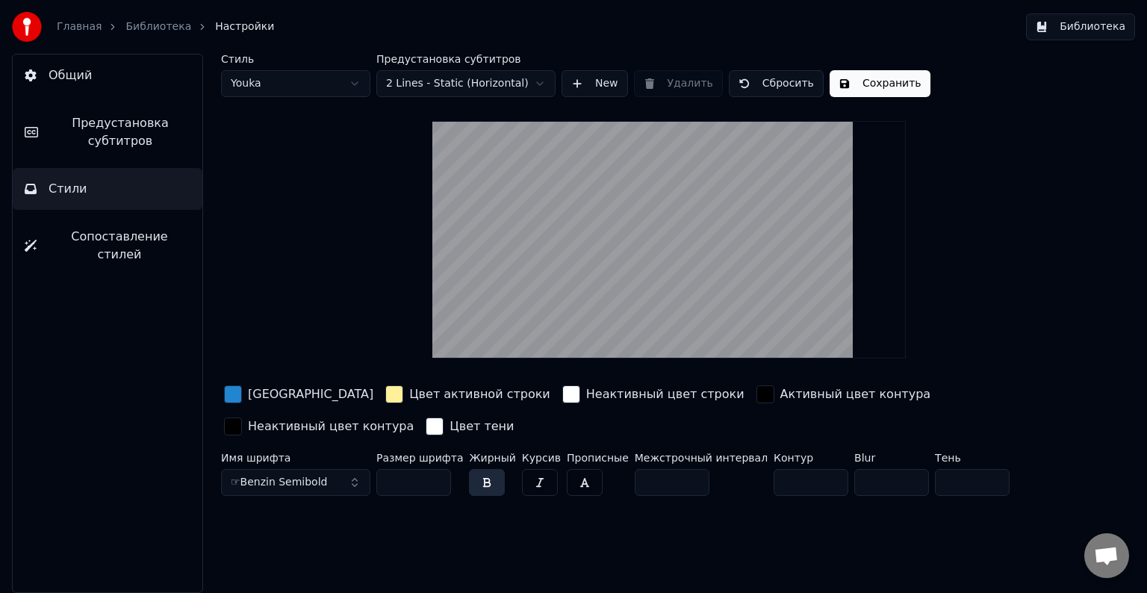
click at [508, 82] on html "Главная Библиотека Настройки Библиотека Общий Предустановка субтитров Стили Соп…" at bounding box center [573, 296] width 1147 height 593
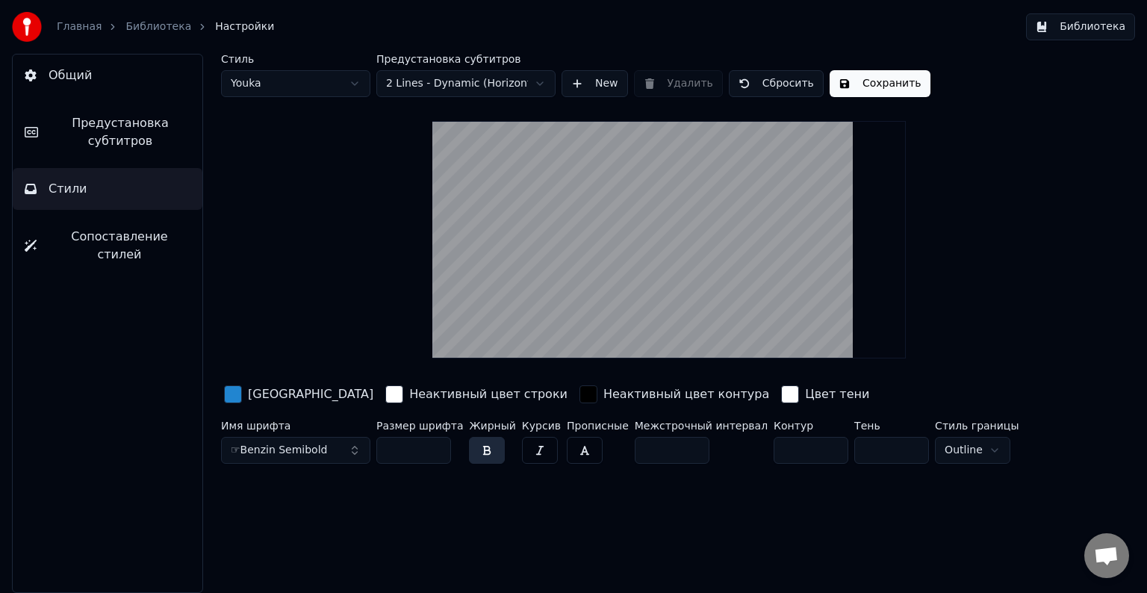
click at [517, 85] on html "Главная Библиотека Настройки Библиотека Общий Предустановка субтитров Стили Соп…" at bounding box center [573, 296] width 1147 height 593
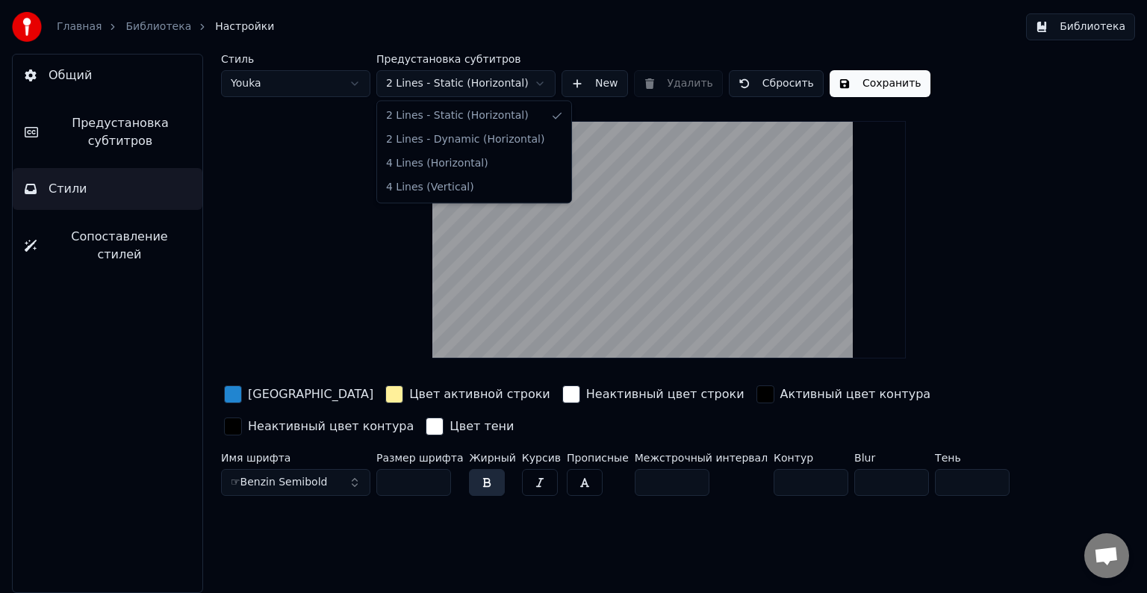
click at [497, 87] on html "Главная Библиотека Настройки Библиотека Общий Предустановка субтитров Стили Соп…" at bounding box center [573, 296] width 1147 height 593
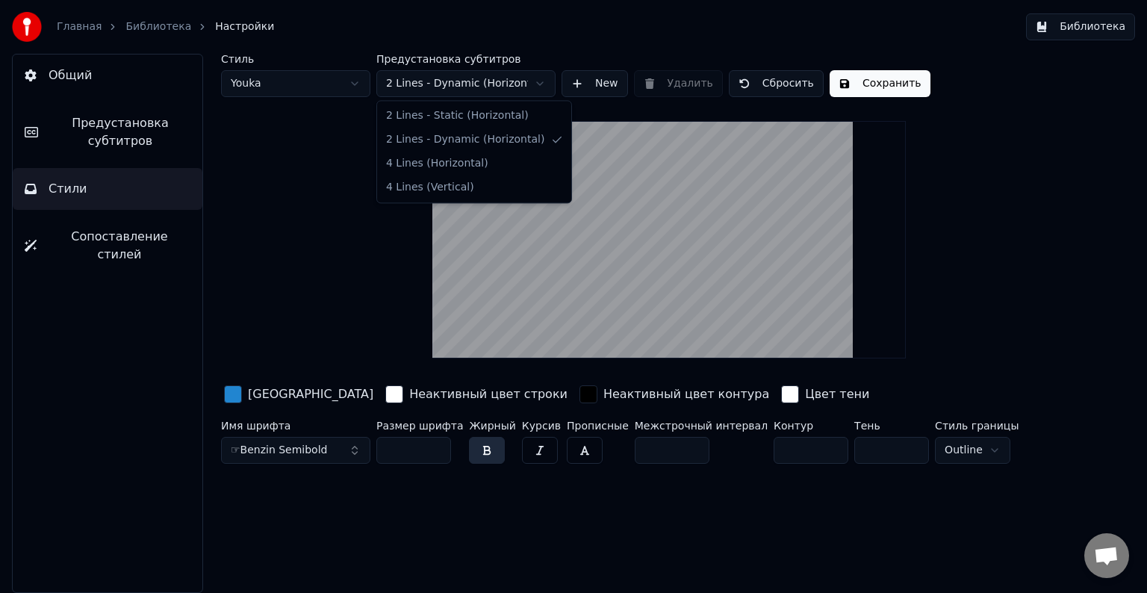
click at [514, 86] on html "Главная Библиотека Настройки Библиотека Общий Предустановка субтитров Стили Соп…" at bounding box center [573, 296] width 1147 height 593
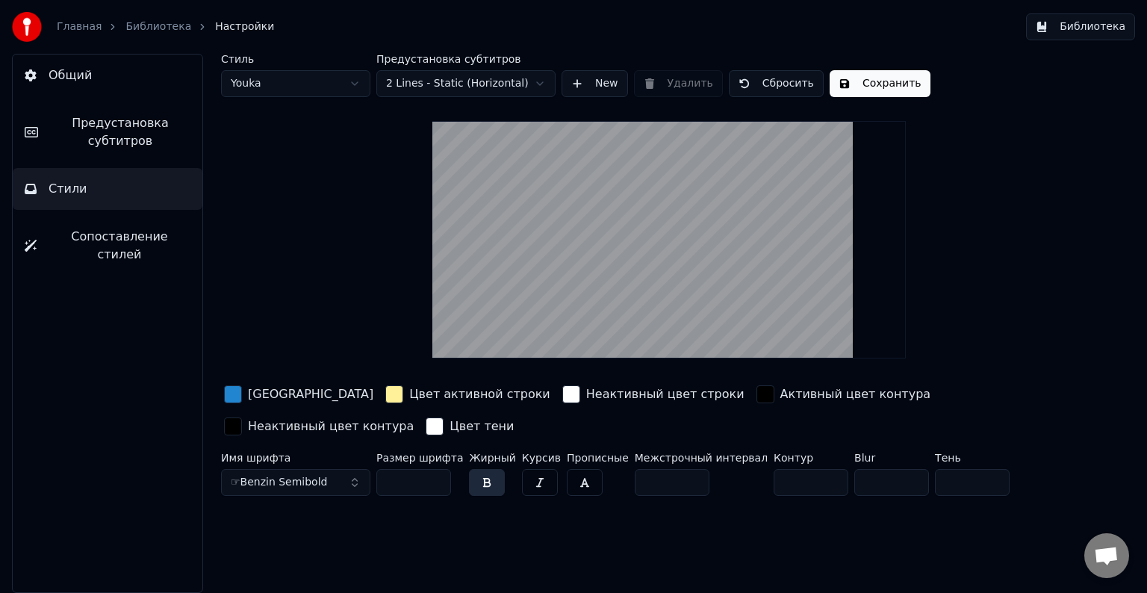
click at [126, 128] on span "Предустановка субтитров" at bounding box center [120, 132] width 140 height 36
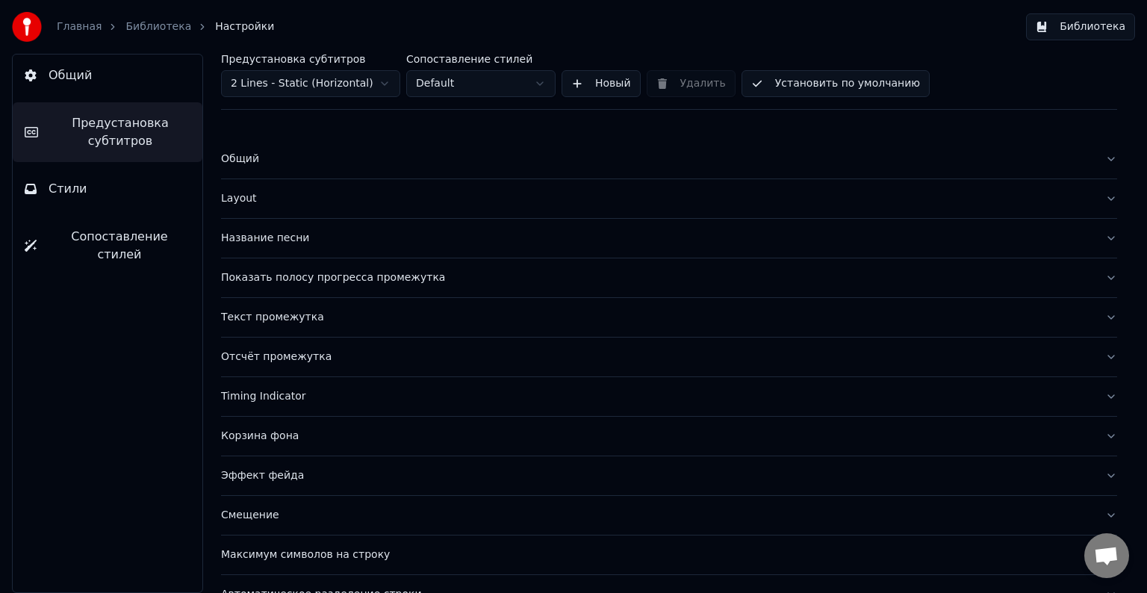
click at [346, 166] on div "Общий" at bounding box center [657, 159] width 872 height 15
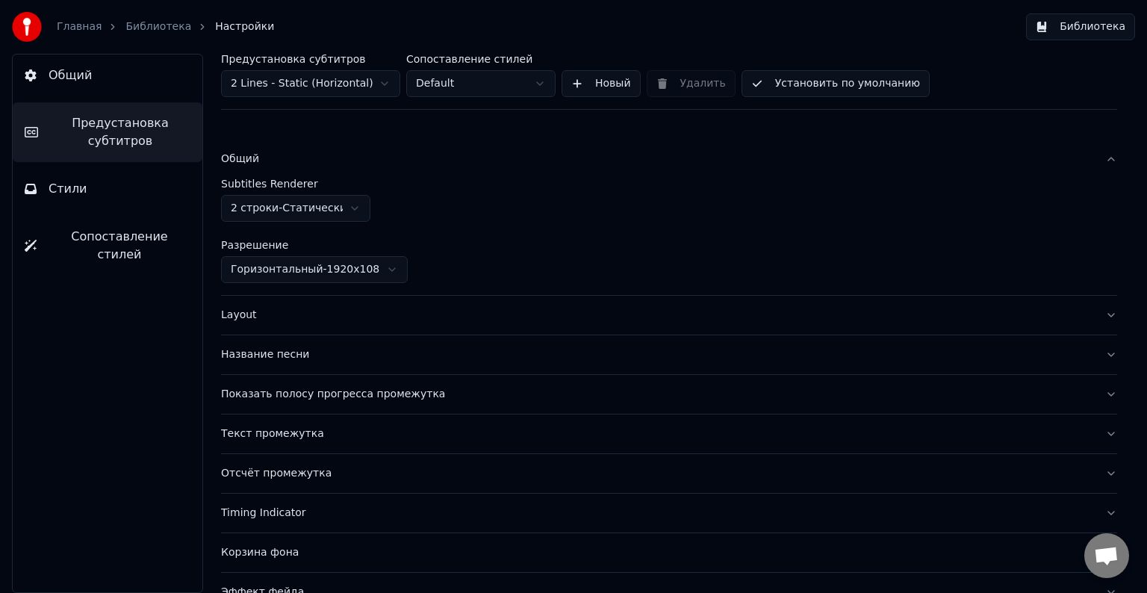
click at [394, 316] on div "Layout" at bounding box center [657, 315] width 872 height 15
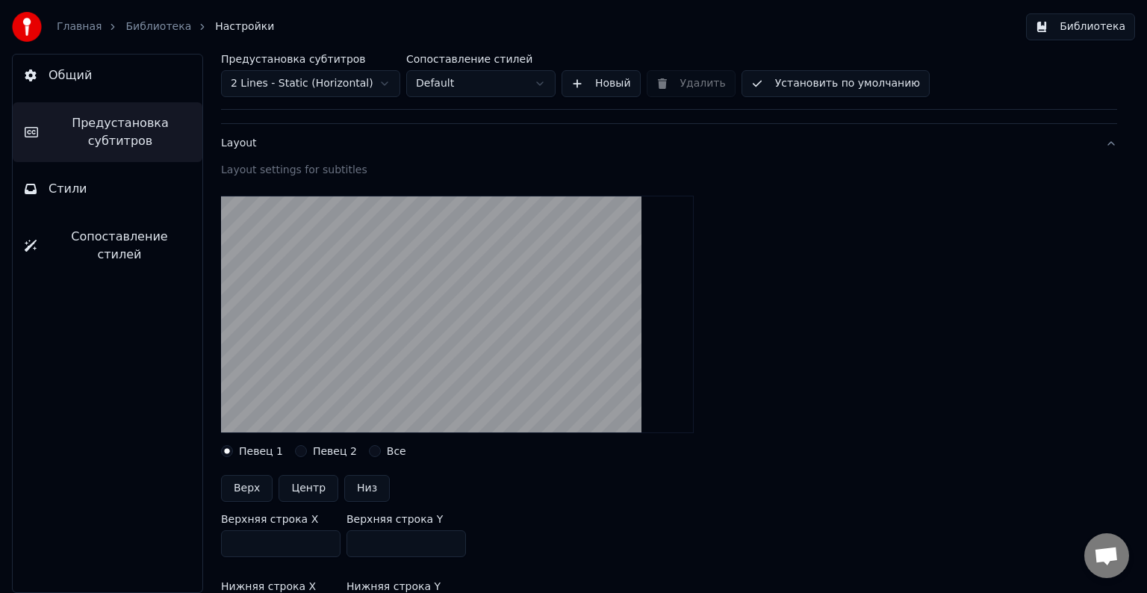
scroll to position [149, 0]
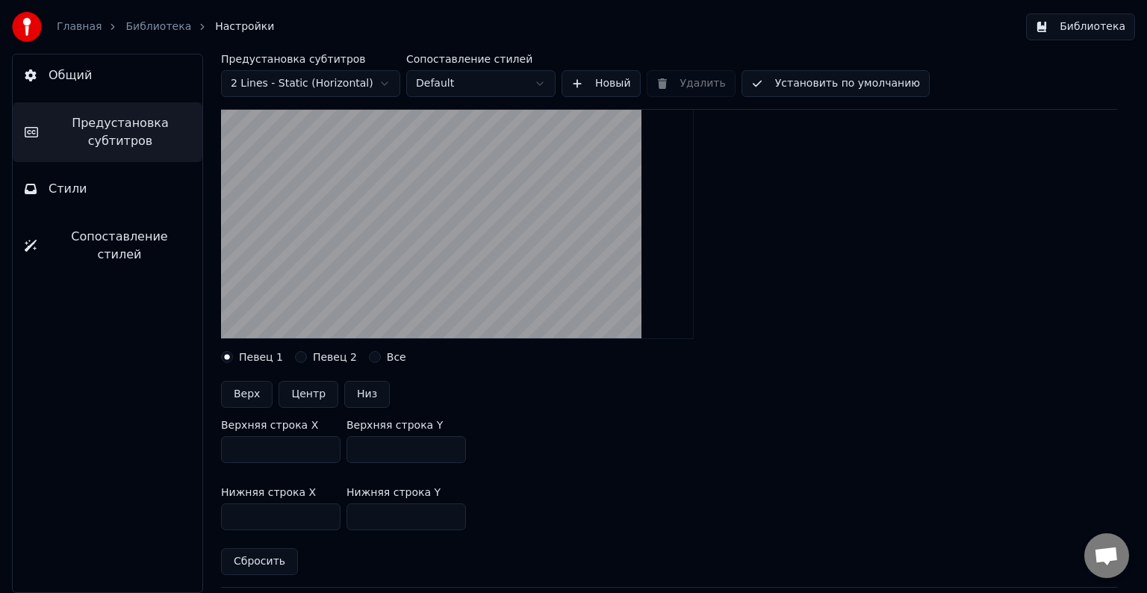
click at [315, 358] on label "Певец 2" at bounding box center [335, 357] width 44 height 10
click at [307, 358] on button "Певец 2" at bounding box center [301, 357] width 12 height 12
click at [387, 358] on label "Все" at bounding box center [396, 357] width 19 height 10
click at [381, 358] on button "Все" at bounding box center [375, 357] width 12 height 12
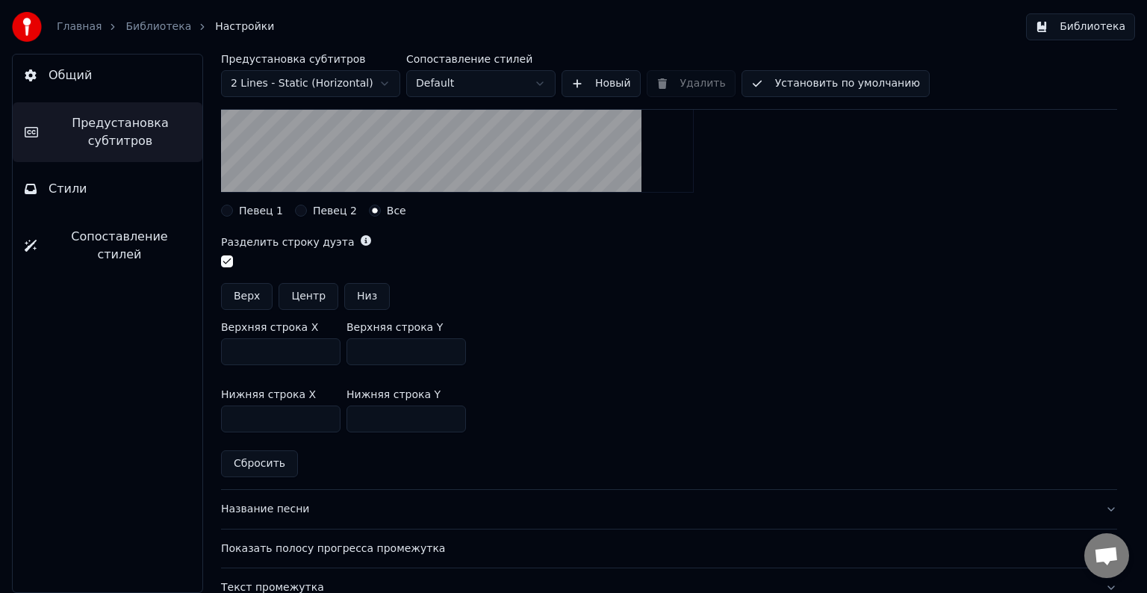
scroll to position [263, 0]
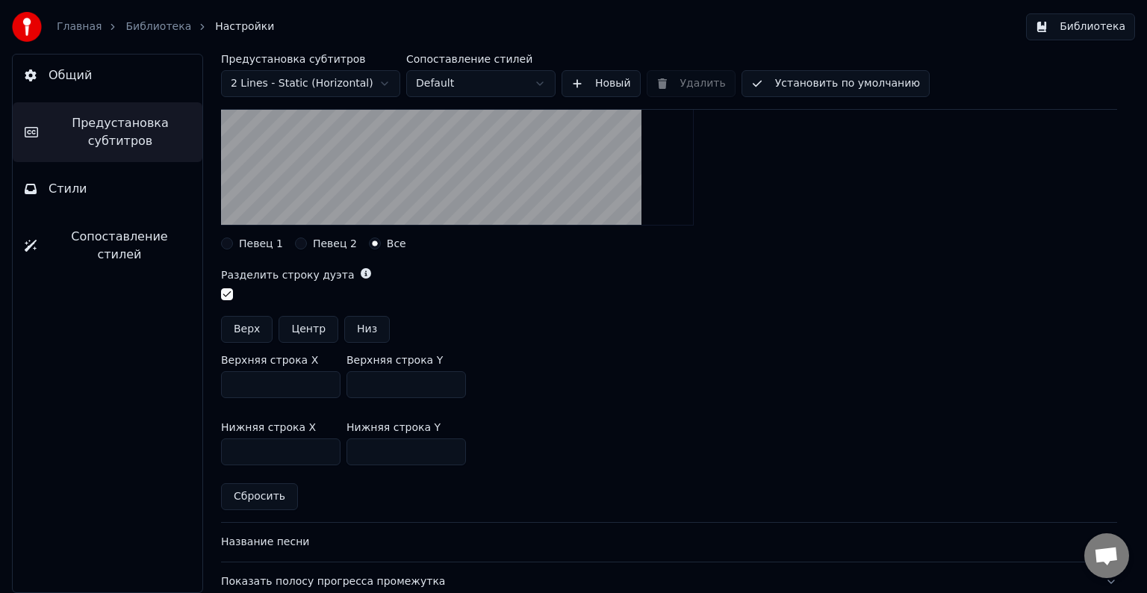
click at [116, 199] on button "Стили" at bounding box center [108, 189] width 190 height 42
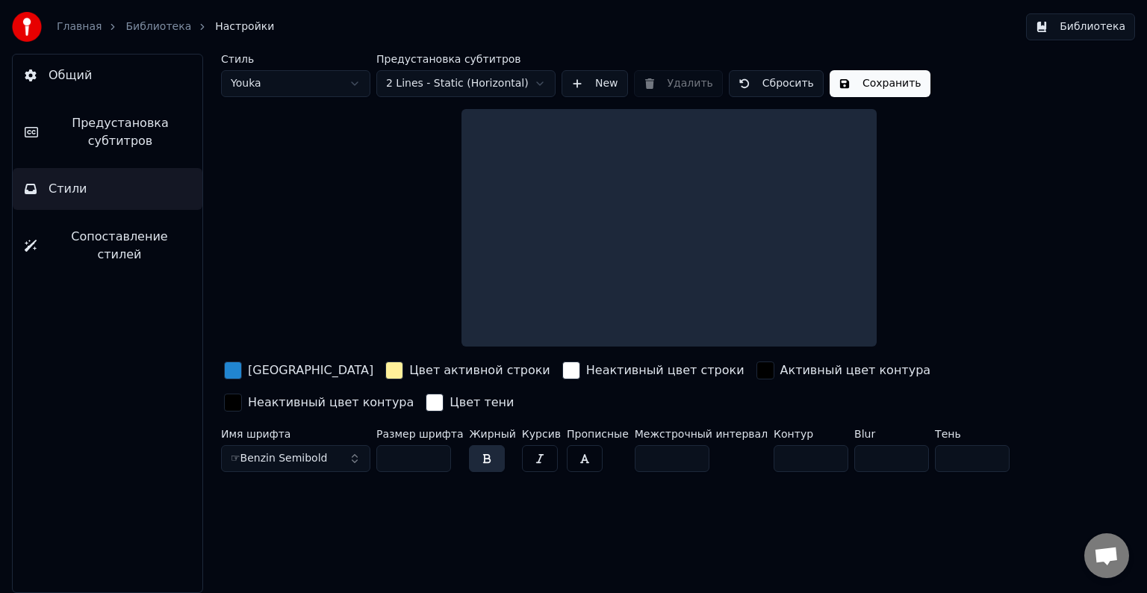
scroll to position [0, 0]
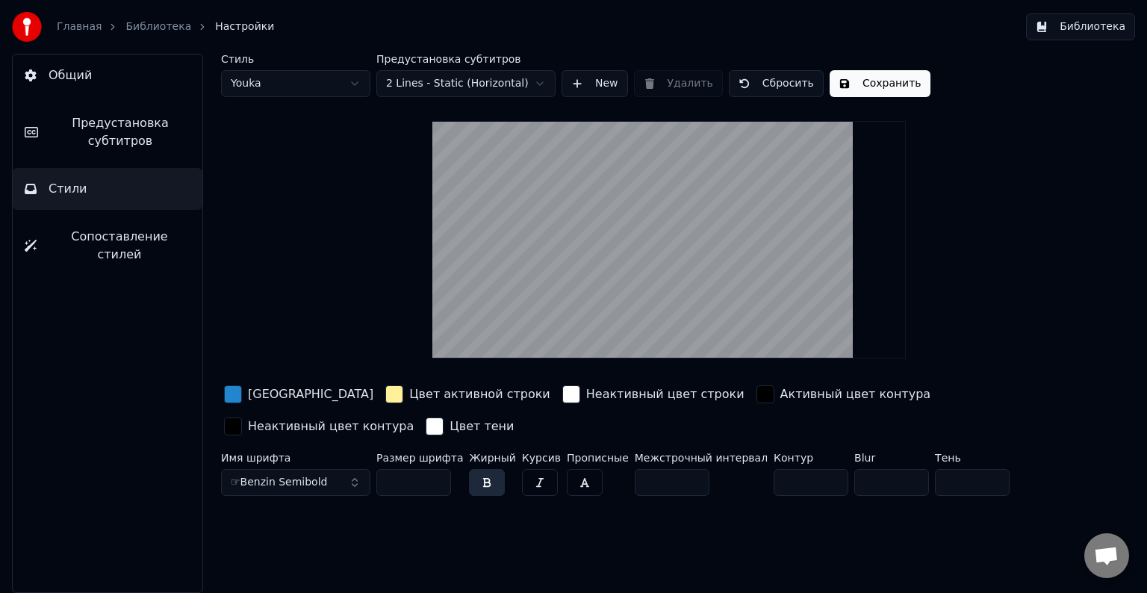
click at [340, 81] on html "Главная Библиотека Настройки Библиотека Общий Предустановка субтитров Стили Соп…" at bounding box center [573, 296] width 1147 height 593
click at [335, 90] on html "Главная Библиотека Настройки Библиотека Общий Предустановка субтитров Стили Соп…" at bounding box center [573, 296] width 1147 height 593
click at [340, 87] on html "Главная Библиотека Настройки Библиотека Общий Предустановка субтитров Стили Соп…" at bounding box center [573, 296] width 1147 height 593
click at [234, 395] on div "button" at bounding box center [233, 394] width 18 height 18
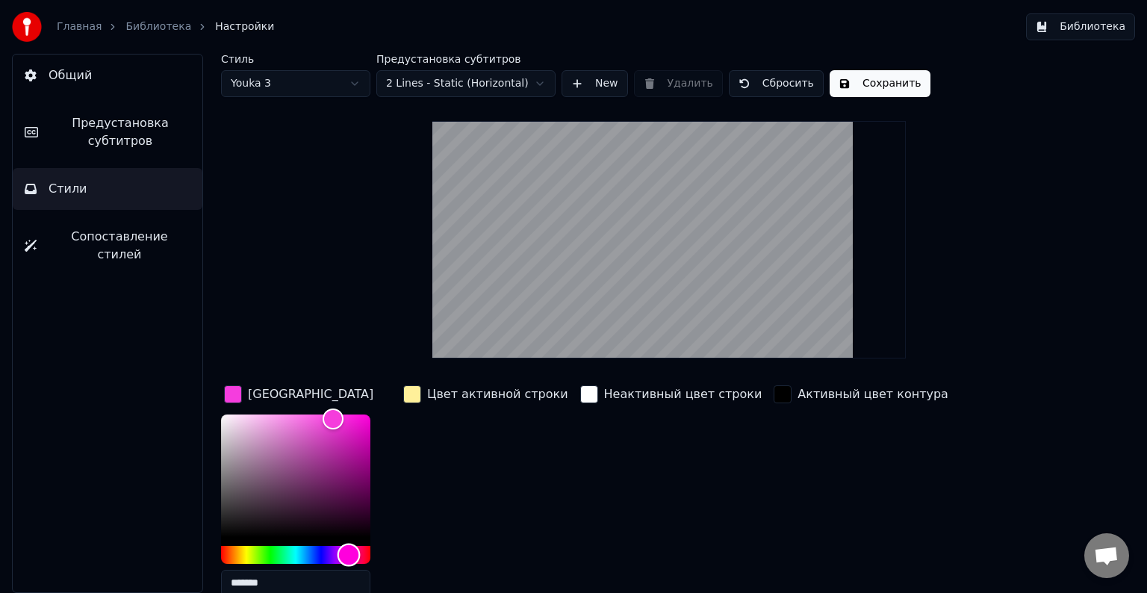
click at [263, 555] on div "Hue" at bounding box center [295, 555] width 149 height 18
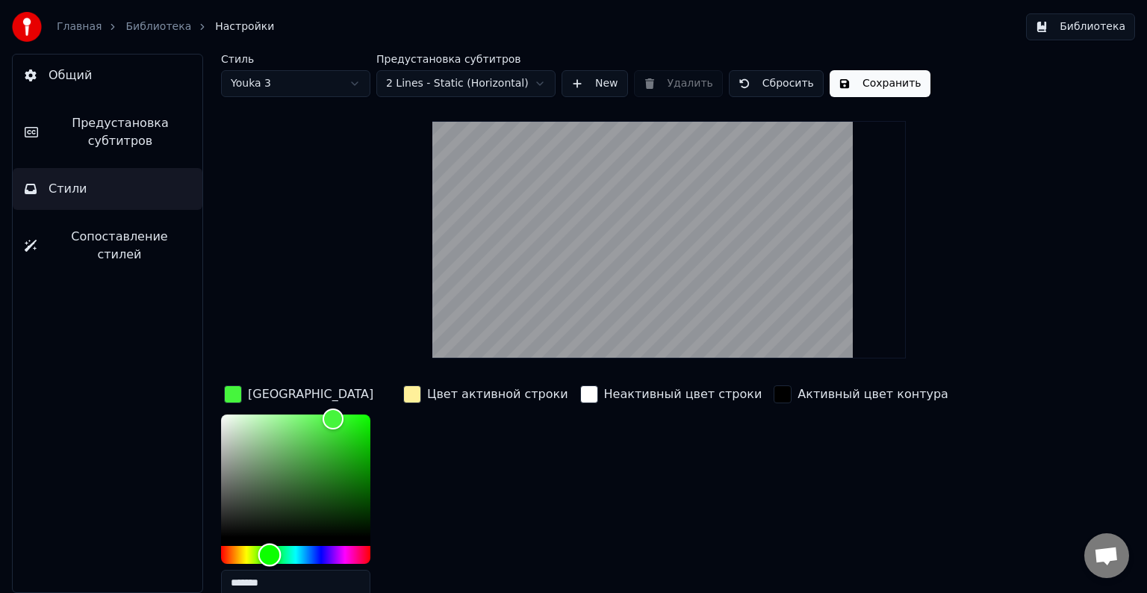
click at [269, 553] on div "Hue" at bounding box center [269, 554] width 23 height 23
drag, startPoint x: 338, startPoint y: 418, endPoint x: 375, endPoint y: 414, distance: 37.5
click at [375, 414] on div "Color" at bounding box center [370, 417] width 23 height 23
type input "*******"
drag, startPoint x: 374, startPoint y: 413, endPoint x: 399, endPoint y: 392, distance: 32.9
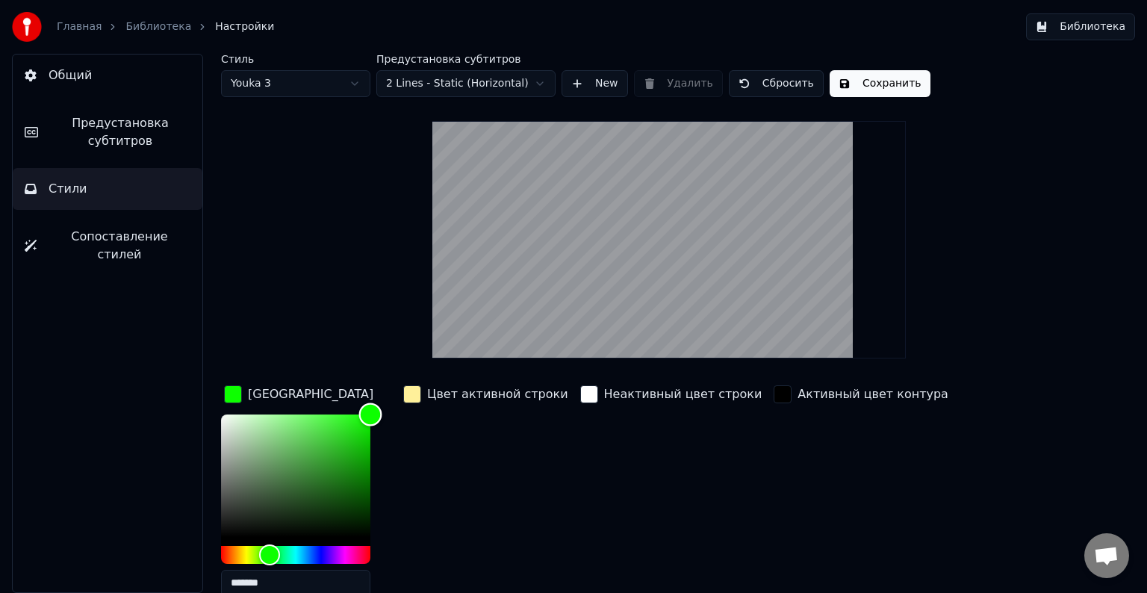
click at [399, 392] on div "Цвет заливки ******* Цвет активной строки Неактивный цвет строки Активный цвет …" at bounding box center [622, 511] width 802 height 258
click at [466, 502] on div "Цвет активной строки" at bounding box center [485, 495] width 171 height 226
click at [235, 390] on div "button" at bounding box center [233, 394] width 18 height 18
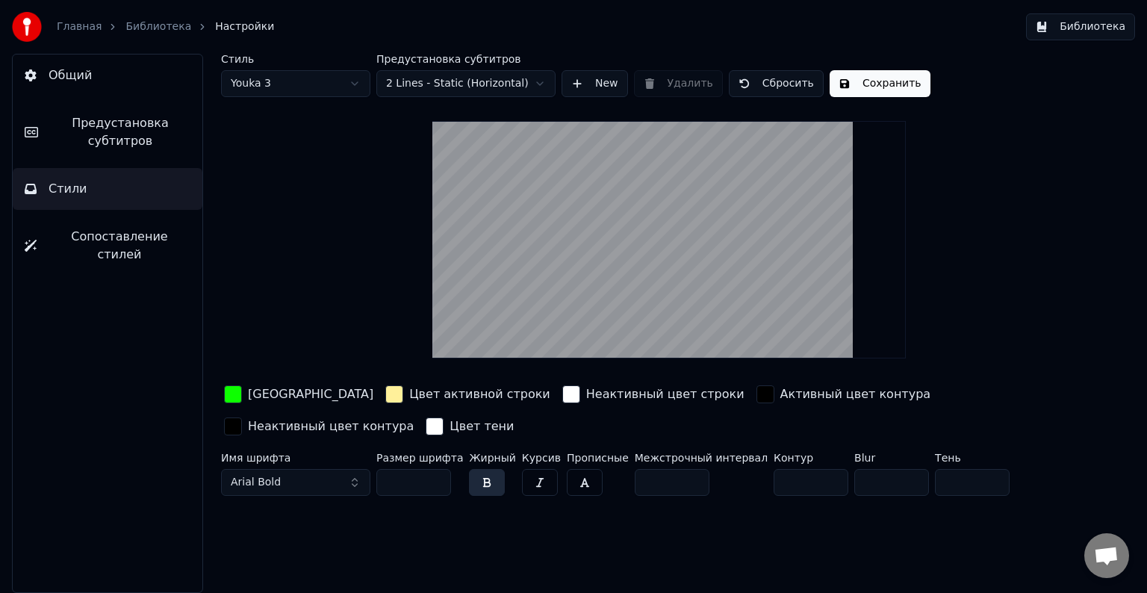
click at [843, 75] on button "Сохранить" at bounding box center [879, 83] width 101 height 27
click at [121, 131] on span "Предустановка субтитров" at bounding box center [120, 132] width 140 height 36
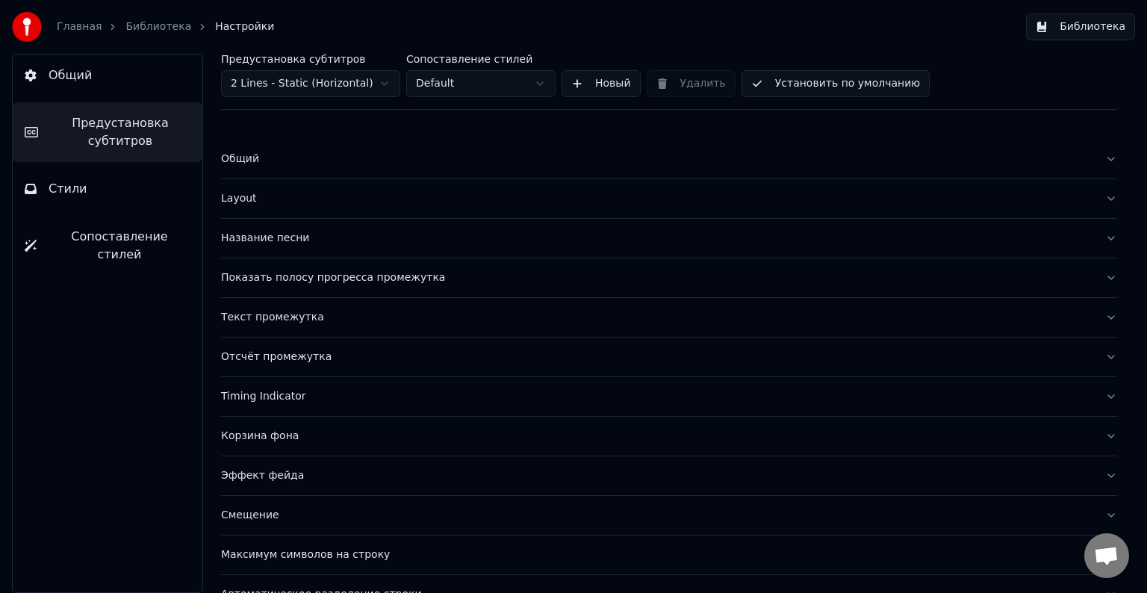
click at [307, 158] on div "Общий" at bounding box center [657, 159] width 872 height 15
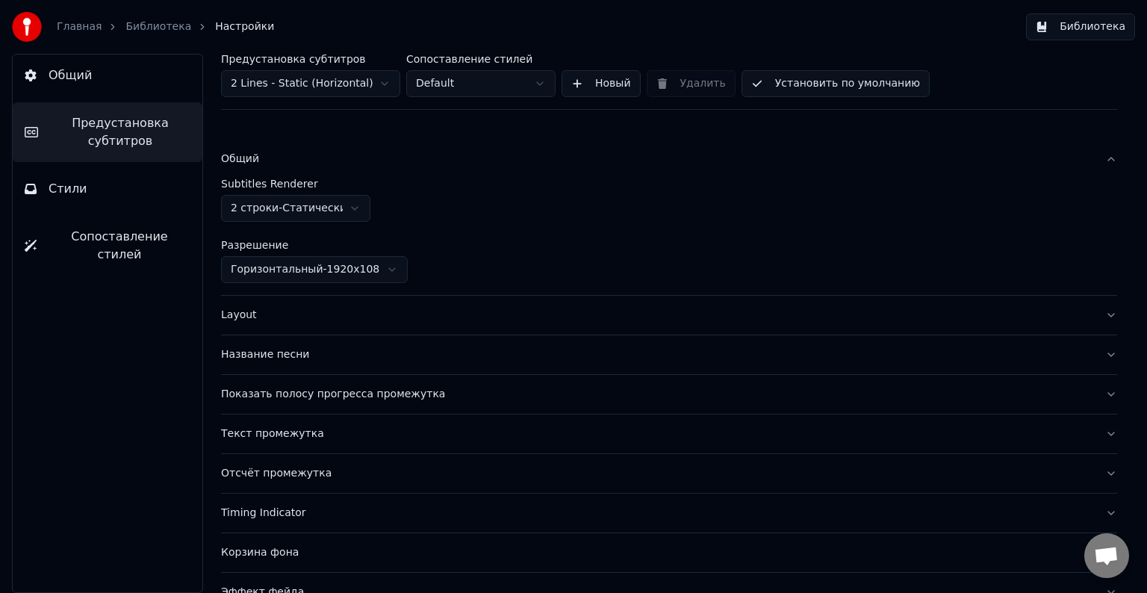
click at [321, 320] on div "Layout" at bounding box center [657, 315] width 872 height 15
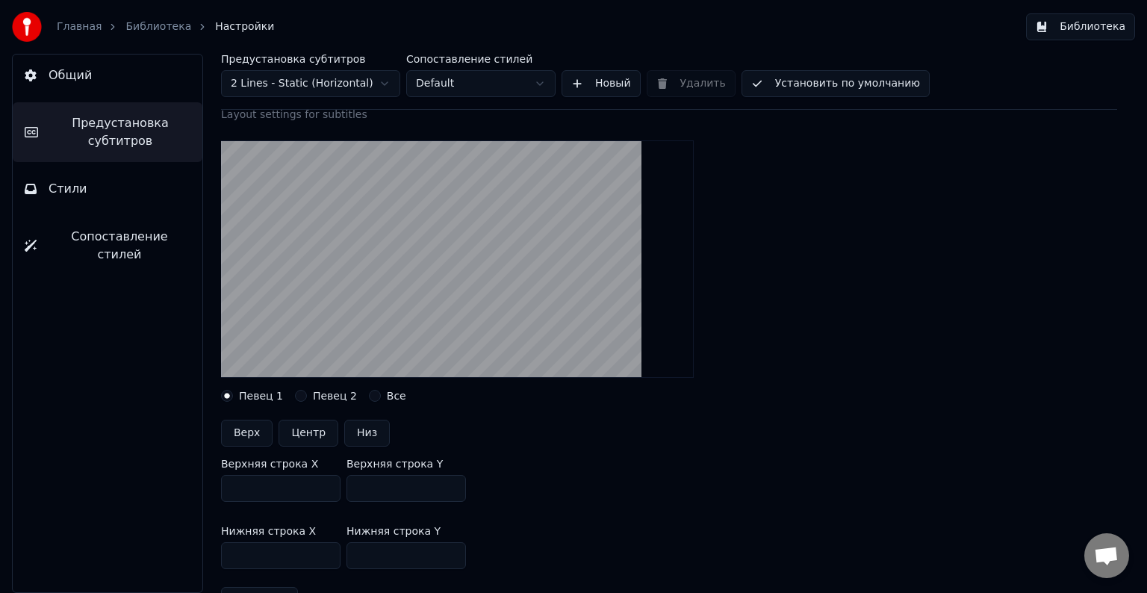
scroll to position [149, 0]
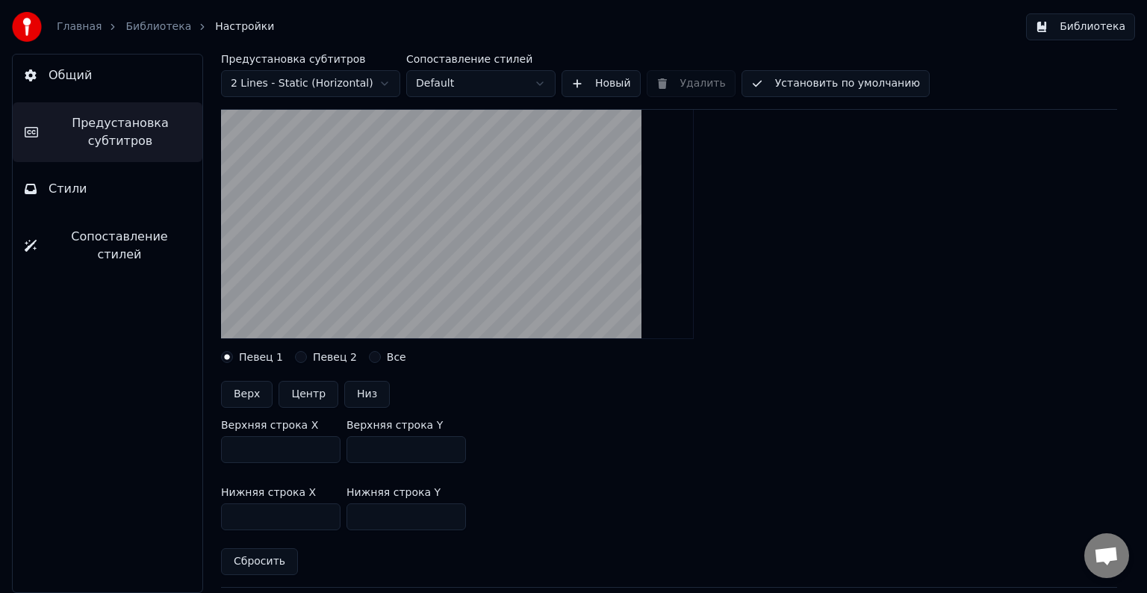
click at [369, 358] on button "Все" at bounding box center [375, 357] width 12 height 12
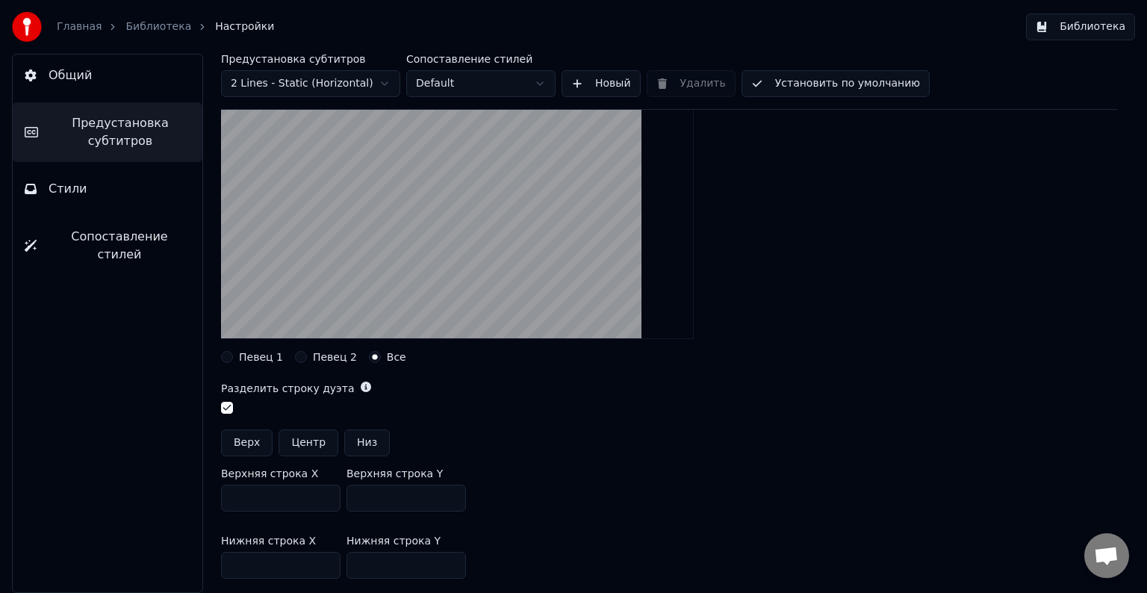
click at [313, 358] on label "Певец 2" at bounding box center [335, 357] width 44 height 10
click at [307, 358] on button "Певец 2" at bounding box center [301, 357] width 12 height 12
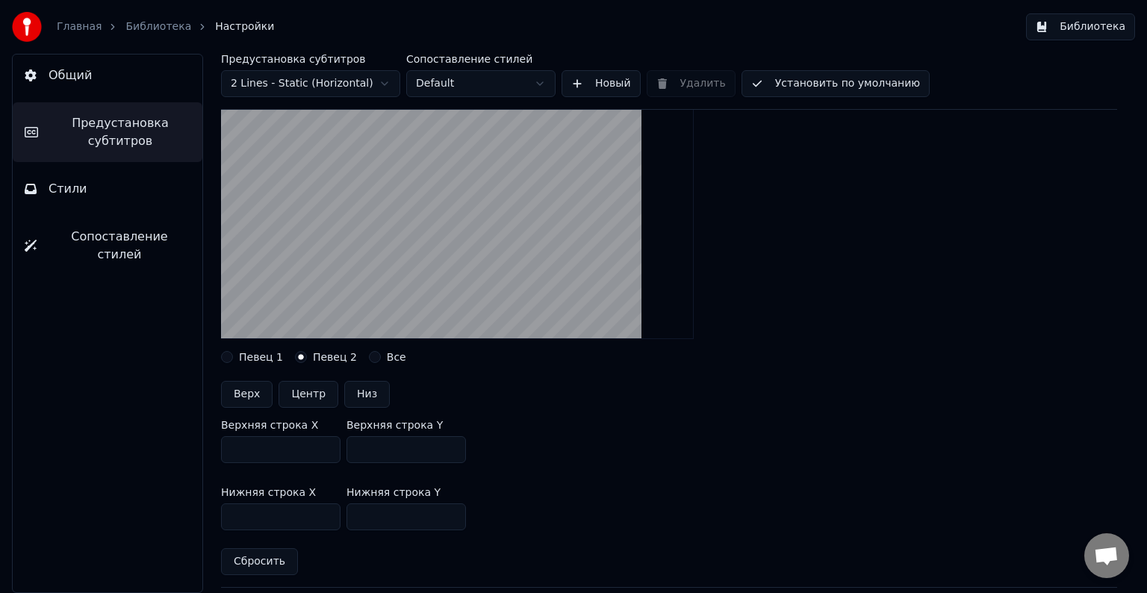
click at [104, 178] on button "Стили" at bounding box center [108, 189] width 190 height 42
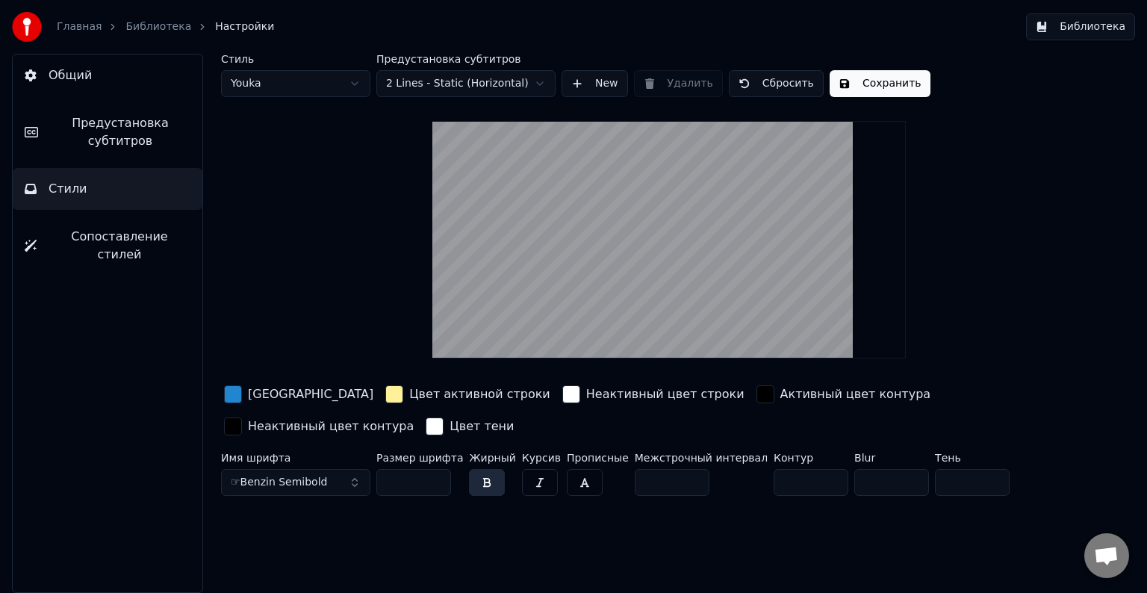
click at [361, 87] on html "Главная Библиотека Настройки Библиотека Общий Предустановка субтитров Стили Соп…" at bounding box center [573, 296] width 1147 height 593
click at [305, 88] on html "Главная Библиотека Настройки Библиотека Общий Предустановка субтитров Стили Соп…" at bounding box center [573, 296] width 1147 height 593
click at [302, 87] on html "Главная Библиотека Настройки Библиотека Общий Предустановка субтитров Стили Соп…" at bounding box center [573, 296] width 1147 height 593
click at [129, 130] on span "Предустановка субтитров" at bounding box center [120, 132] width 140 height 36
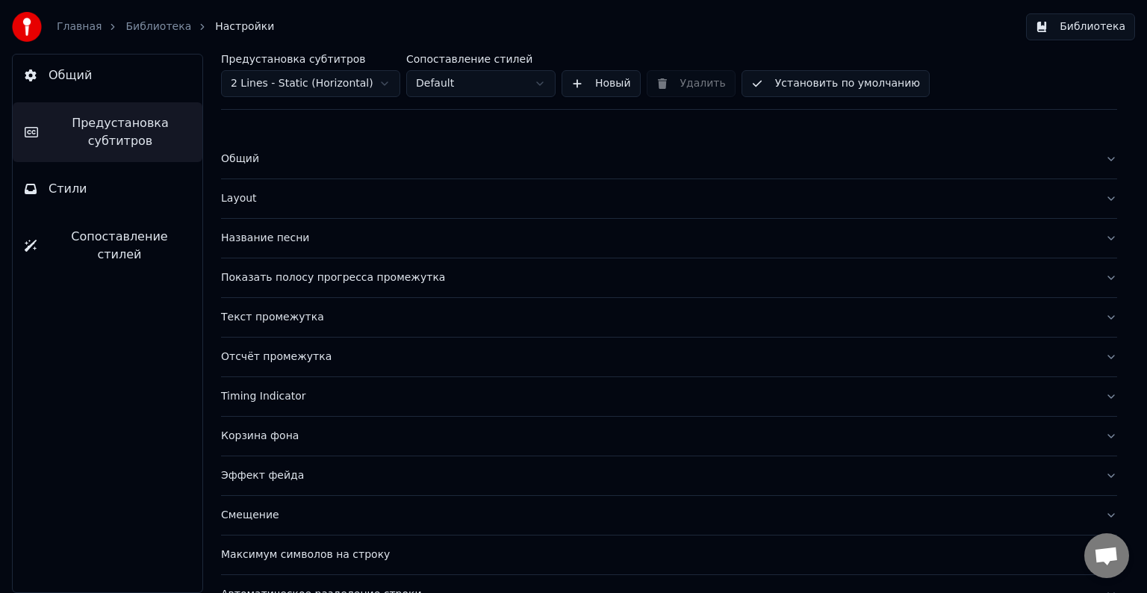
click at [378, 209] on button "Layout" at bounding box center [669, 198] width 896 height 39
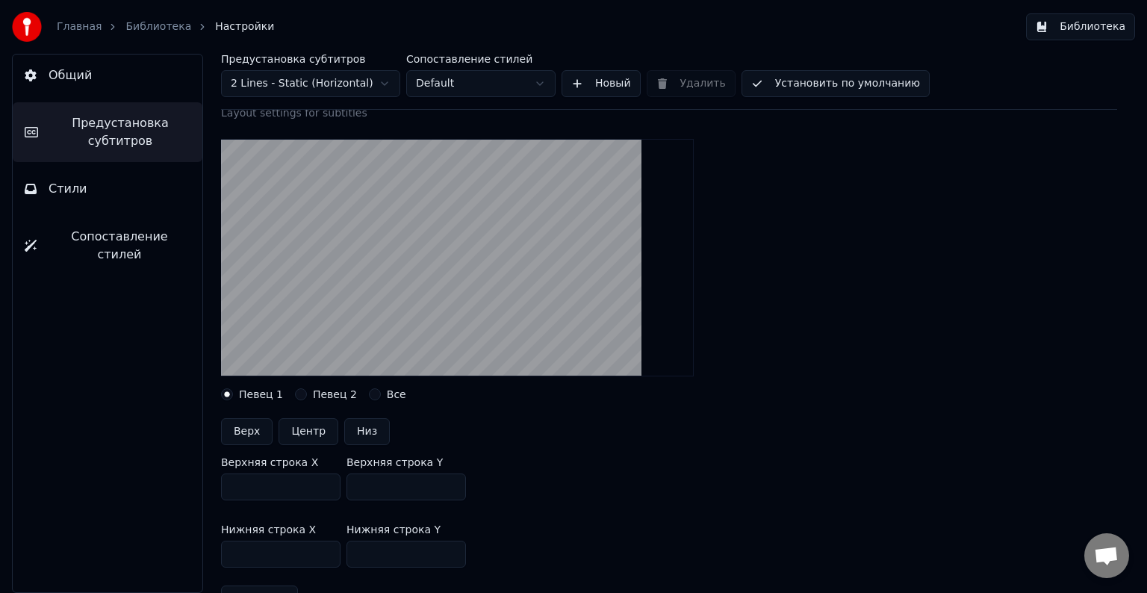
scroll to position [149, 0]
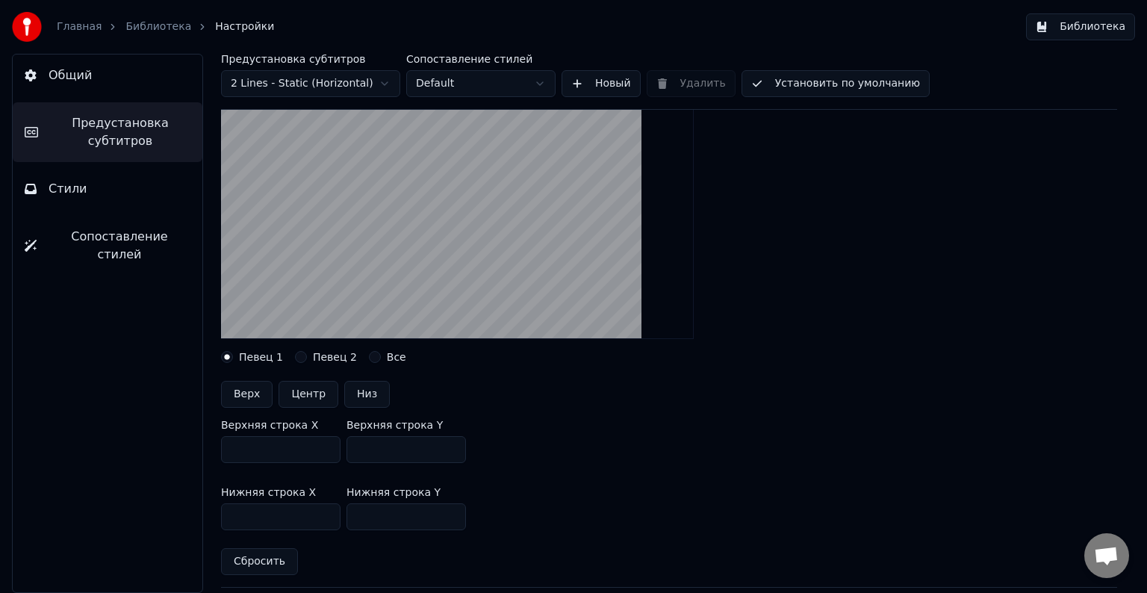
click at [387, 358] on label "Все" at bounding box center [396, 357] width 19 height 10
click at [376, 358] on button "Все" at bounding box center [375, 357] width 12 height 12
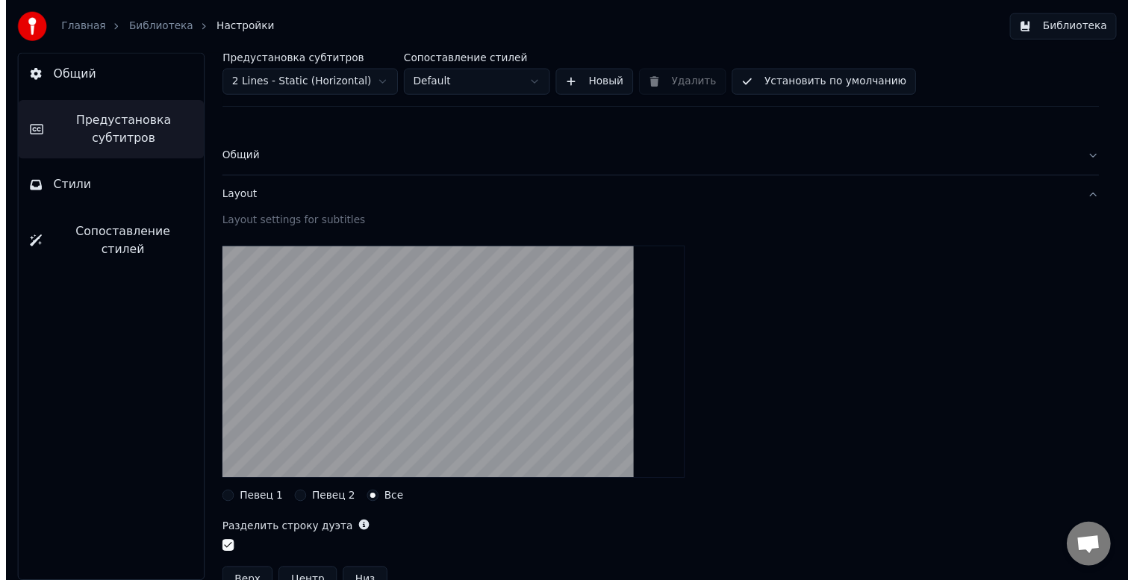
scroll to position [0, 0]
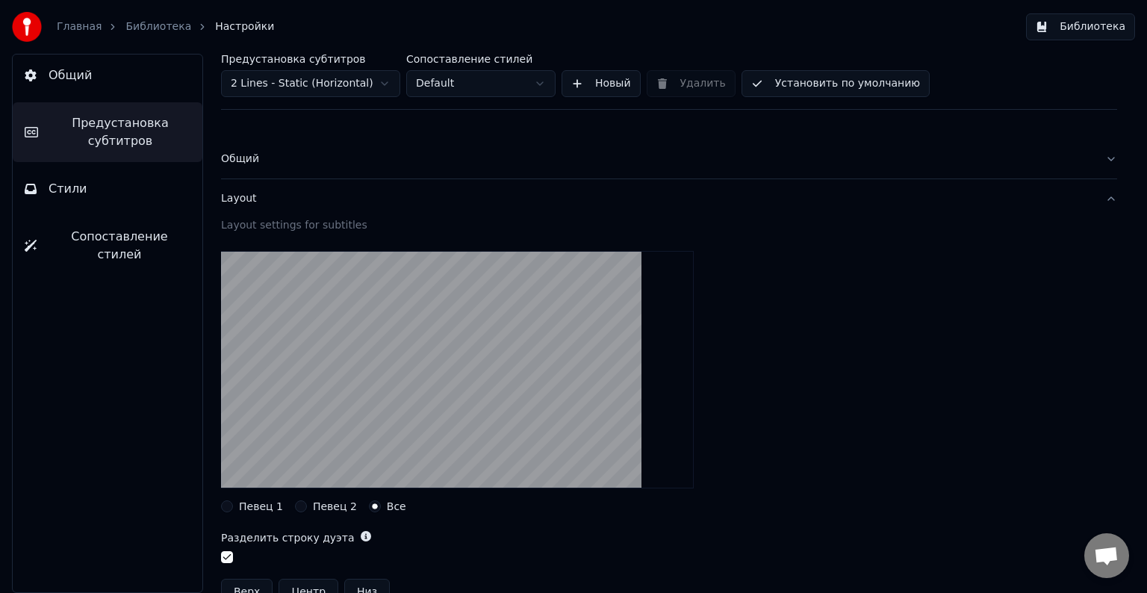
click at [107, 187] on button "Стили" at bounding box center [108, 189] width 190 height 42
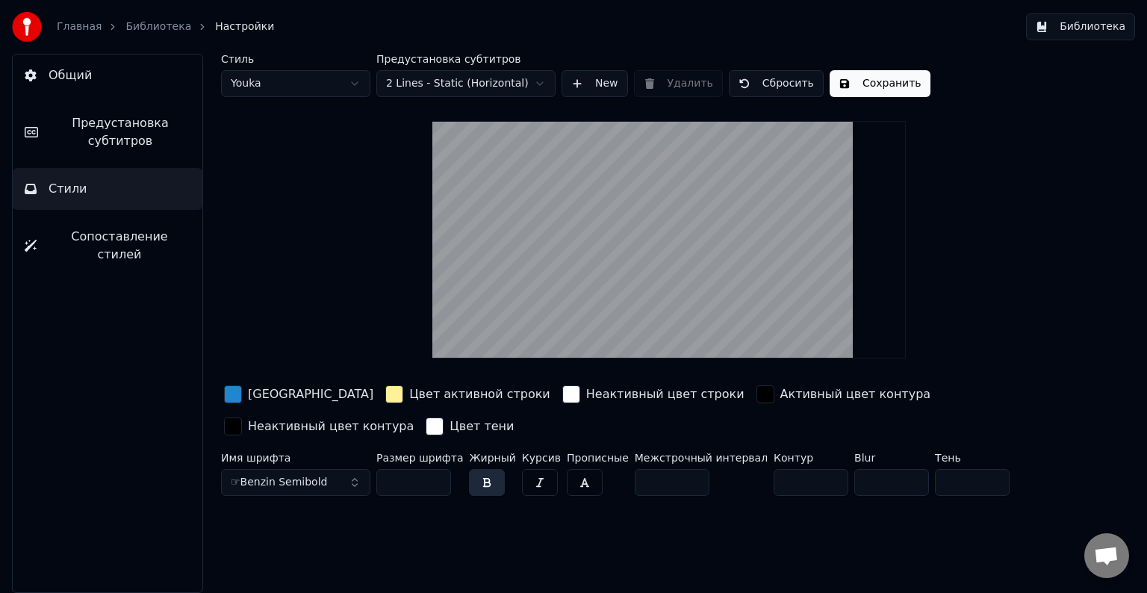
click at [107, 240] on span "Сопоставление стилей" at bounding box center [120, 246] width 142 height 36
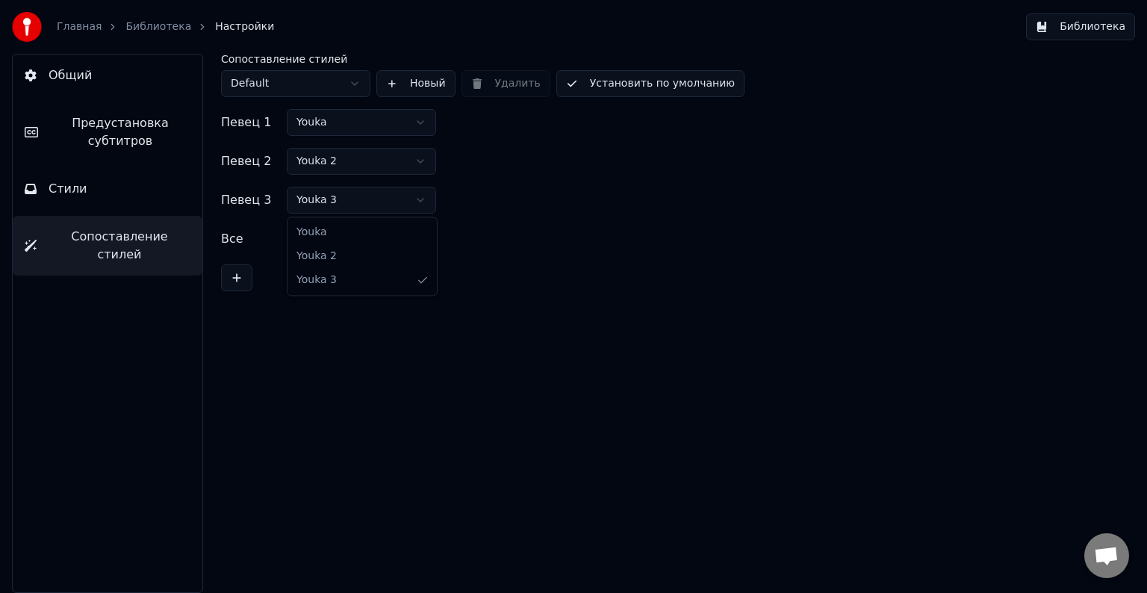
click at [397, 203] on html "Главная Библиотека Настройки Библиотека Общий Предустановка субтитров Стили Соп…" at bounding box center [573, 296] width 1147 height 593
click at [395, 240] on html "Главная Библиотека Настройки Библиотека Общий Предустановка субтитров Стили Соп…" at bounding box center [573, 296] width 1147 height 593
click at [297, 84] on html "Главная Библиотека Настройки Библиотека Общий Предустановка субтитров Стили Соп…" at bounding box center [573, 296] width 1147 height 593
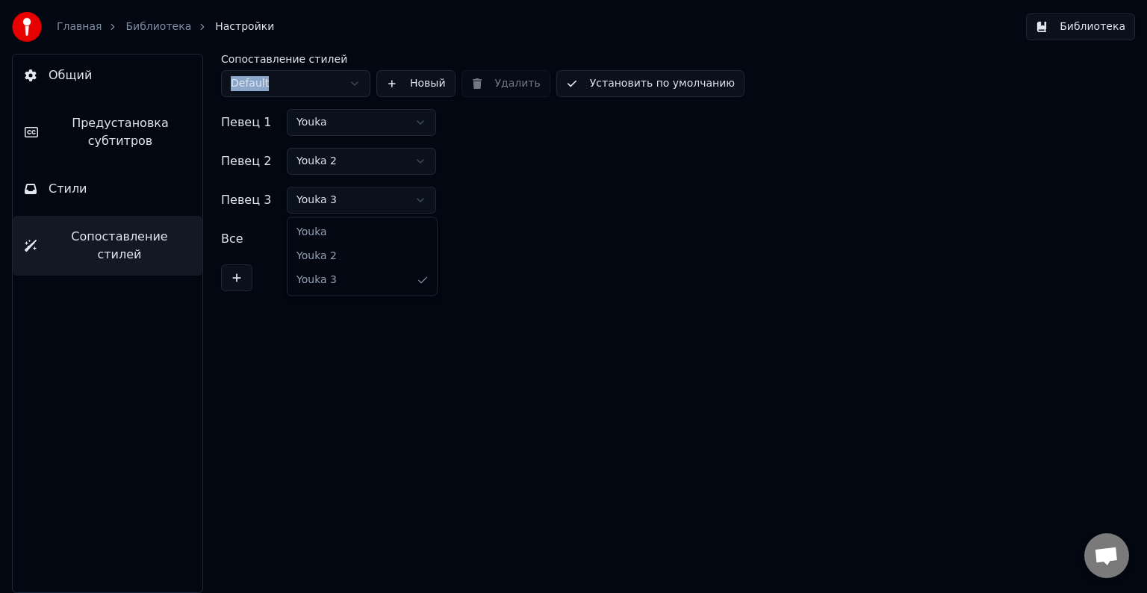
click at [422, 199] on html "Главная Библиотека Настройки Библиотека Общий Предустановка субтитров Стили Соп…" at bounding box center [573, 296] width 1147 height 593
click at [528, 197] on html "Главная Библиотека Настройки Библиотека Общий Предустановка субтитров Стили Соп…" at bounding box center [573, 296] width 1147 height 593
click at [57, 71] on span "Общий" at bounding box center [70, 75] width 43 height 18
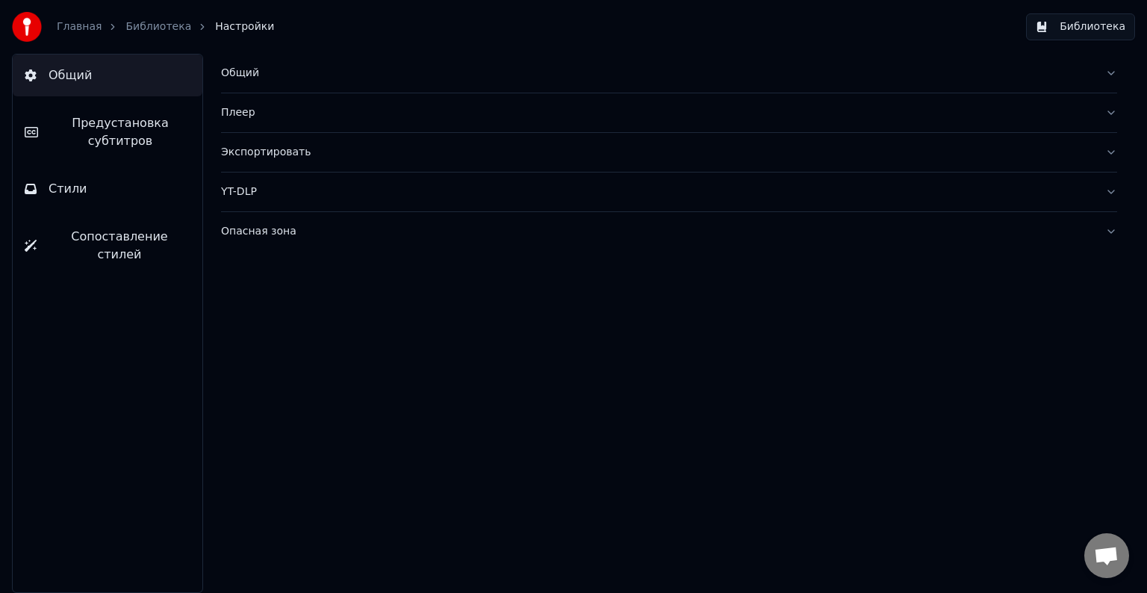
click at [275, 77] on div "Общий" at bounding box center [657, 73] width 872 height 15
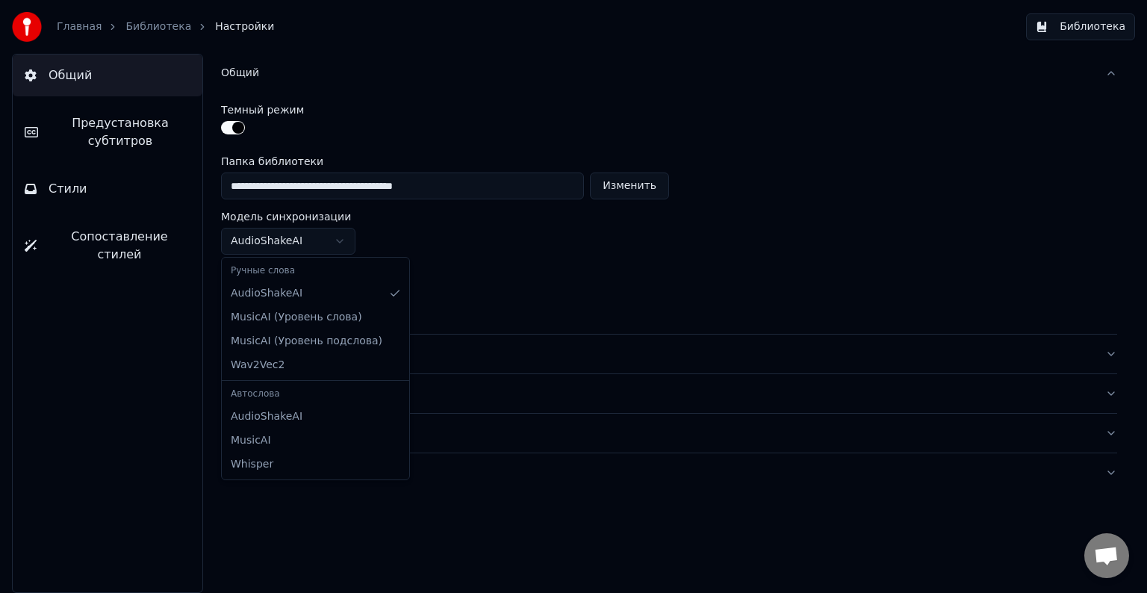
click at [328, 242] on html "**********" at bounding box center [573, 296] width 1147 height 593
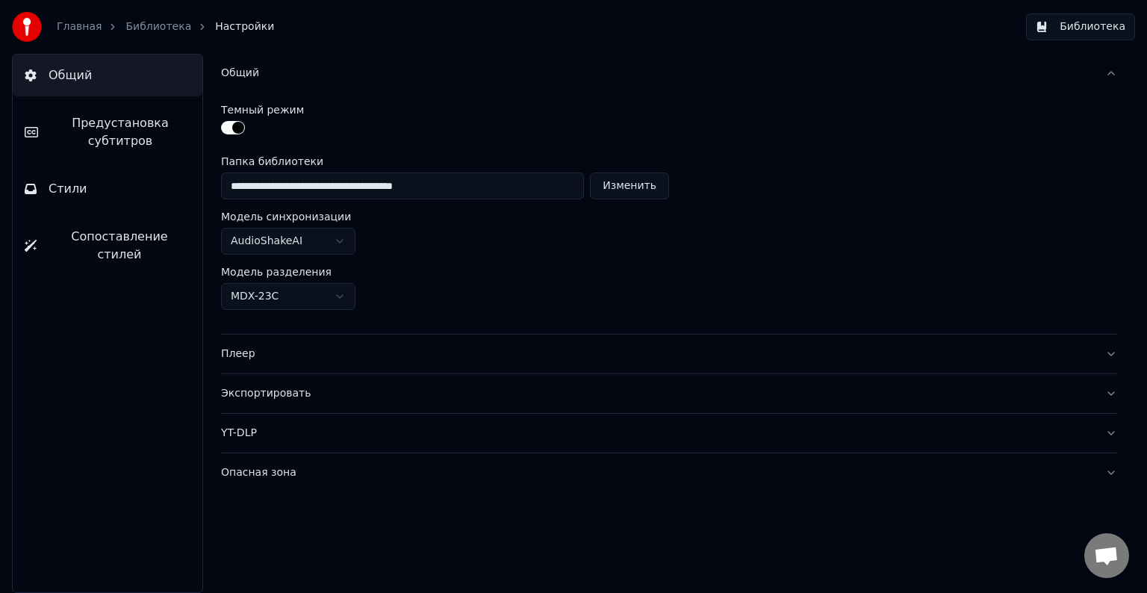
click at [403, 242] on html "**********" at bounding box center [573, 296] width 1147 height 593
click at [329, 293] on html "**********" at bounding box center [573, 296] width 1147 height 593
click at [343, 361] on button "Плеер" at bounding box center [669, 353] width 896 height 39
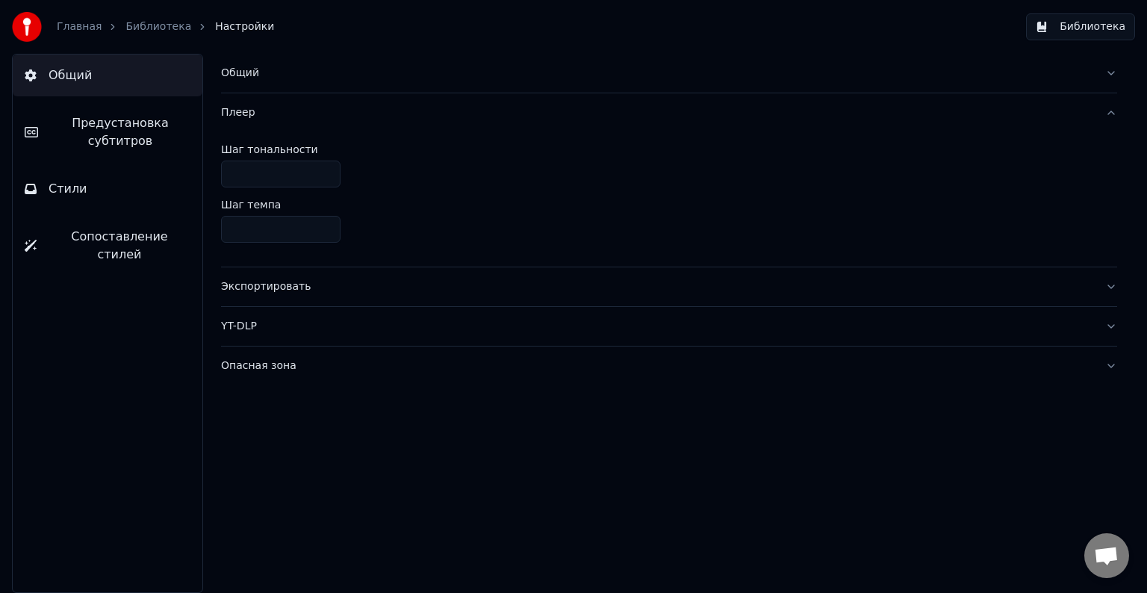
click at [268, 103] on button "Плеер" at bounding box center [669, 112] width 896 height 39
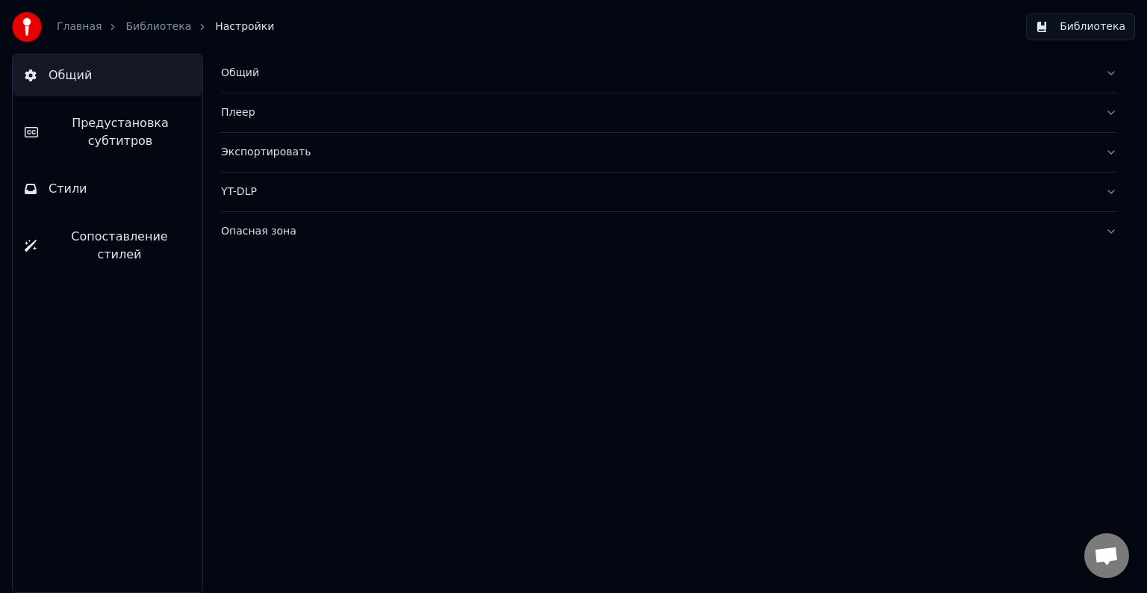
click at [278, 75] on div "Общий" at bounding box center [657, 73] width 872 height 15
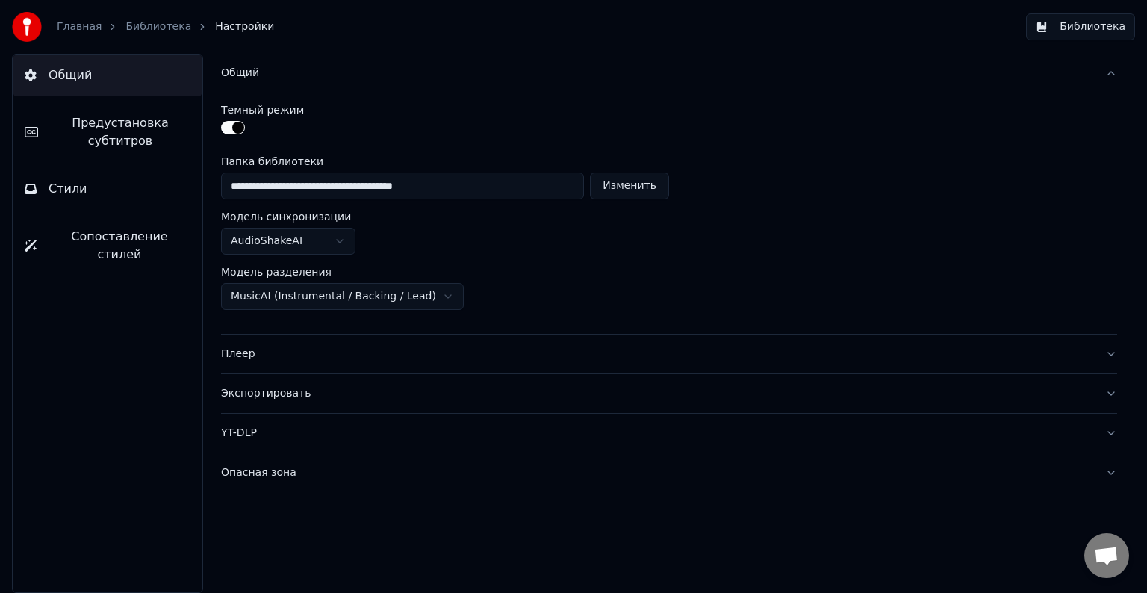
click at [278, 78] on div "Общий" at bounding box center [657, 73] width 872 height 15
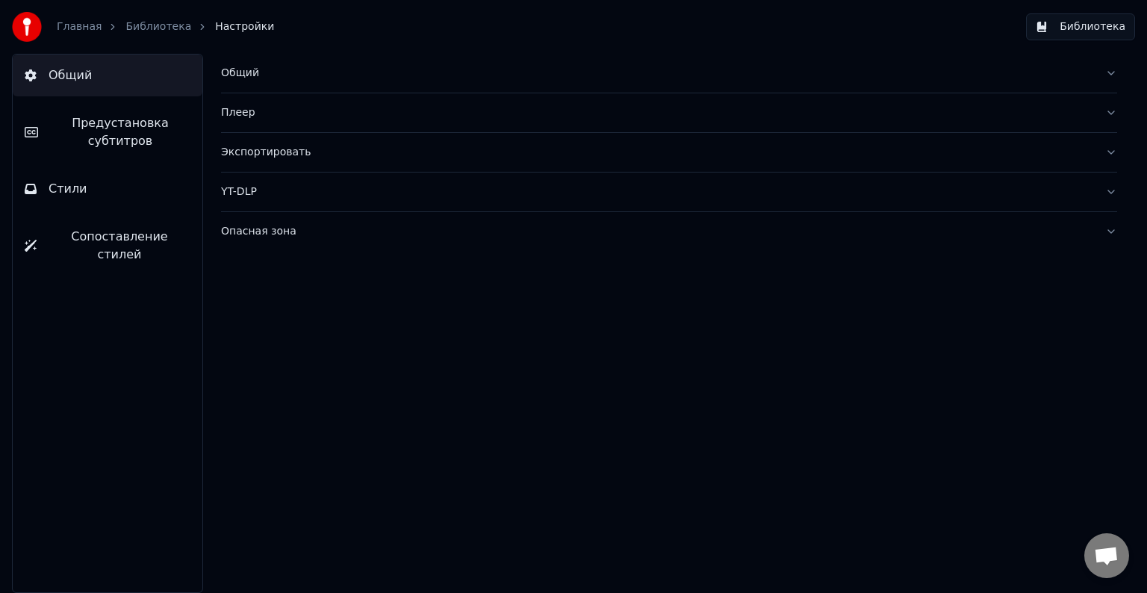
click at [73, 71] on span "Общий" at bounding box center [70, 75] width 43 height 18
click at [137, 27] on link "Библиотека" at bounding box center [158, 26] width 66 height 15
